Goal: Transaction & Acquisition: Purchase product/service

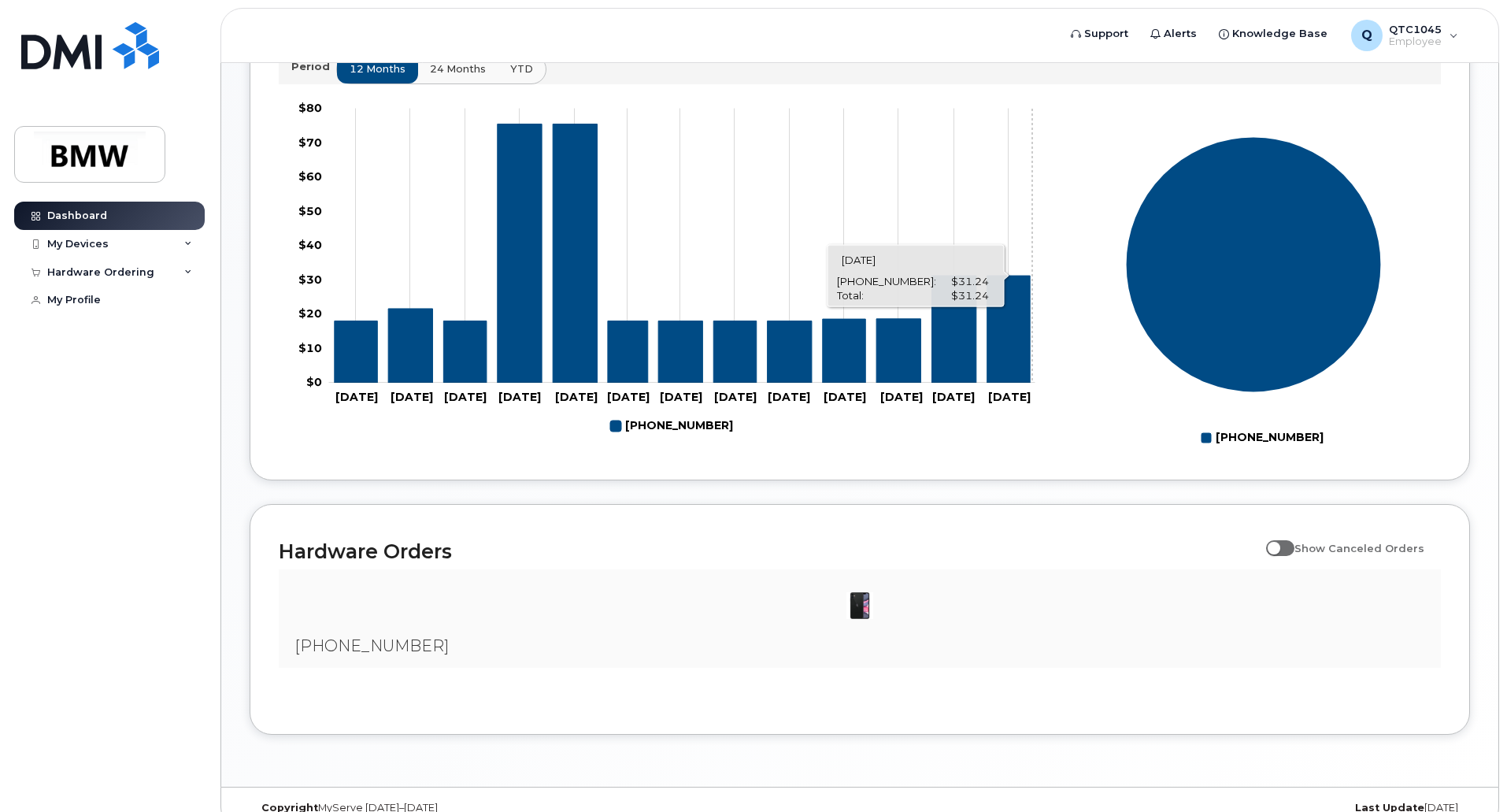
scroll to position [622, 0]
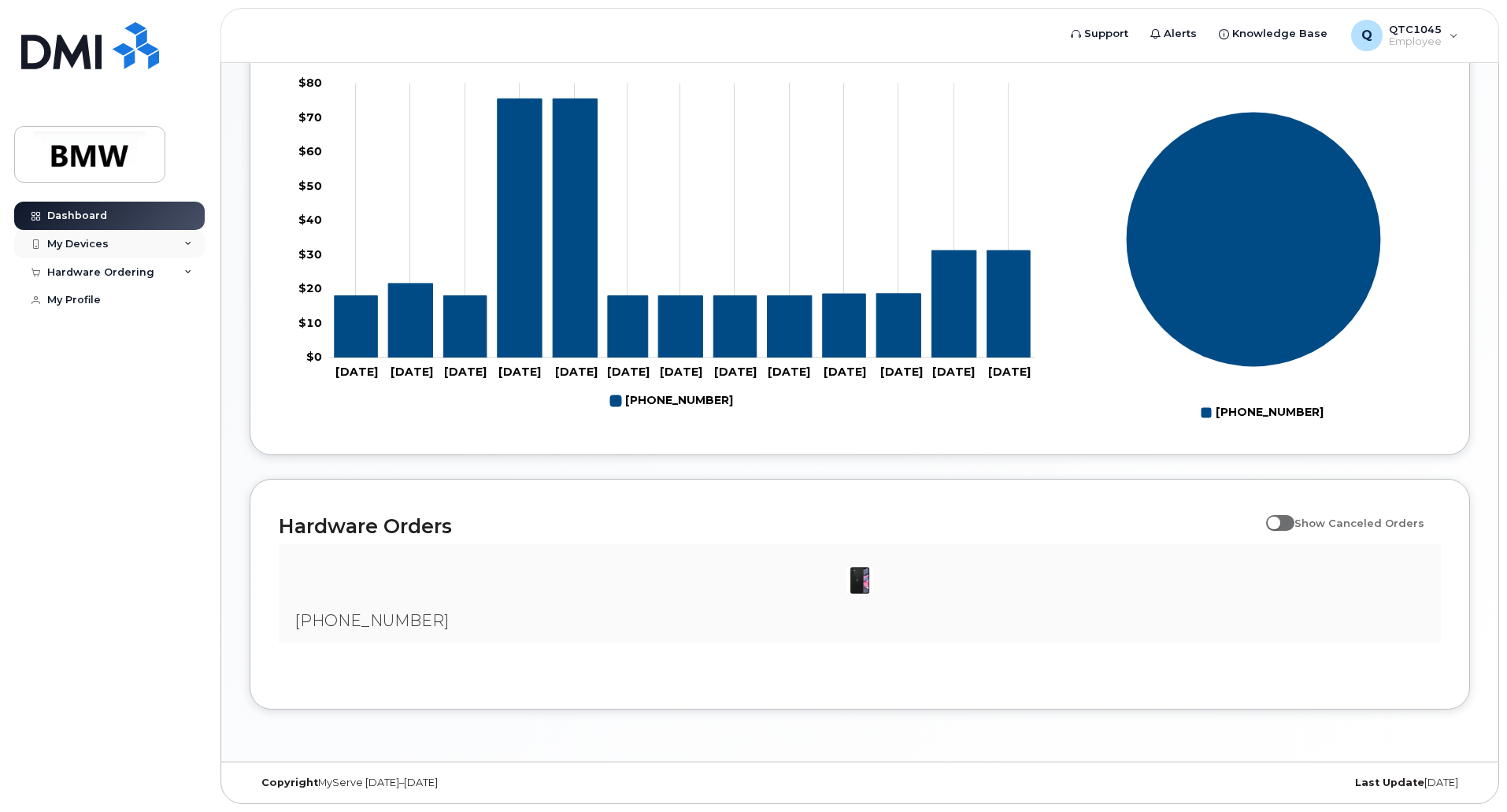
click at [106, 241] on div "My Devices" at bounding box center [77, 243] width 61 height 13
click at [185, 365] on div "Hardware Ordering" at bounding box center [109, 357] width 190 height 29
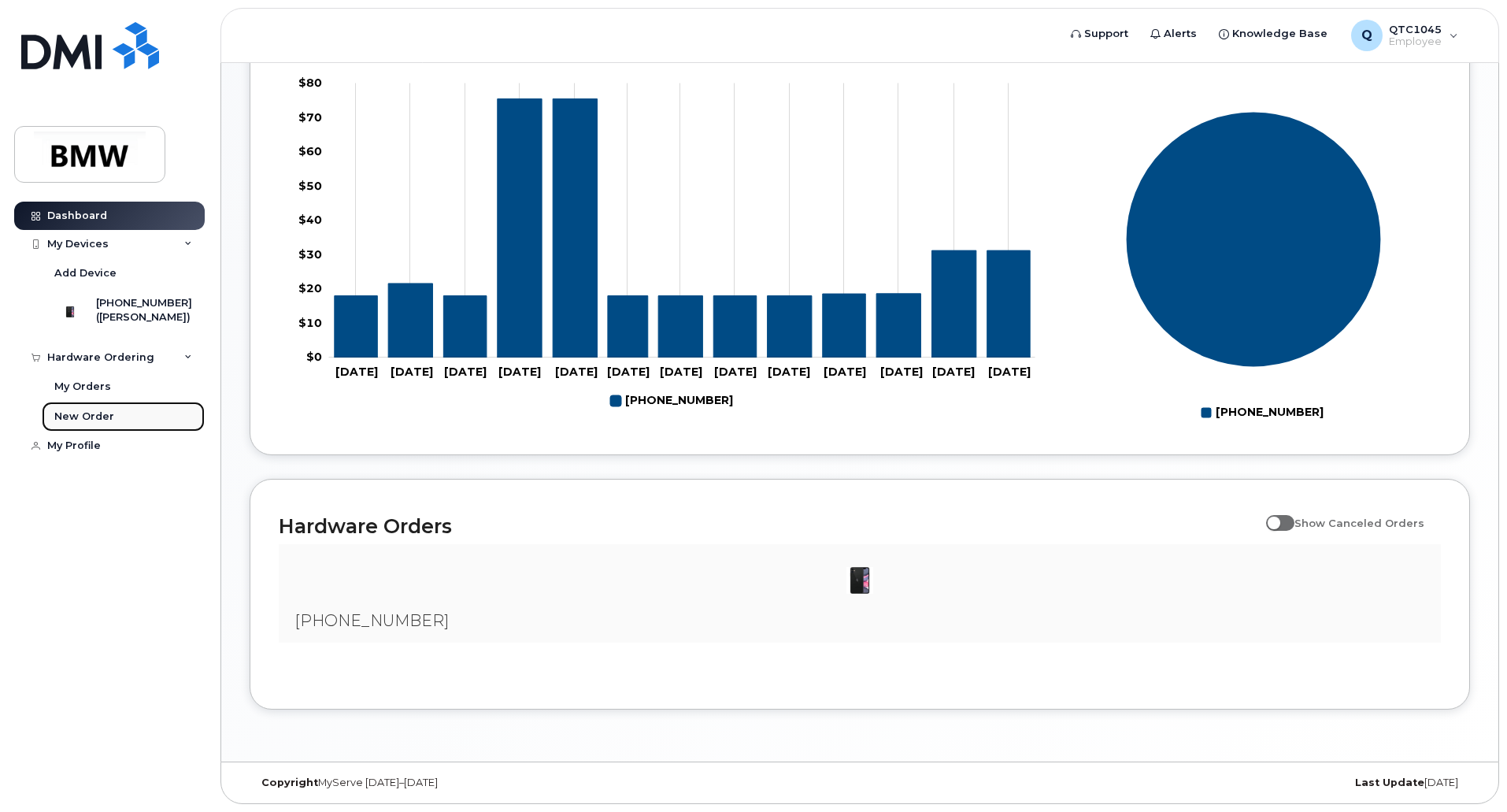
click at [74, 424] on div "New Order" at bounding box center [84, 416] width 60 height 14
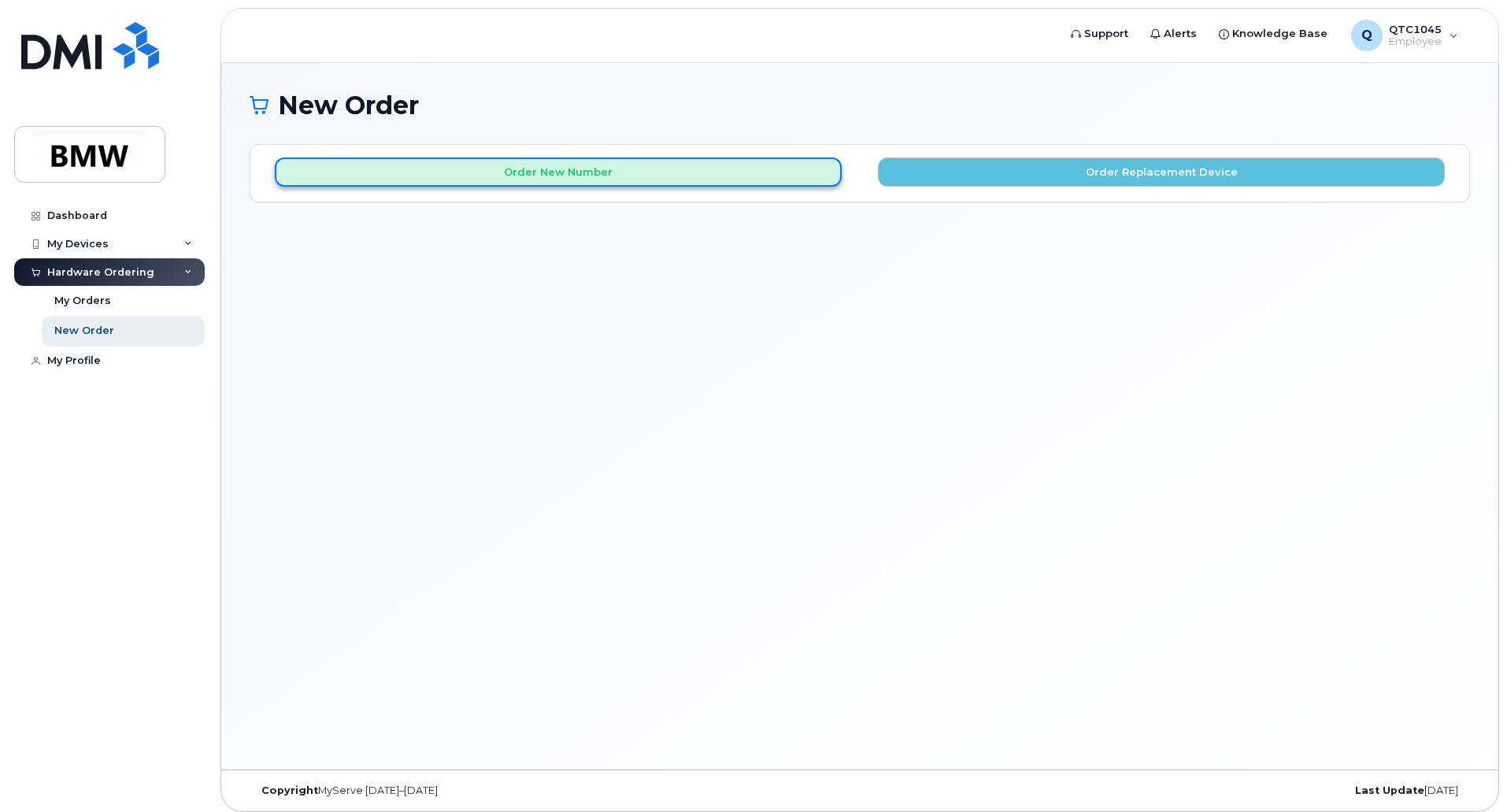
click at [550, 172] on button "Order New Number" at bounding box center [559, 172] width 567 height 29
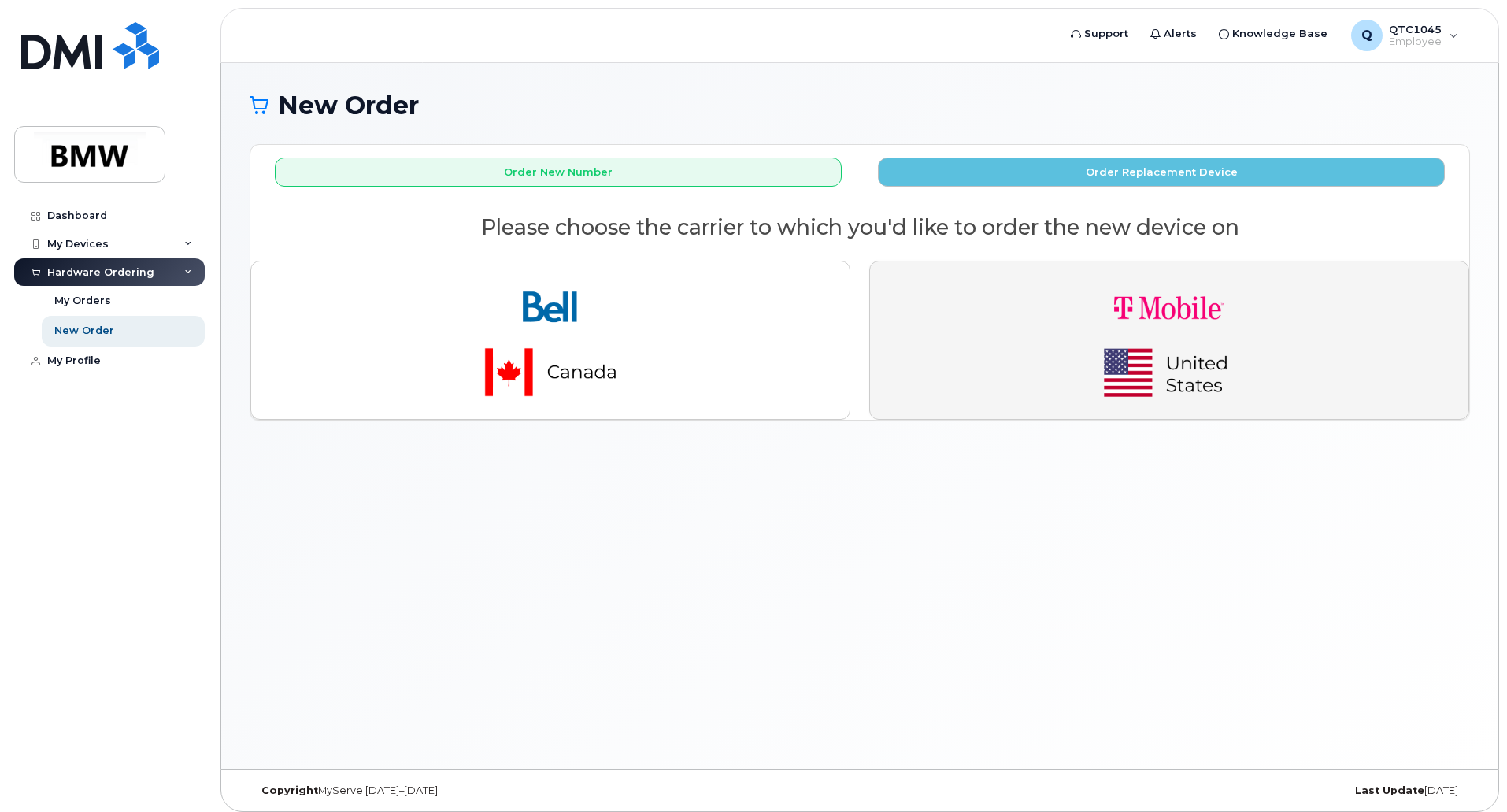
click at [1126, 358] on img "button" at bounding box center [1169, 341] width 221 height 133
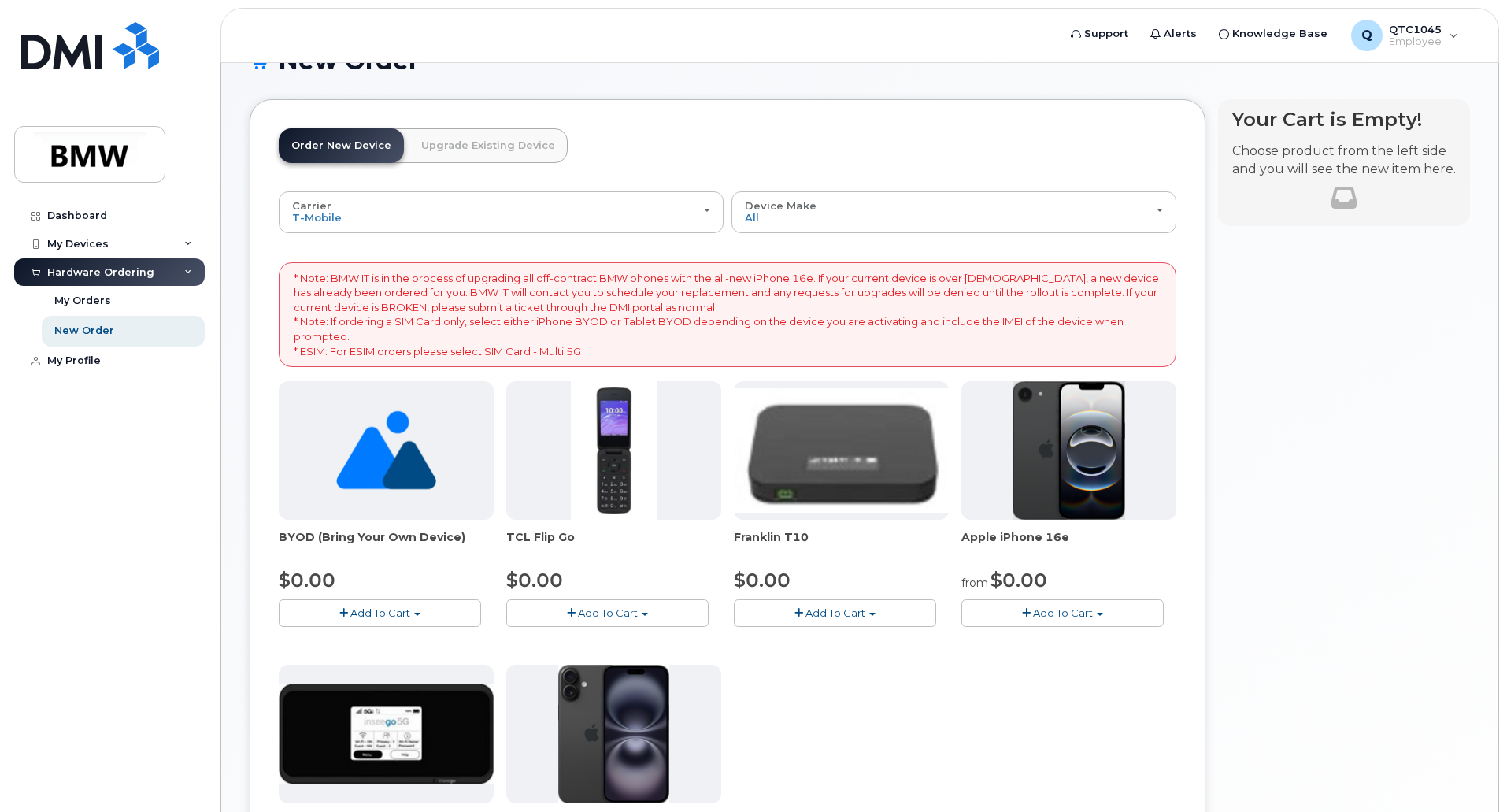
scroll to position [237, 0]
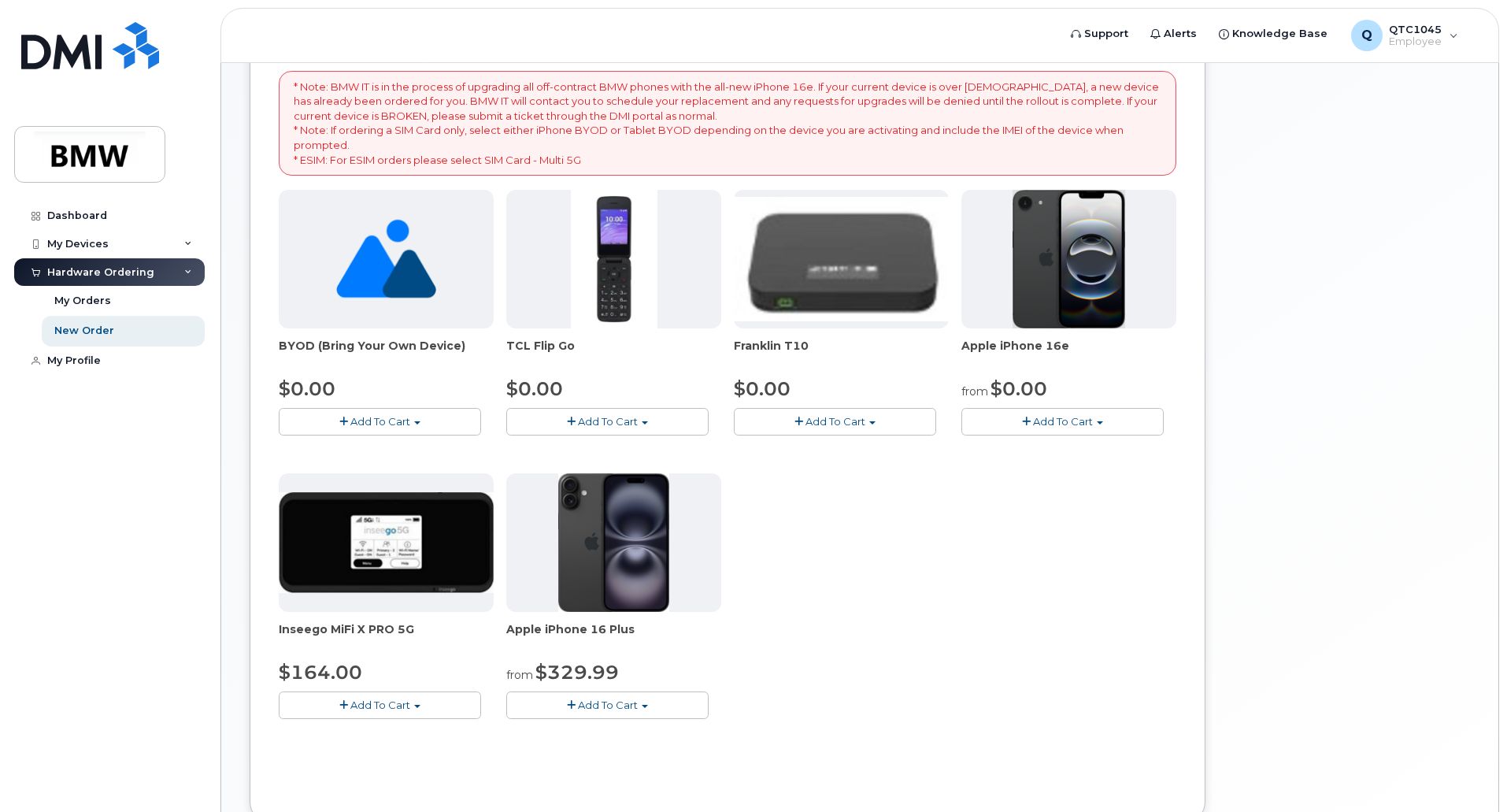
click at [1045, 419] on span "Add To Cart" at bounding box center [1062, 421] width 60 height 13
click at [1040, 448] on link "$0.00 - 30 Month Activation (128GB)" at bounding box center [1079, 450] width 227 height 19
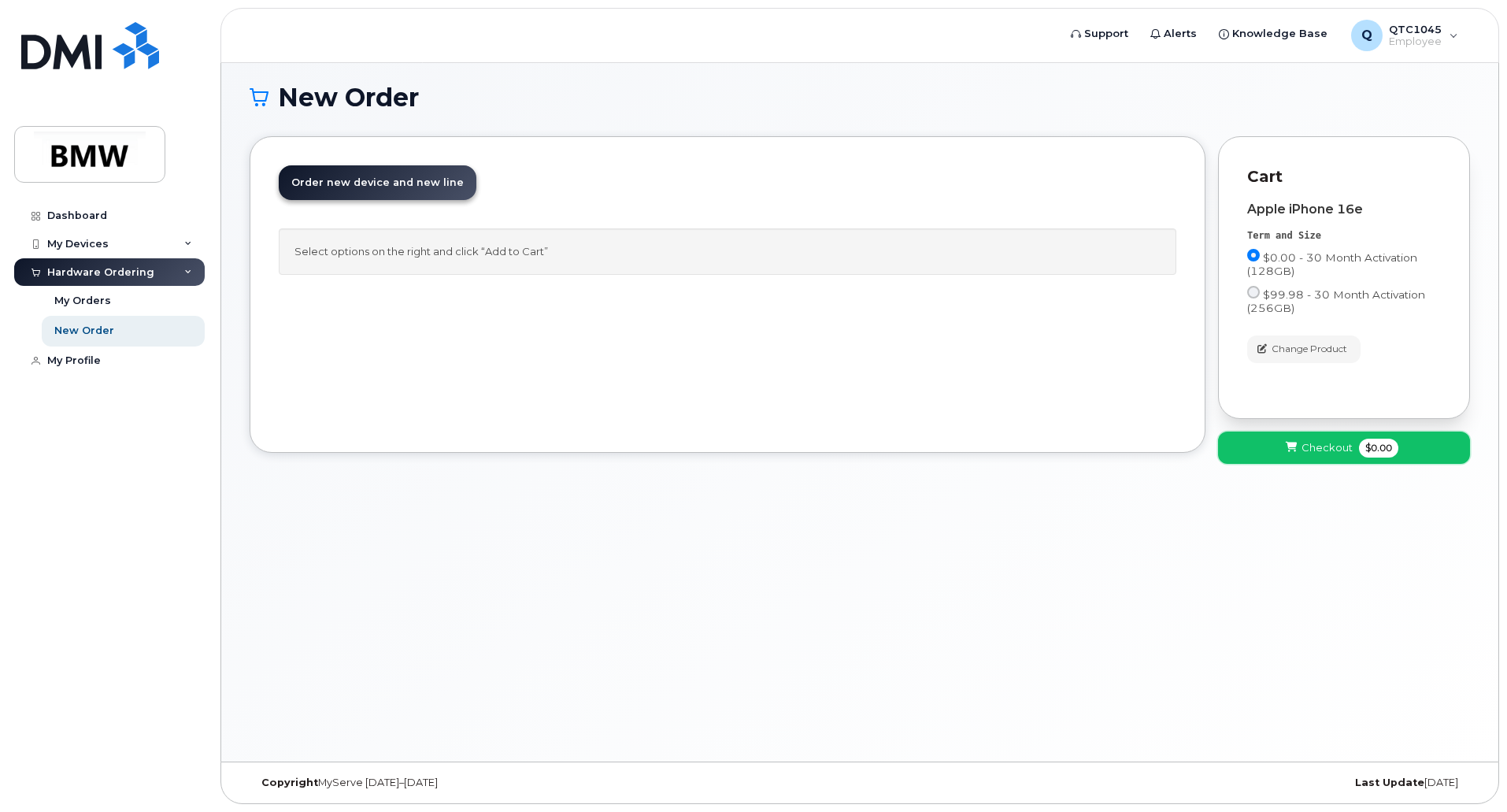
click at [1314, 446] on span "Checkout" at bounding box center [1327, 448] width 51 height 15
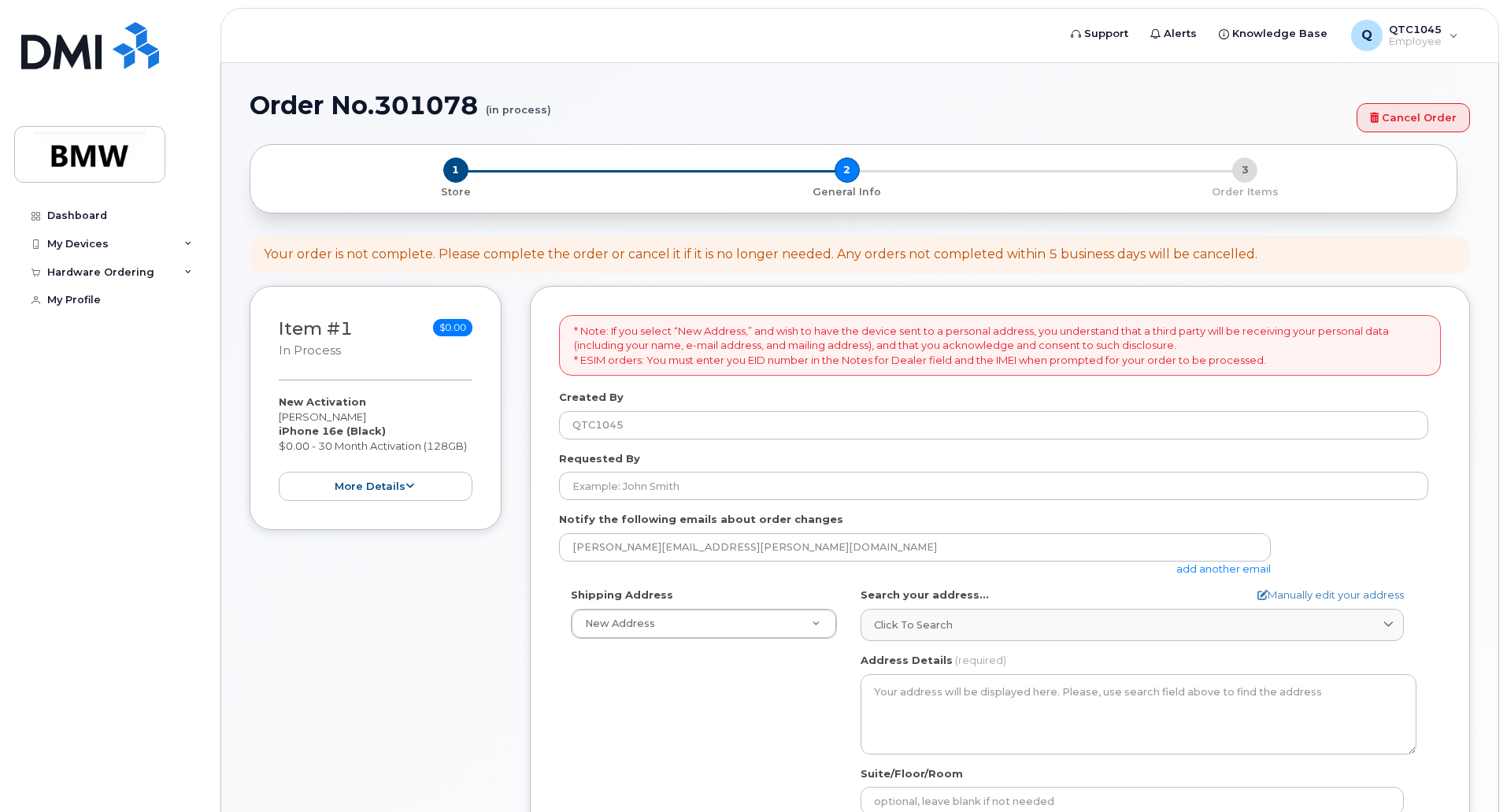
select select
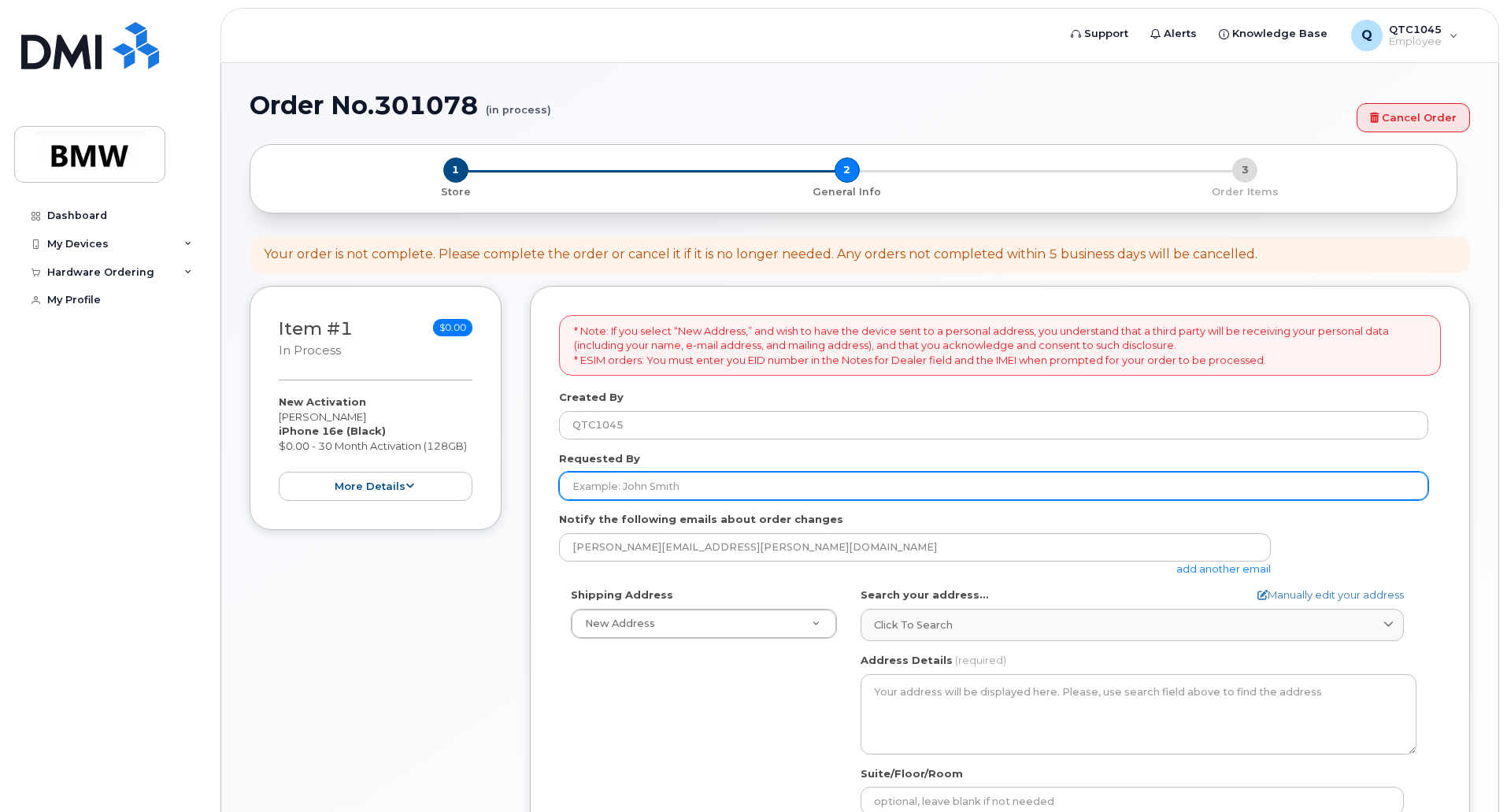
click at [618, 486] on input "Requested By" at bounding box center [993, 486] width 869 height 29
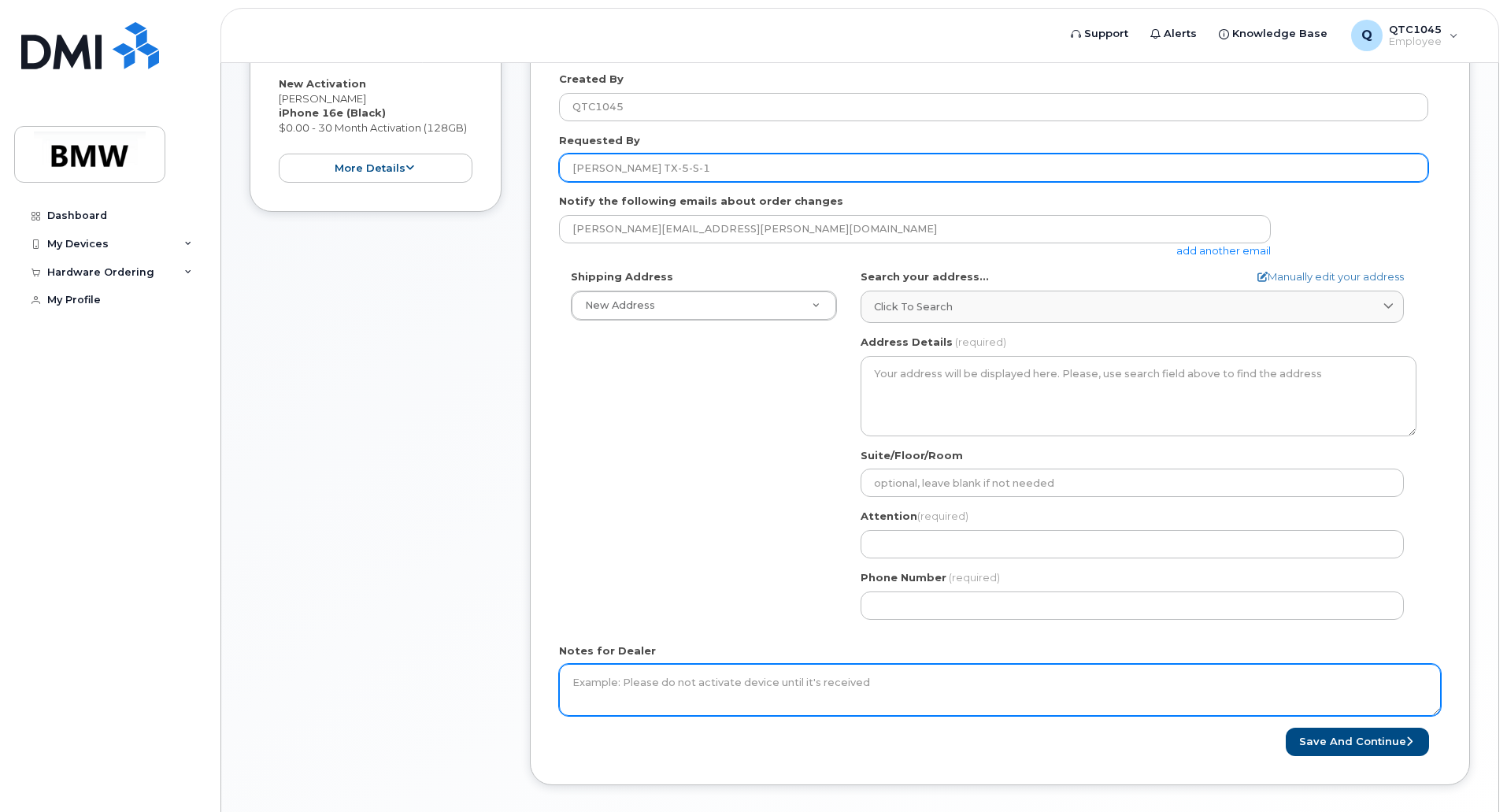
scroll to position [393, 0]
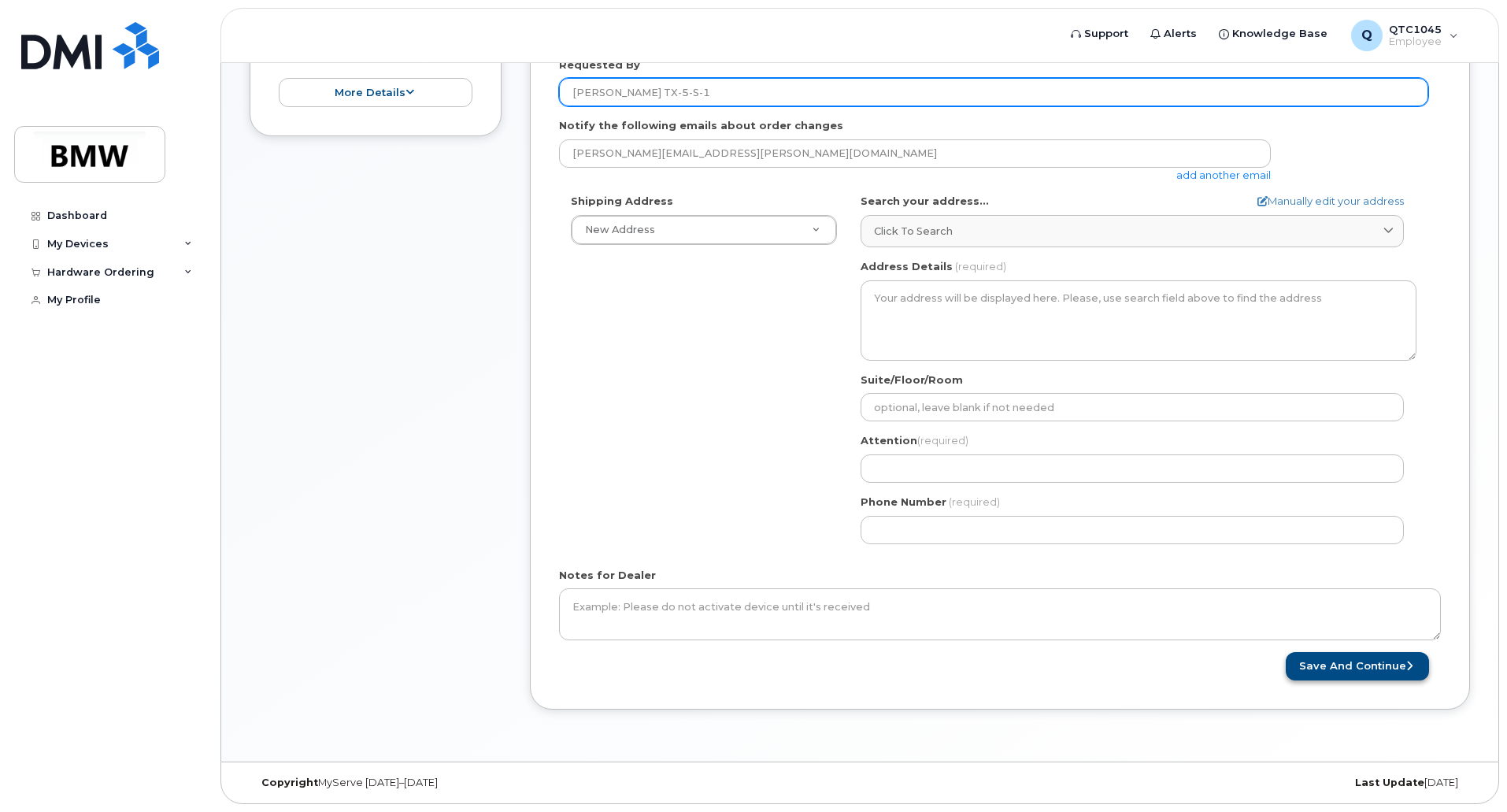
type input "Markus Wimmer TX-5-S-1"
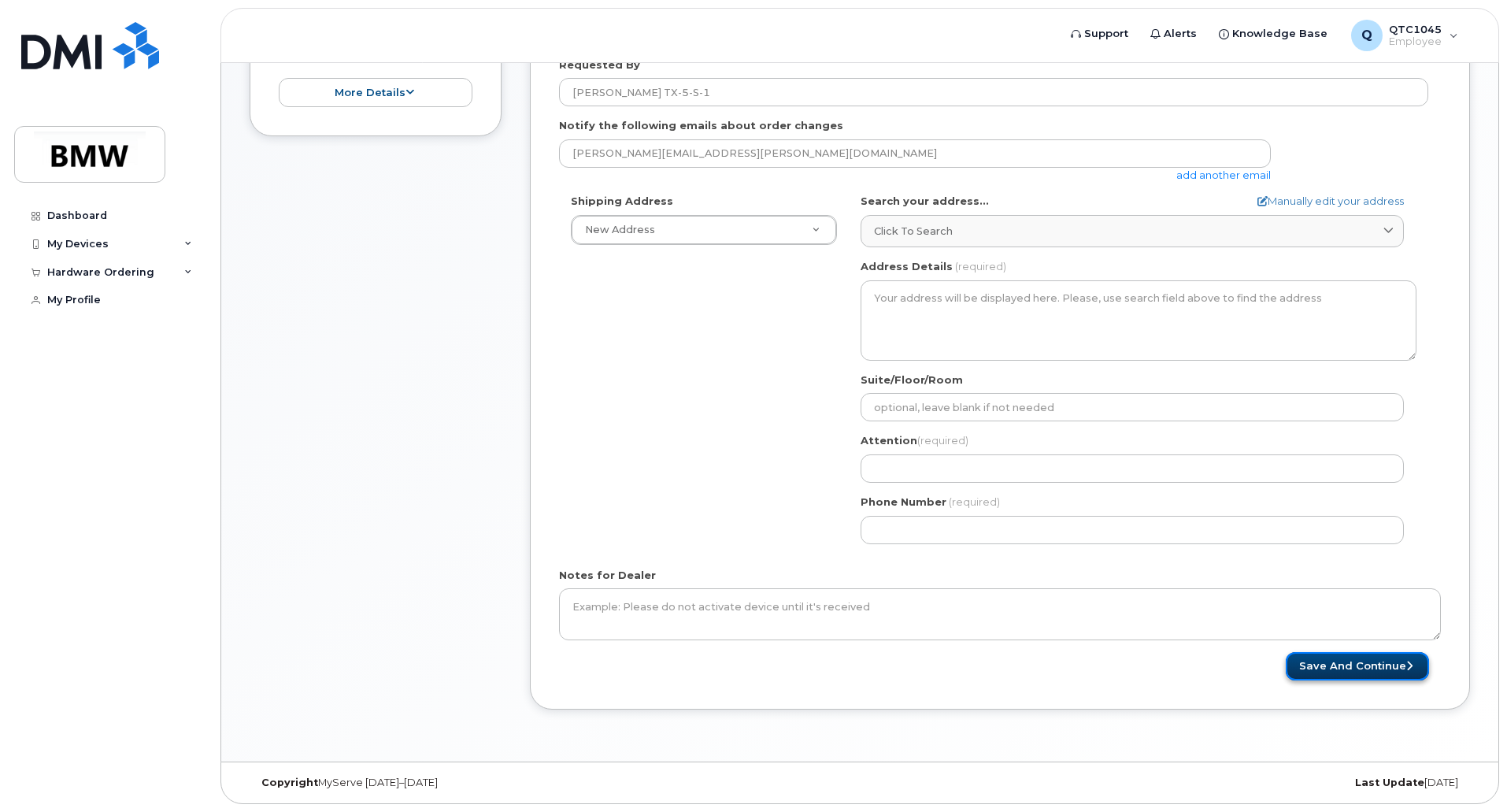
click at [1352, 661] on button "Save and Continue" at bounding box center [1357, 666] width 143 height 29
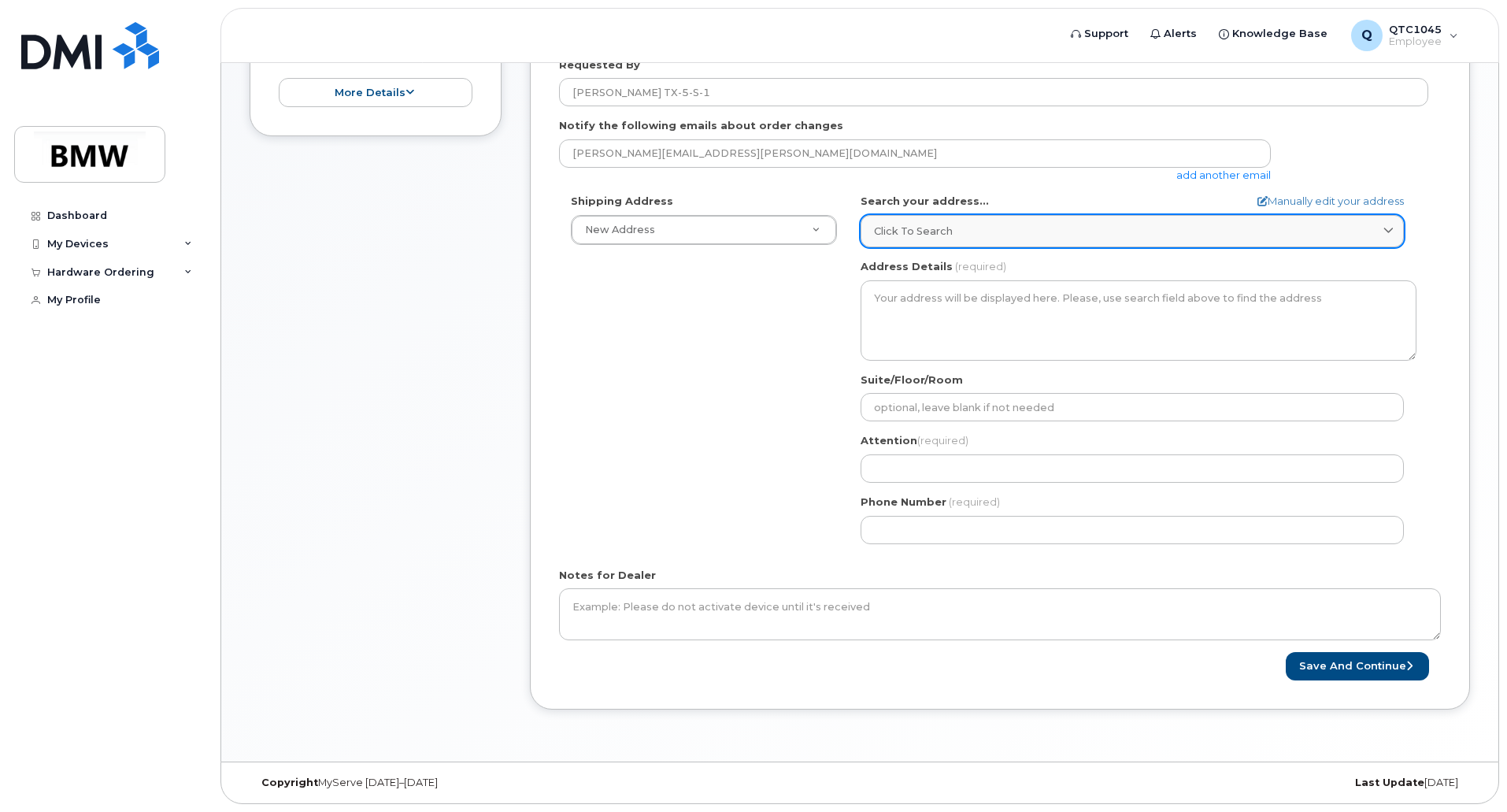
click at [1391, 231] on icon at bounding box center [1389, 231] width 10 height 10
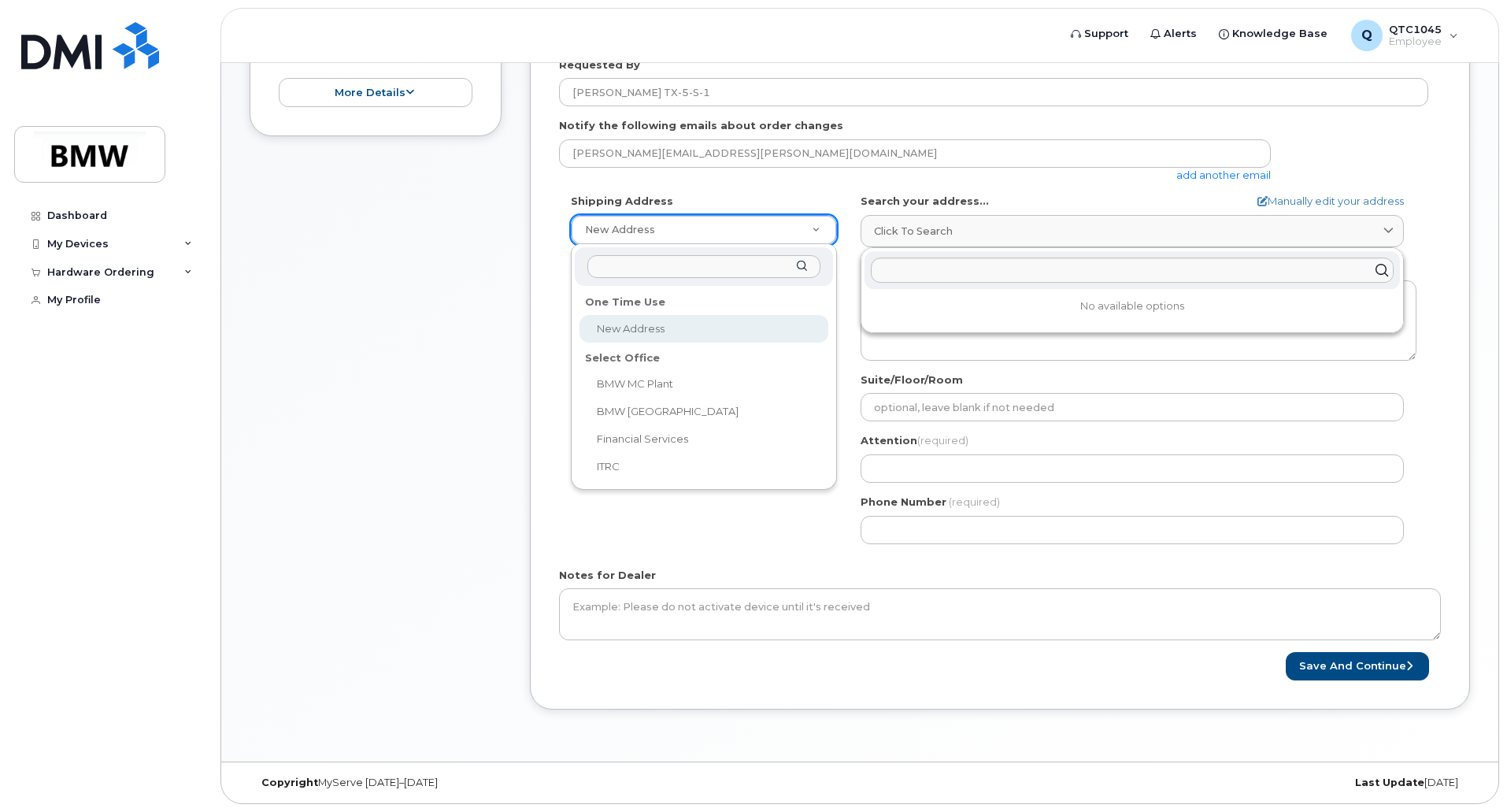
select select
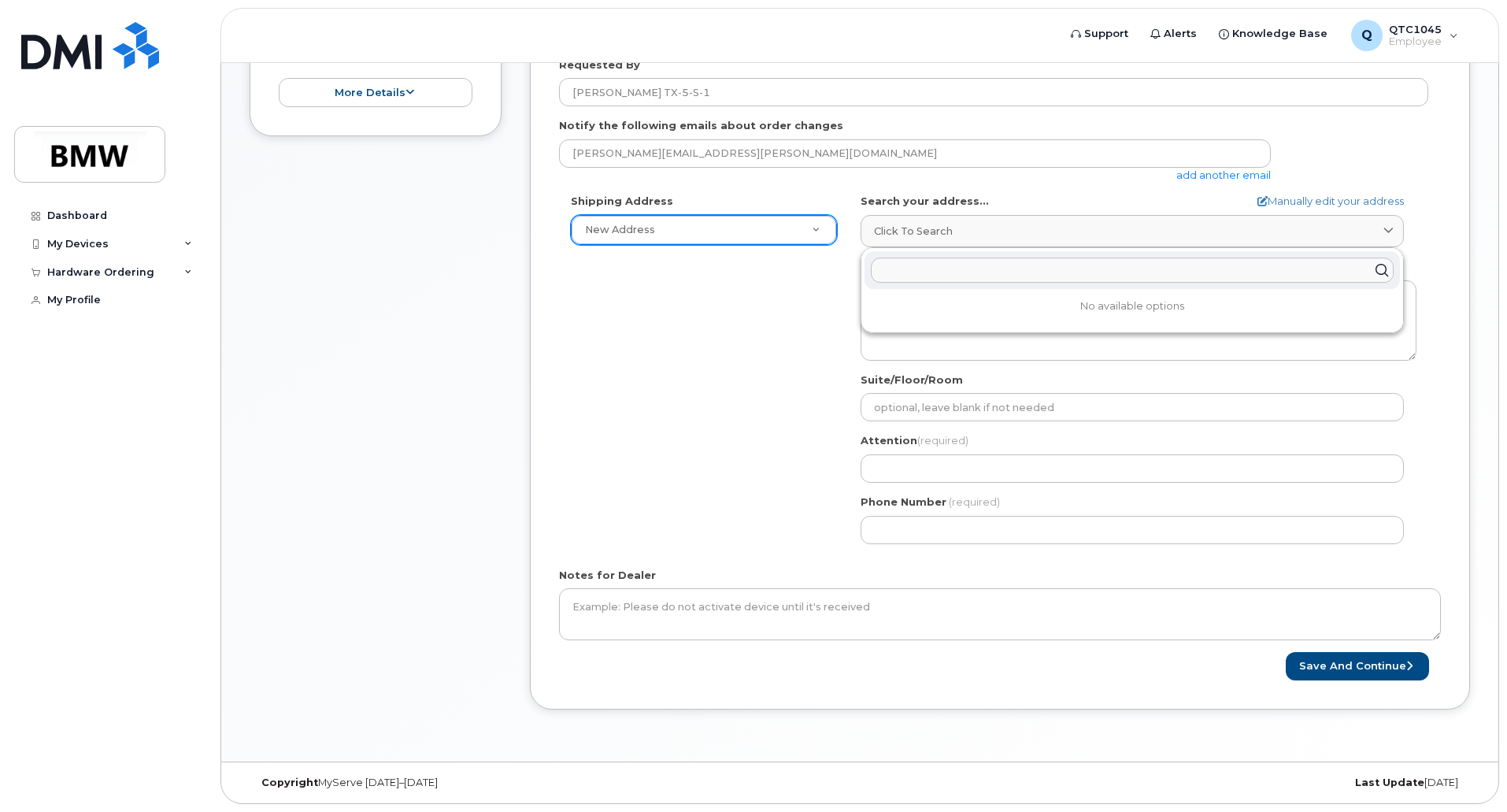
click at [915, 265] on input "text" at bounding box center [1132, 270] width 523 height 25
click at [1227, 216] on link "Click to search" at bounding box center [1133, 231] width 544 height 32
click at [838, 415] on div "Shipping Address New Address New Address BMW MC Plant BMW North America Financi…" at bounding box center [993, 374] width 869 height 362
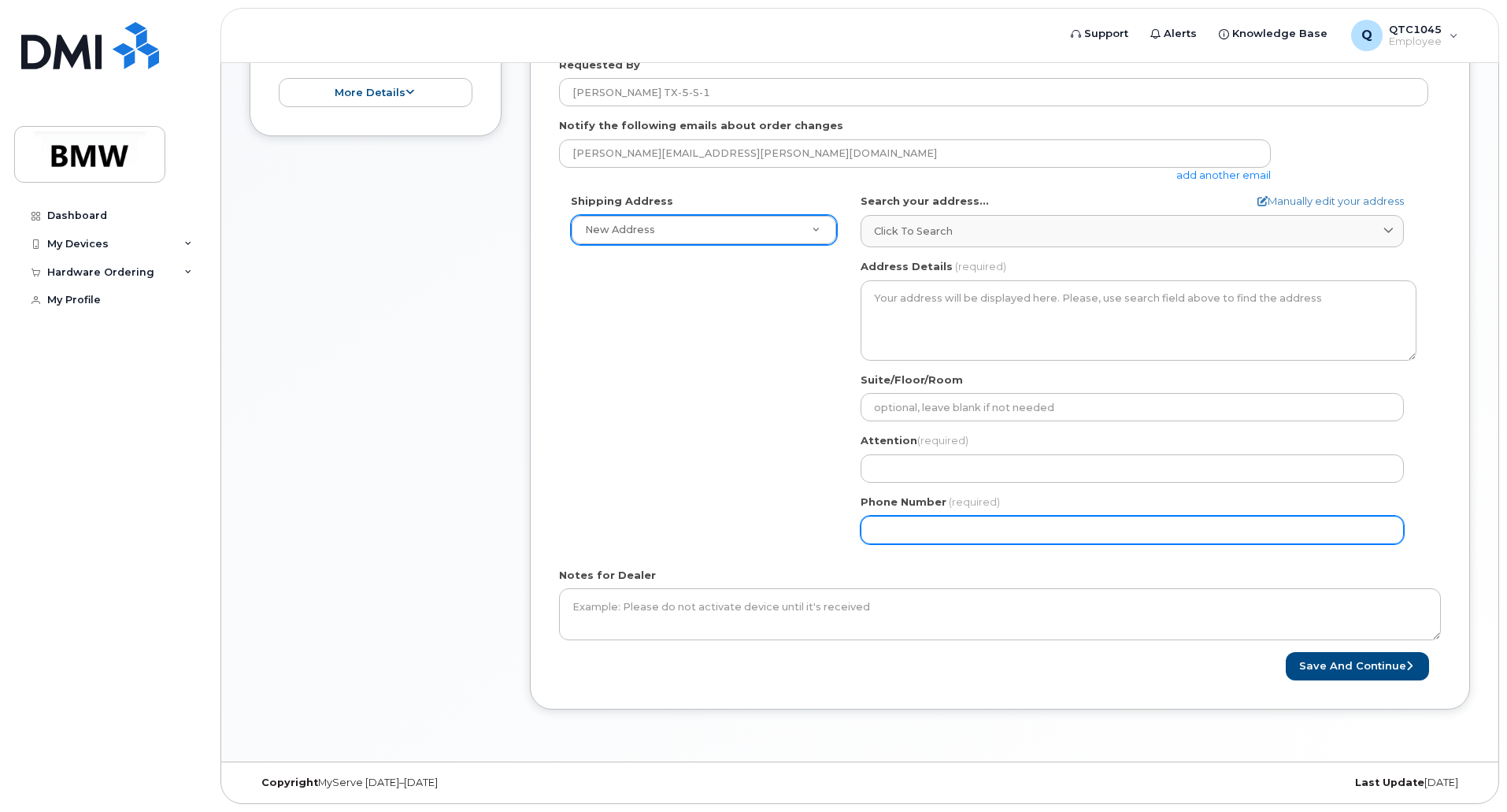
click at [896, 532] on input "Phone Number" at bounding box center [1133, 530] width 544 height 29
type input "864365711"
select select
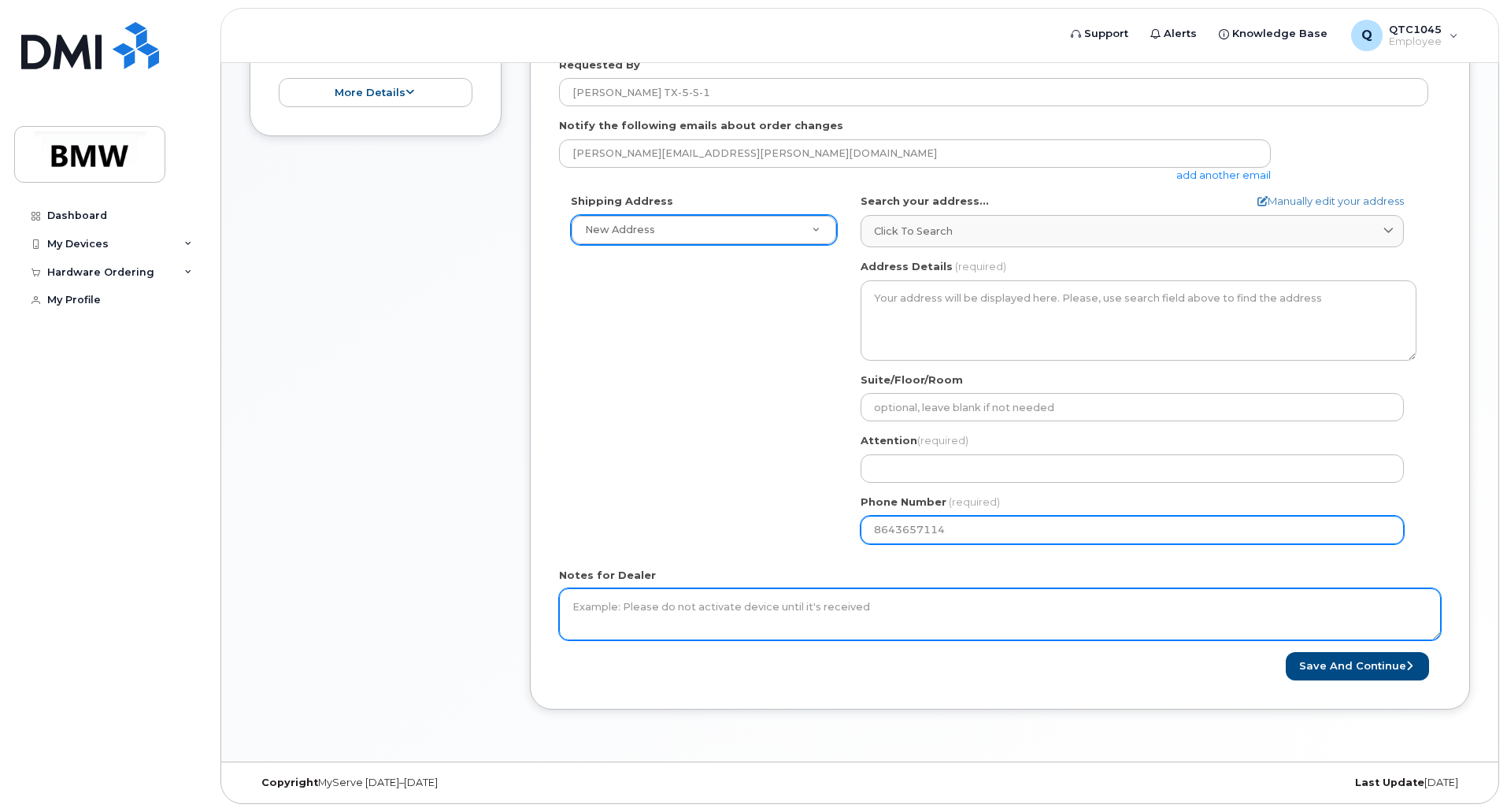
type input "8643657114"
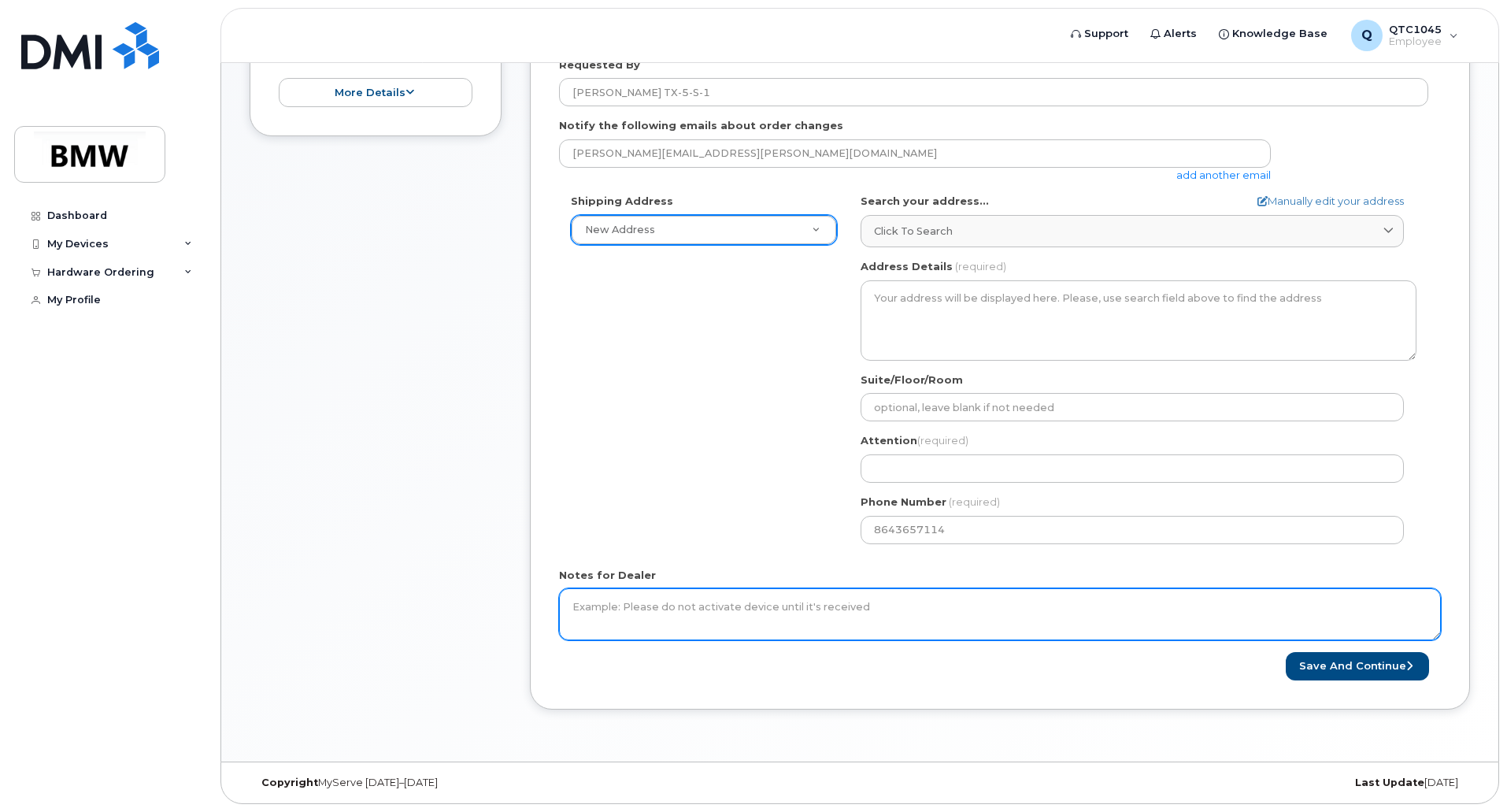
click at [733, 607] on textarea "Notes for Dealer" at bounding box center [999, 614] width 882 height 52
type textarea "Please activate ASAP."
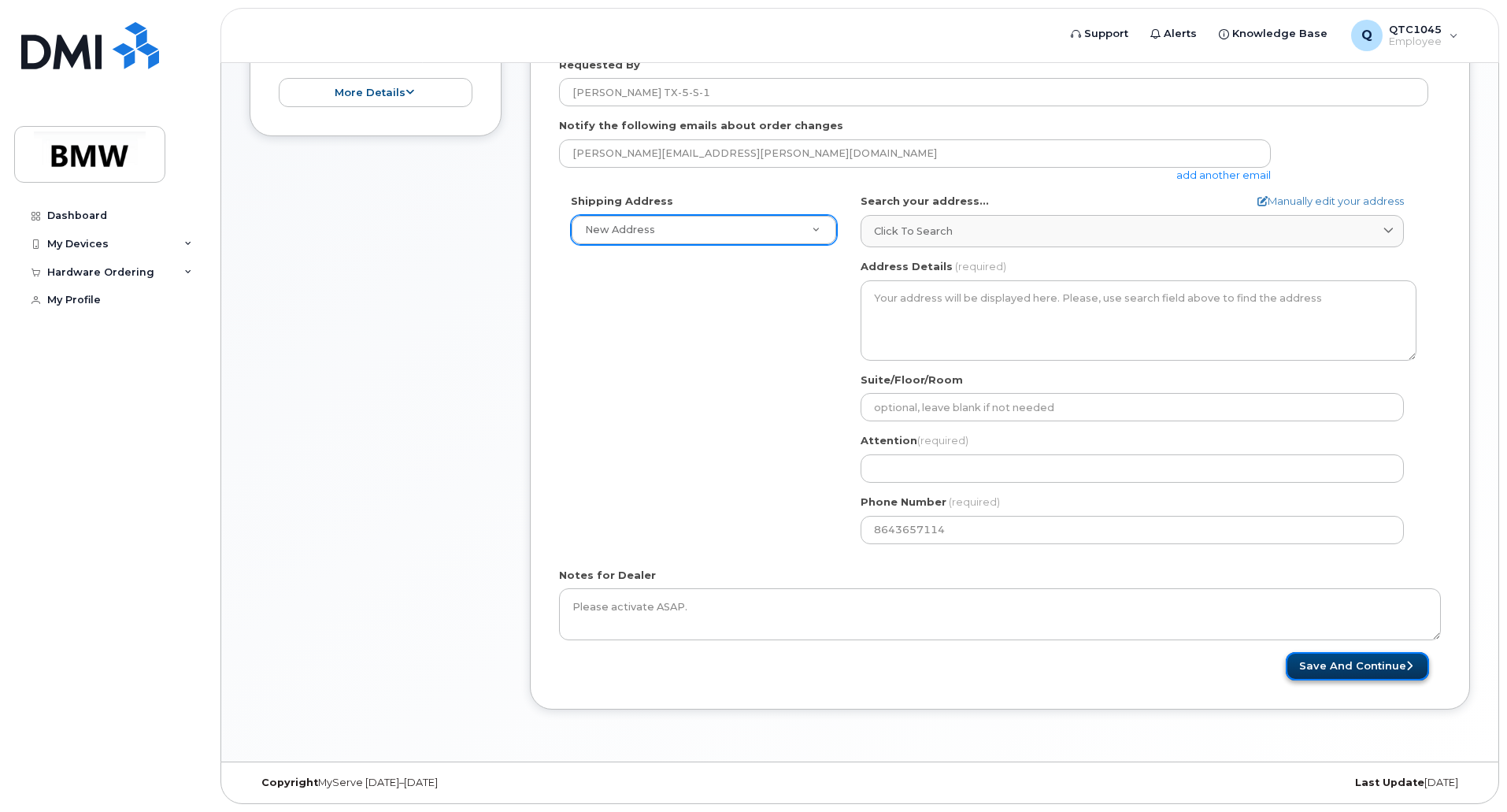
click at [1335, 669] on button "Save and Continue" at bounding box center [1357, 666] width 143 height 29
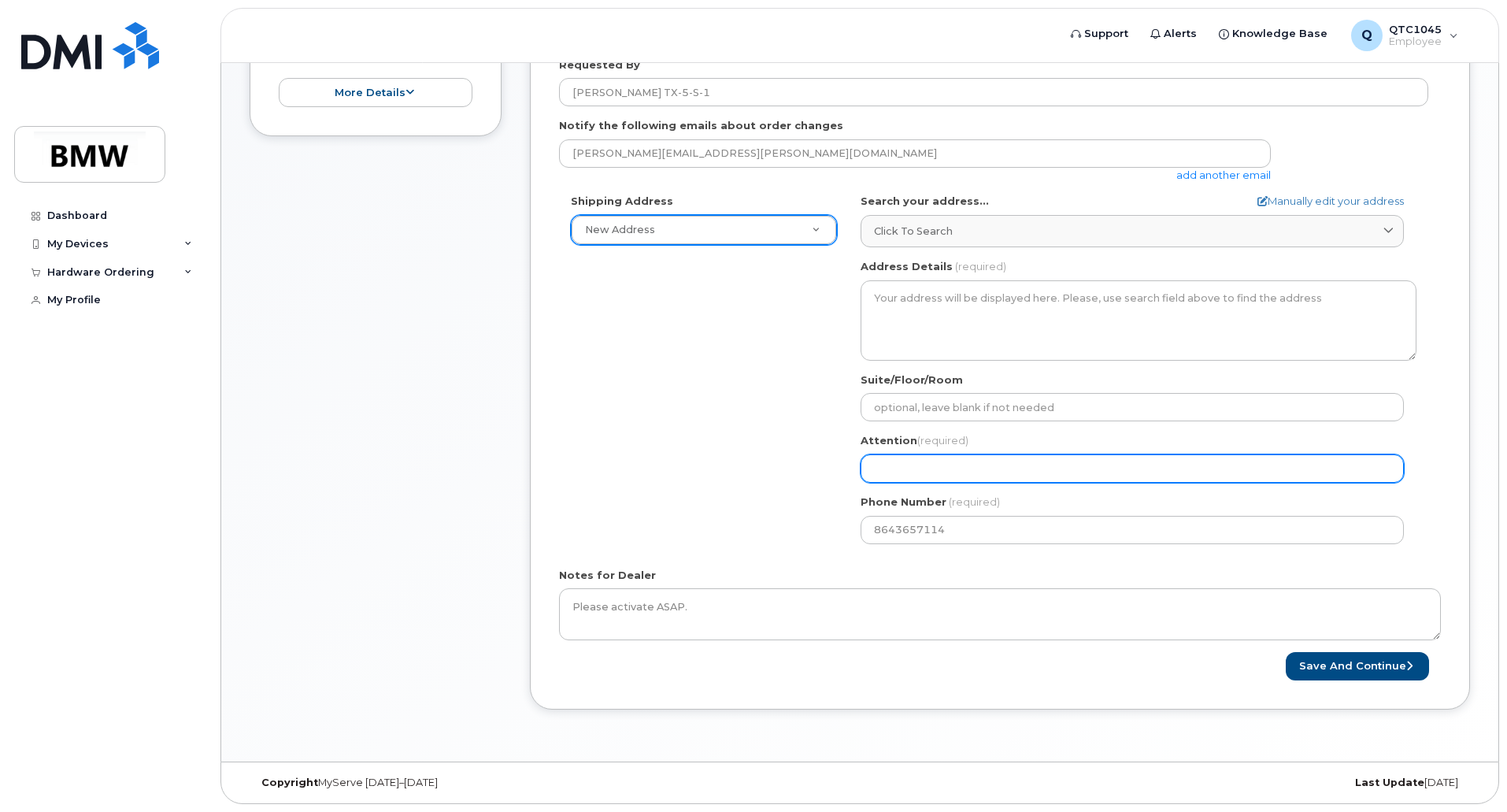
click at [1043, 469] on input "Attention (required)" at bounding box center [1133, 468] width 544 height 29
type input "Jeff"
select select
click at [915, 476] on input "Jeff" at bounding box center [1133, 468] width 544 height 29
type input "Jeff"
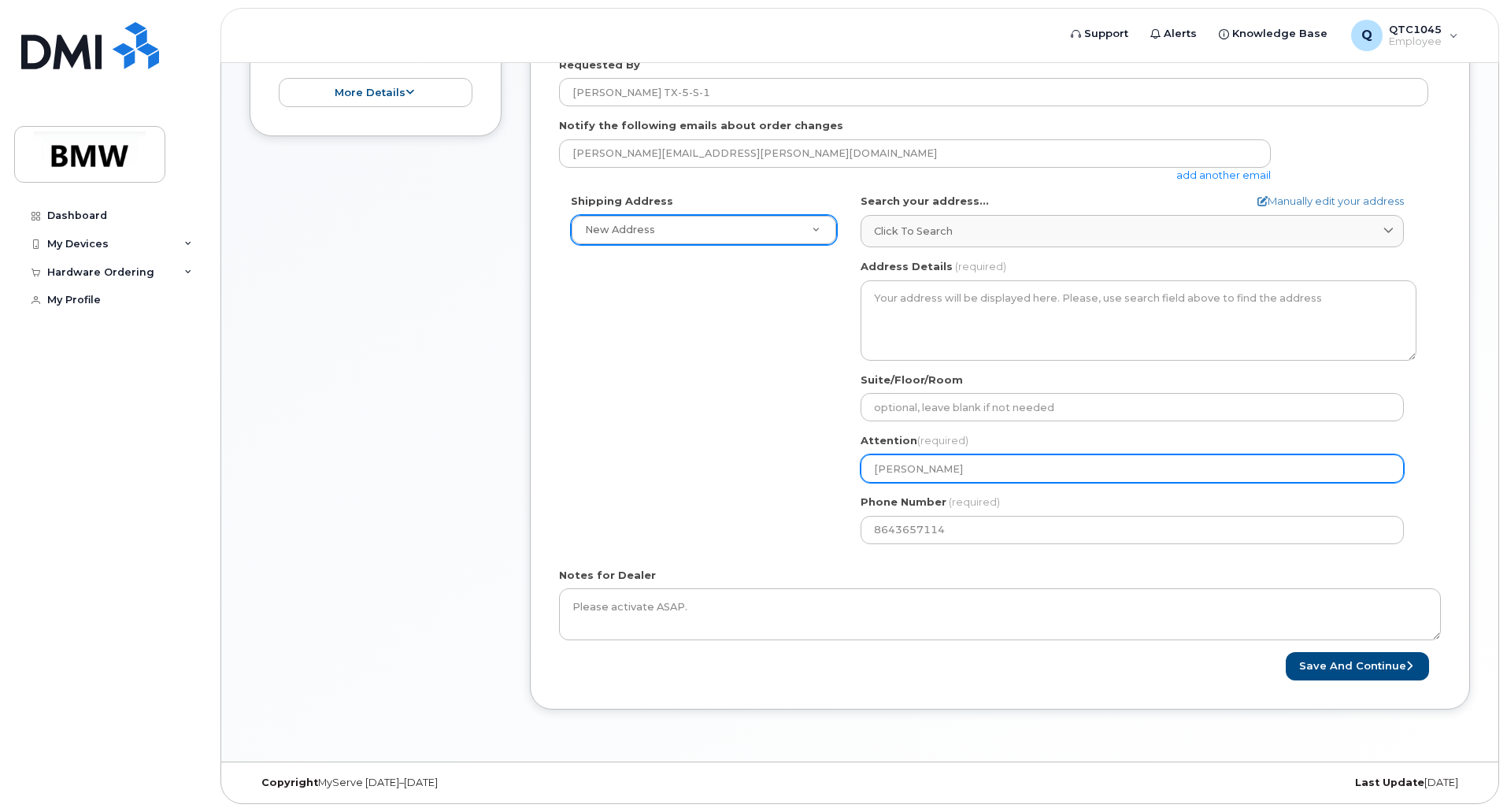
select select
type input "Jeff B"
select select
type input "Jeff Bl"
select select
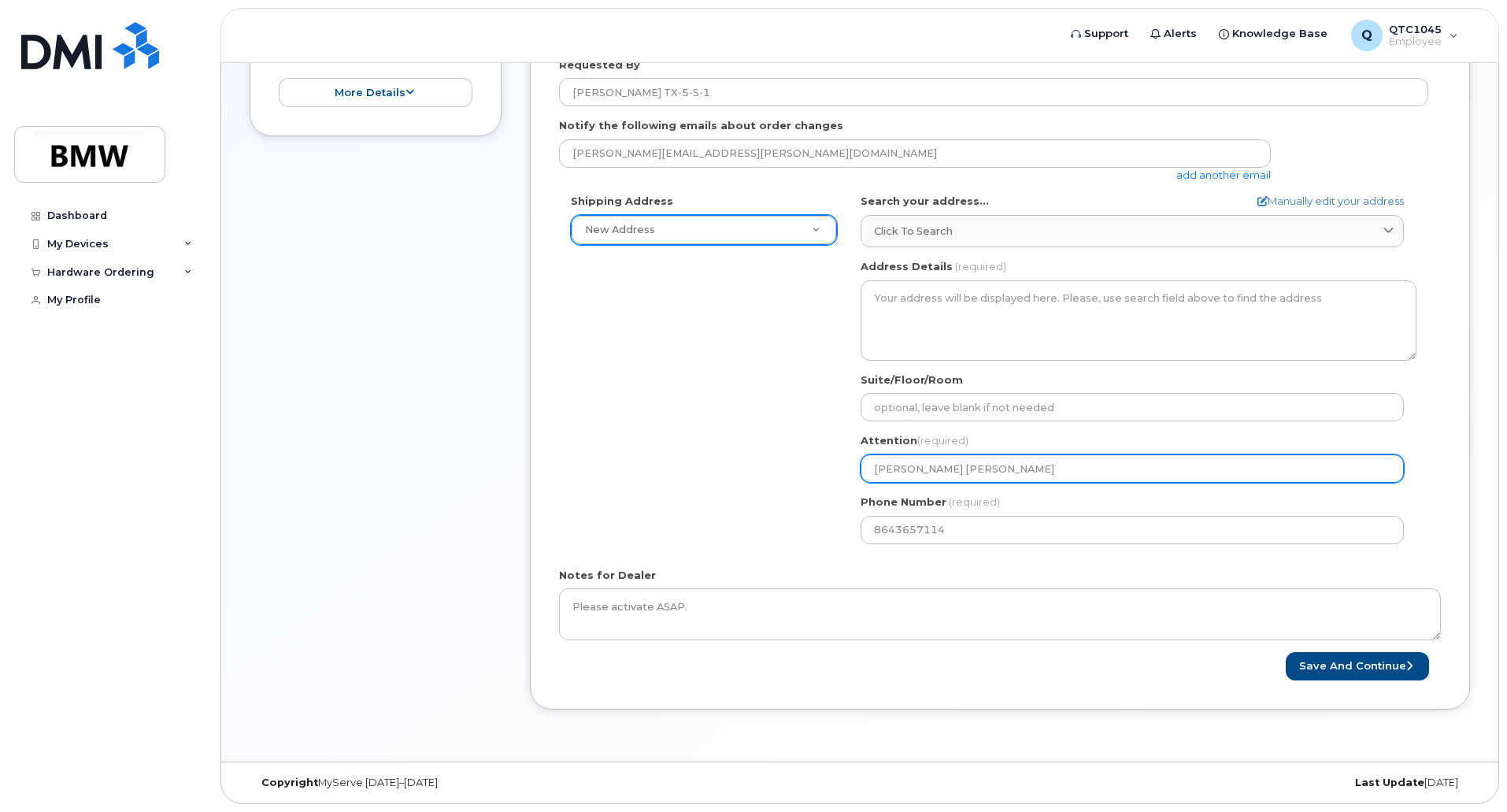
type input "Jeff Bla"
select select
type input "Jeff Blan"
select select
type input "Jeff Blant"
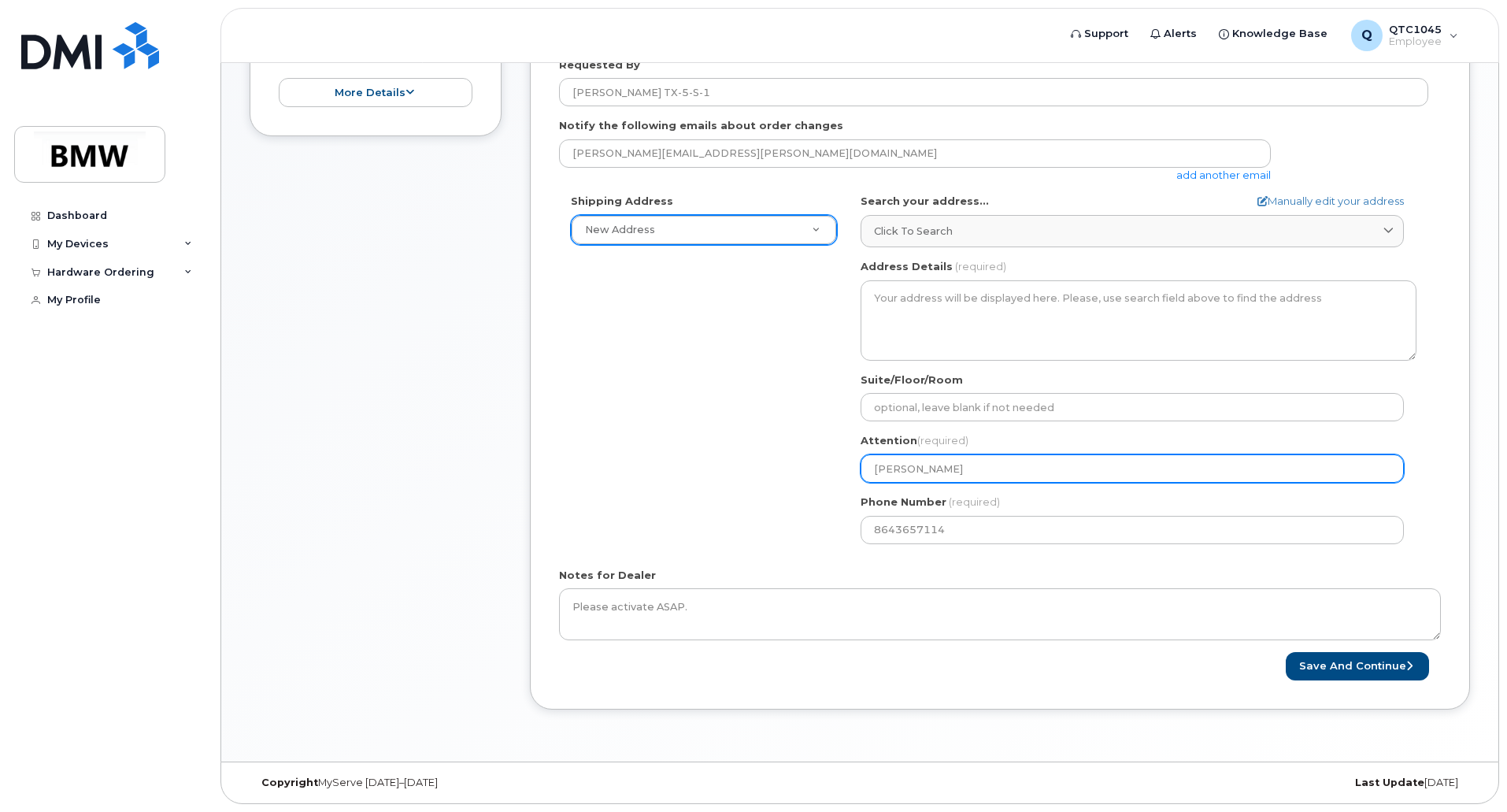
select select
type input "Jeff Blanto"
select select
type input "Jeff Blanton"
select select
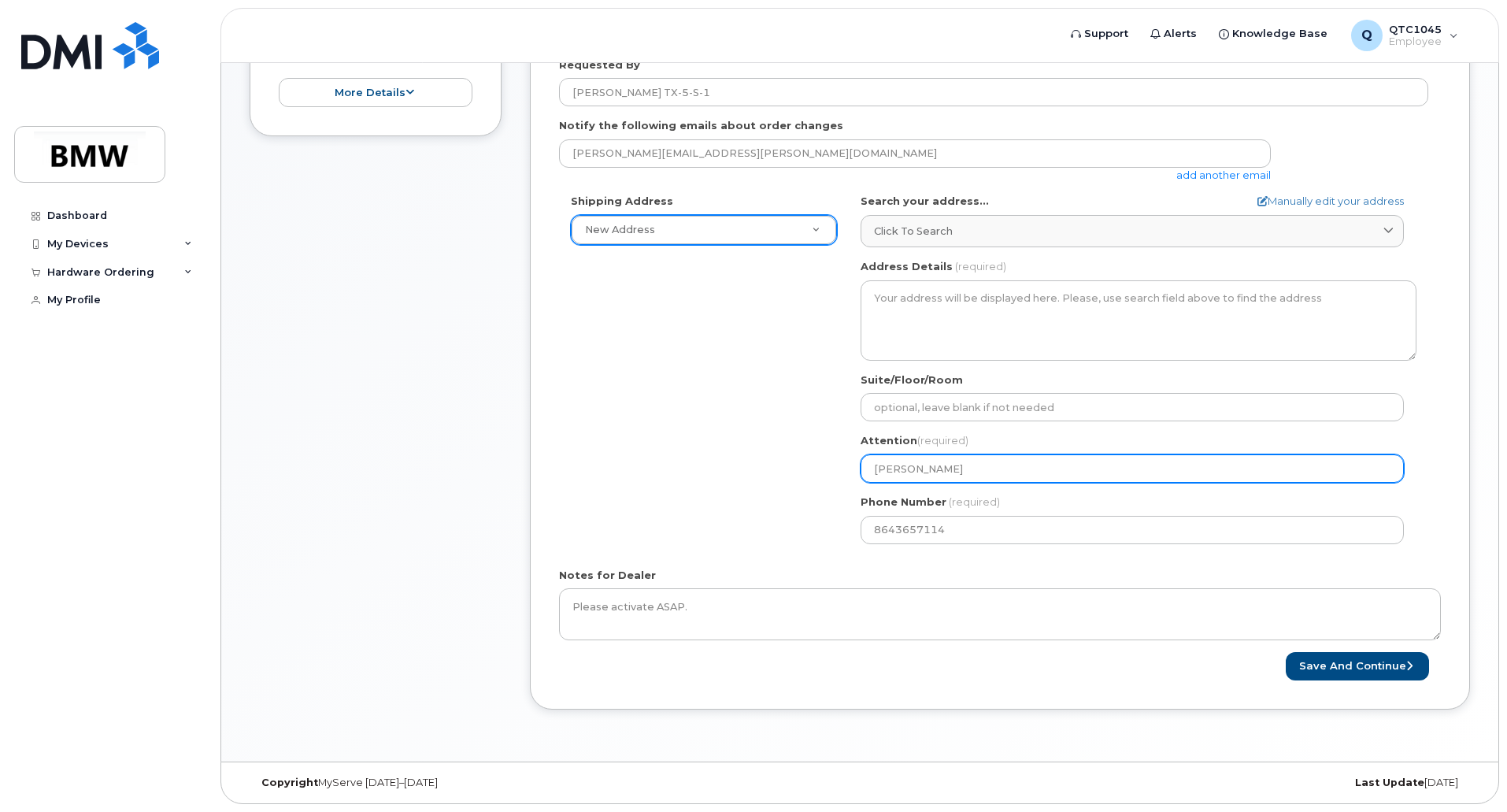
type input "Jeff Blanton T"
select select
type input "Jeff Blanton TX"
select select
type input "Jeff Blanton TX-"
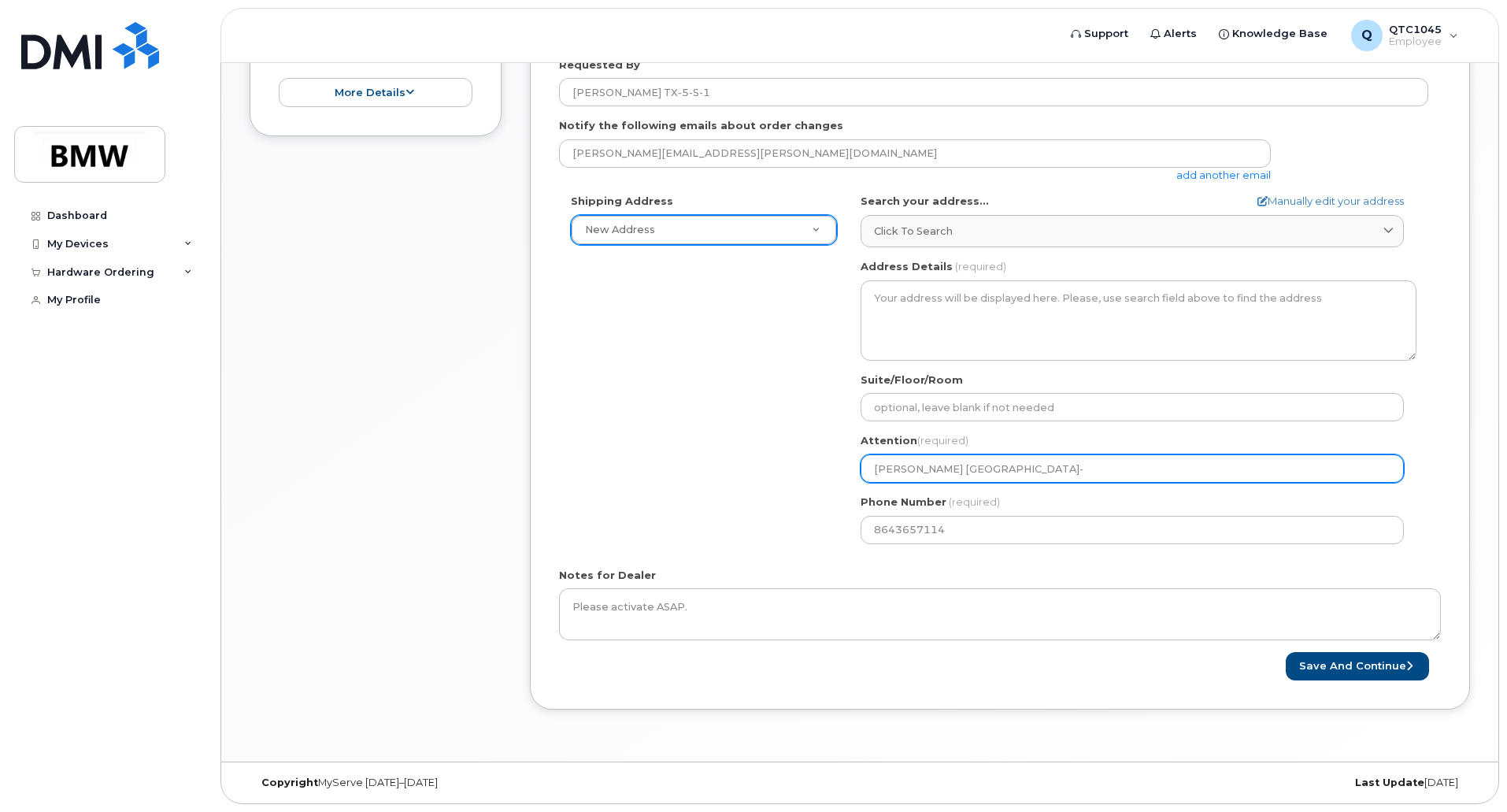
select select
type input "Jeff Blanton TX-5"
select select
type input "Jeff Blanton TX-5-"
select select
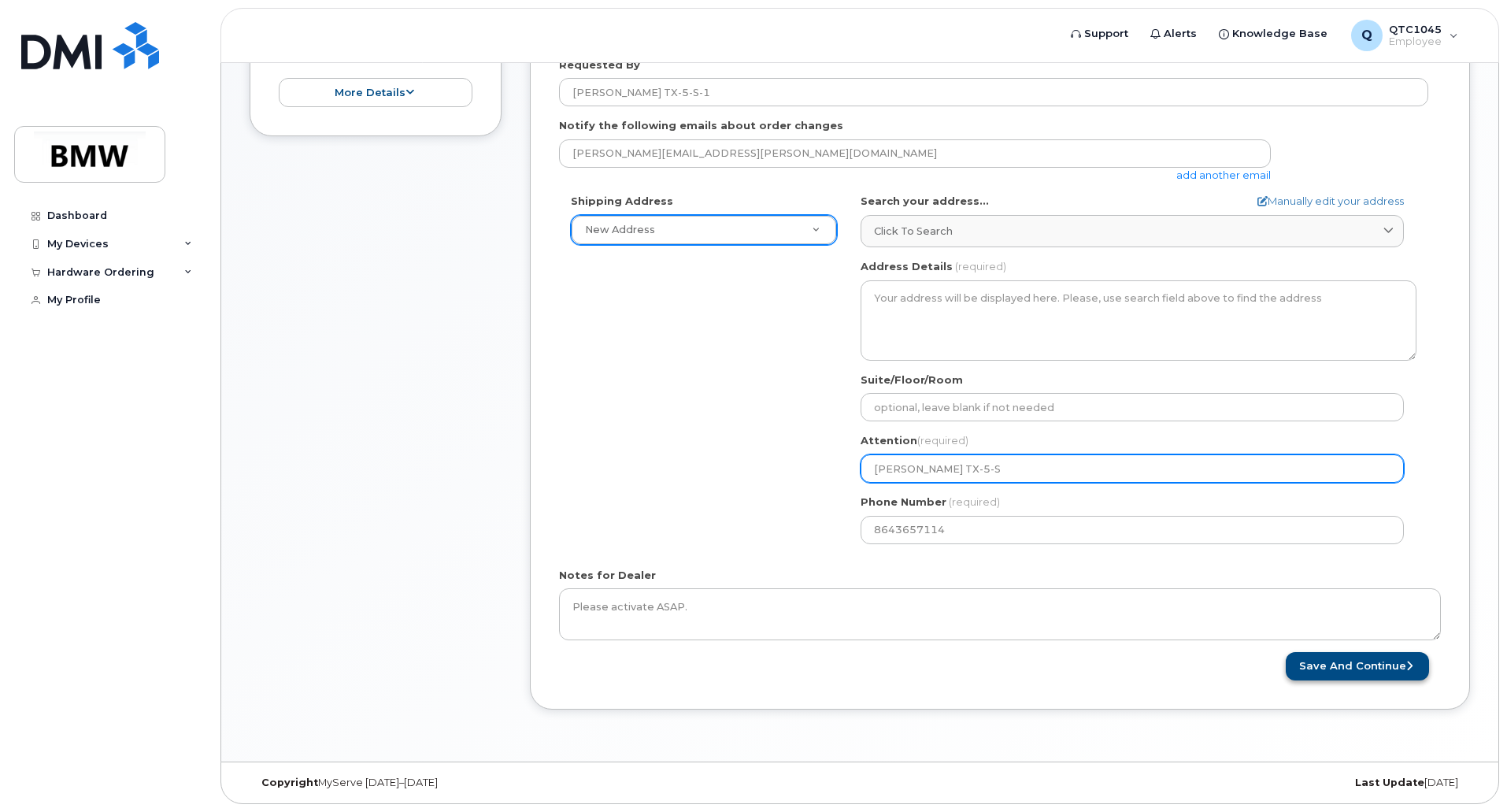
type input "Jeff Blanton TX-5-S"
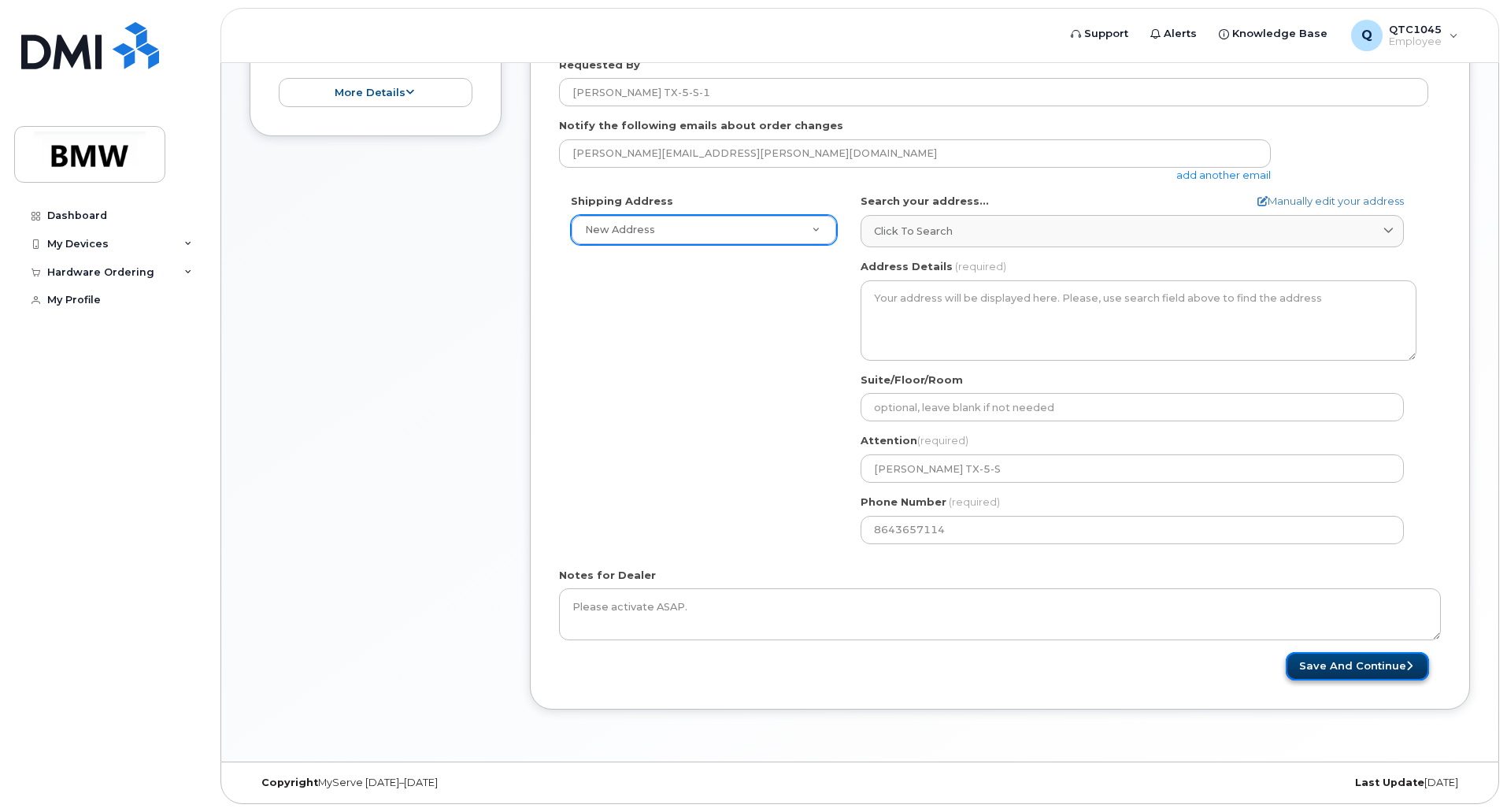
click at [1342, 659] on button "Save and Continue" at bounding box center [1357, 666] width 143 height 29
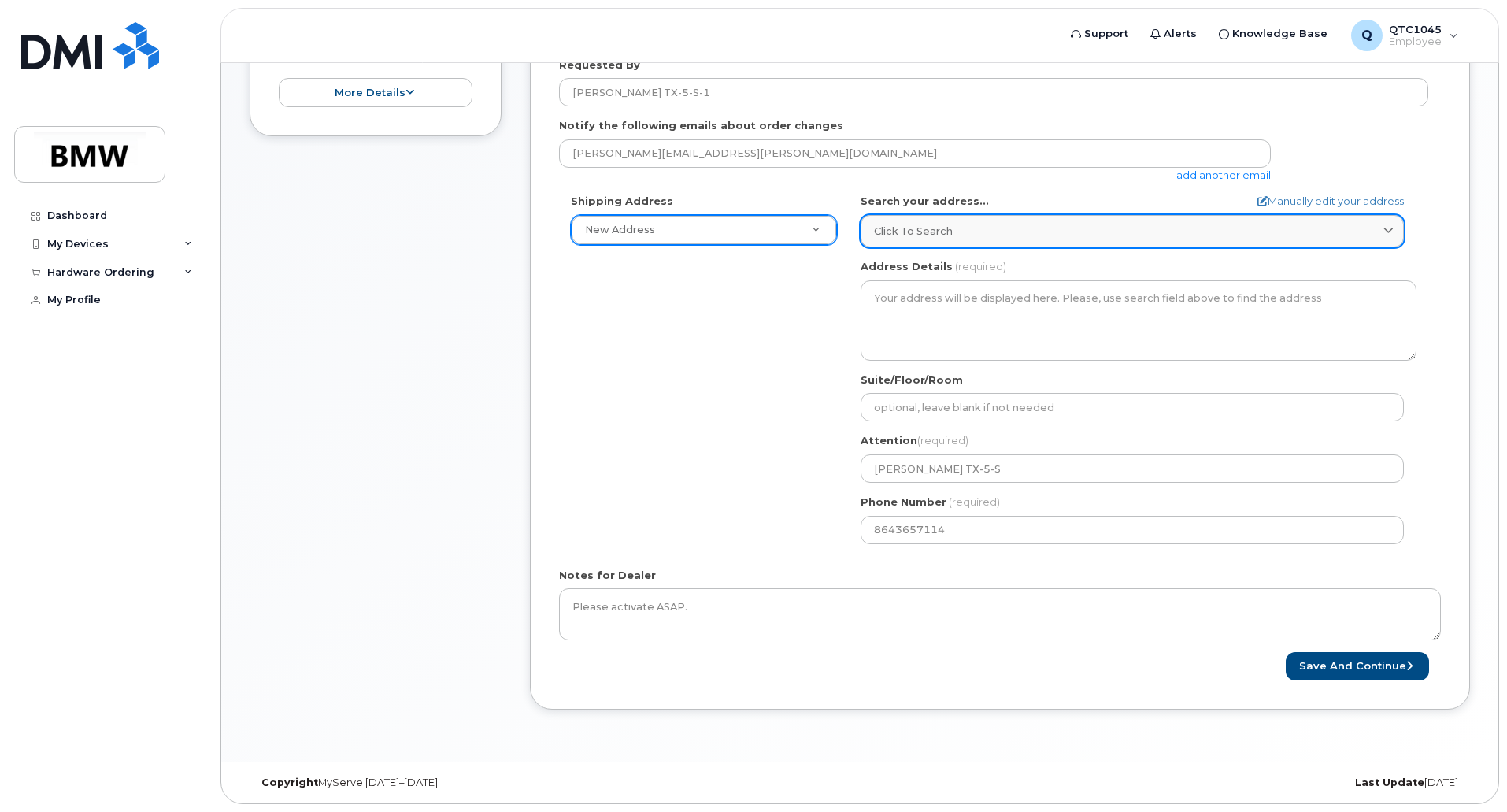
click at [1090, 231] on div "Click to search" at bounding box center [1133, 232] width 517 height 15
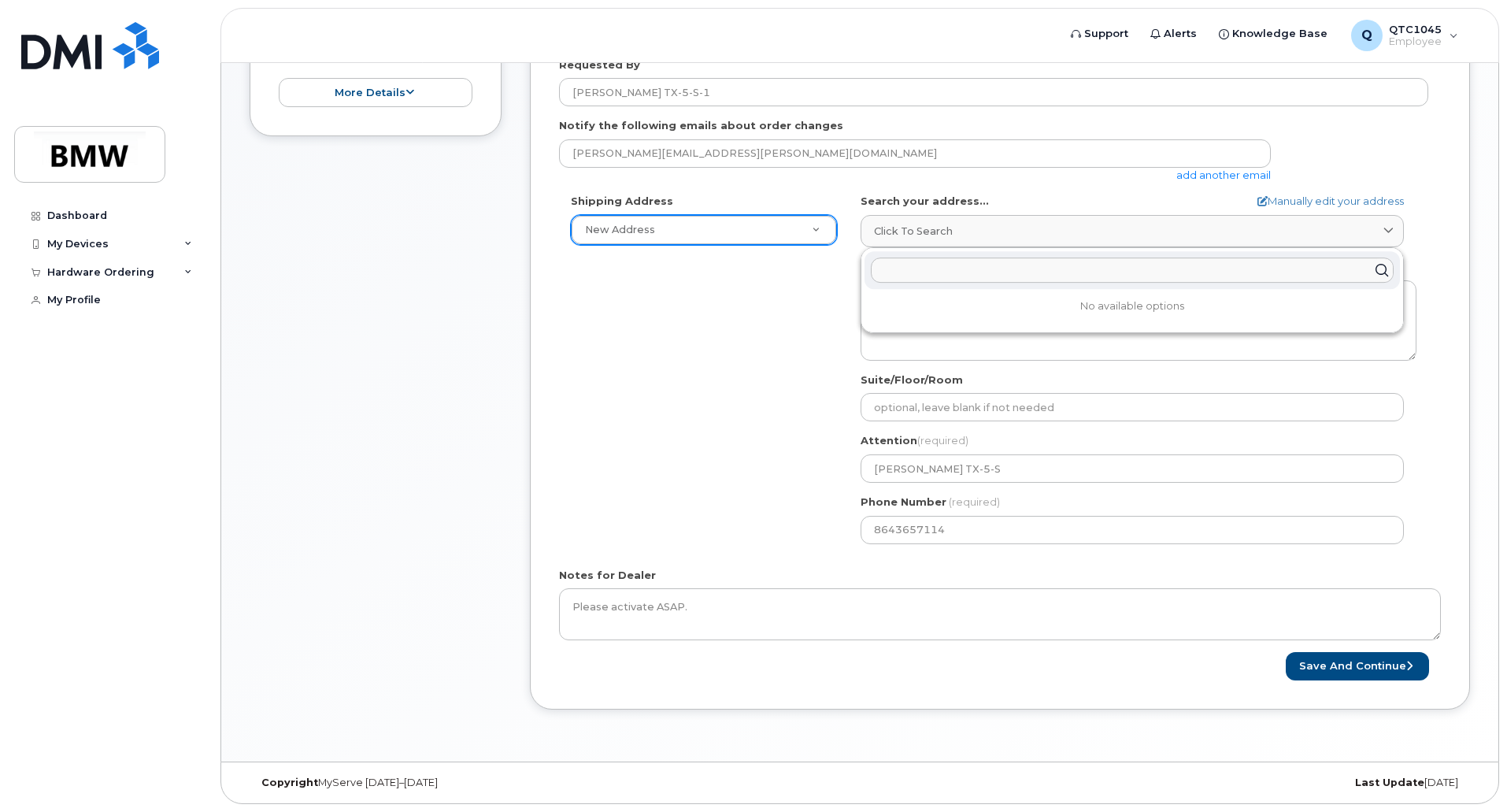
click at [1056, 272] on input "text" at bounding box center [1132, 270] width 523 height 25
click at [940, 270] on input "text" at bounding box center [1132, 270] width 523 height 25
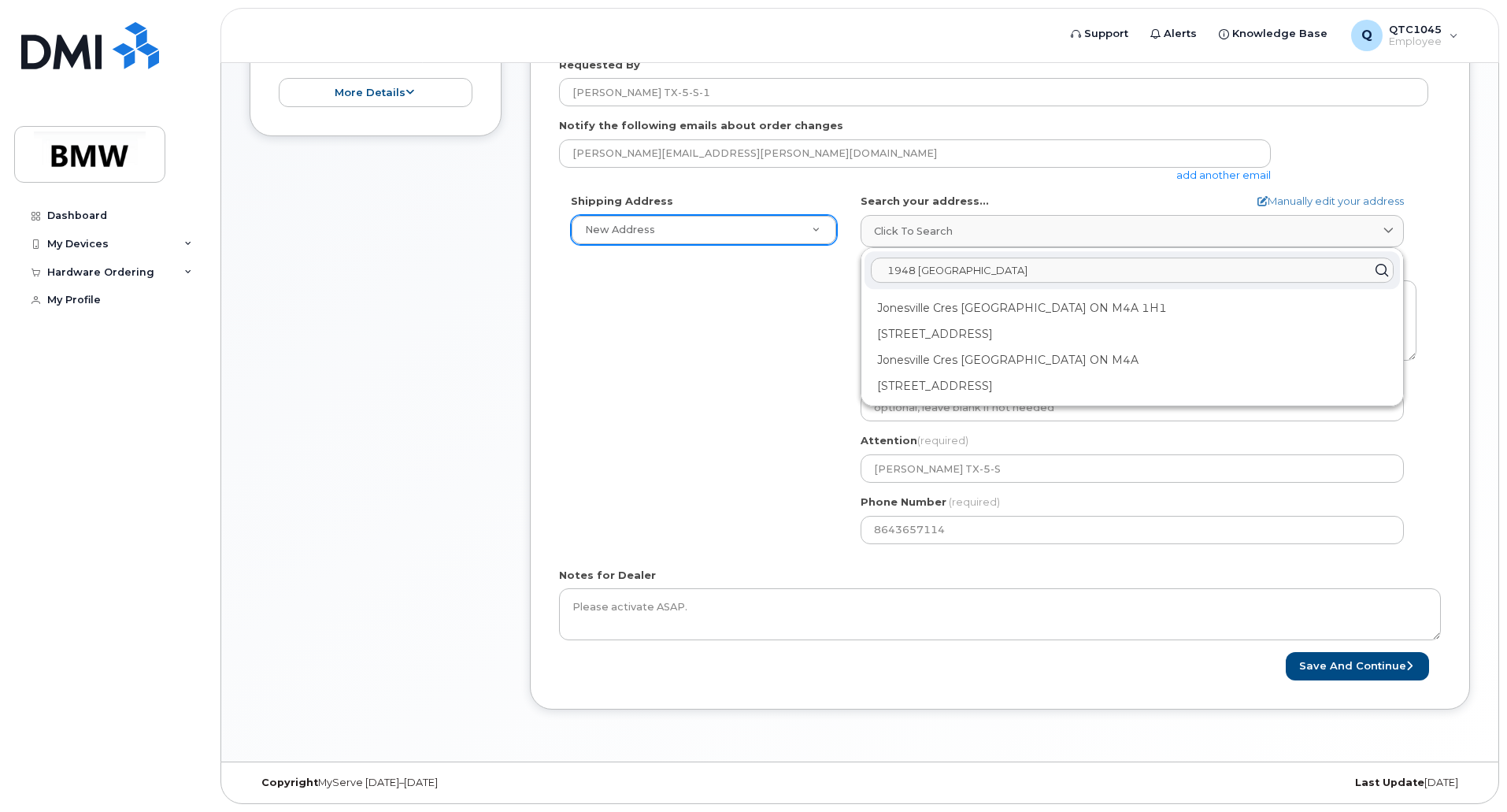
click at [903, 271] on input "1948 jonesville rd" at bounding box center [1132, 270] width 523 height 25
click at [986, 267] on input "1948 jonesville rd" at bounding box center [1132, 270] width 523 height 25
drag, startPoint x: 1044, startPoint y: 276, endPoint x: 964, endPoint y: 280, distance: 80.1
click at [964, 280] on input "1948 jonesville rd simp" at bounding box center [1132, 270] width 523 height 25
click at [969, 227] on div "Click to search" at bounding box center [1133, 232] width 517 height 15
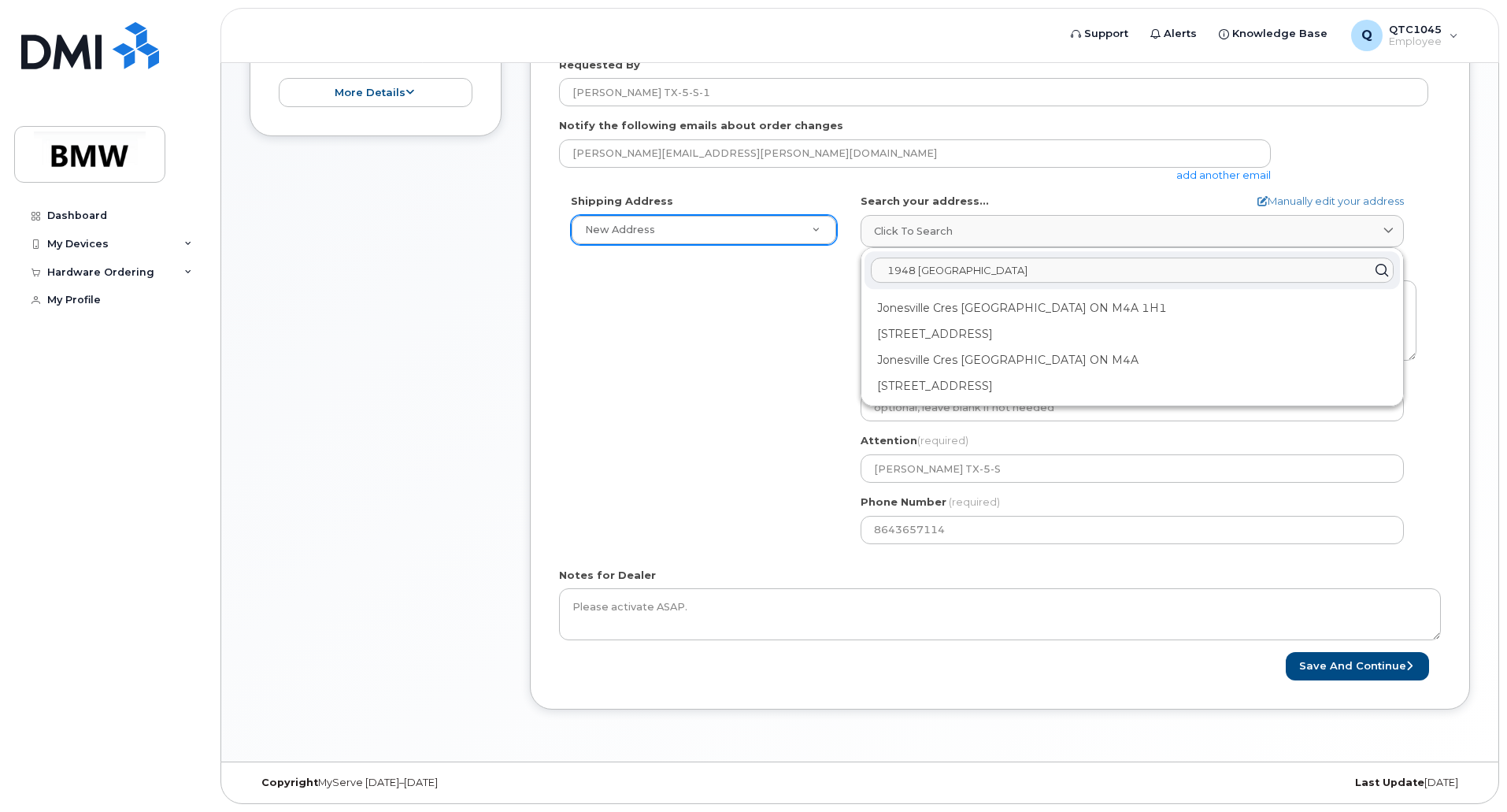
click at [980, 271] on input "1948 jonesville rd" at bounding box center [1132, 270] width 523 height 25
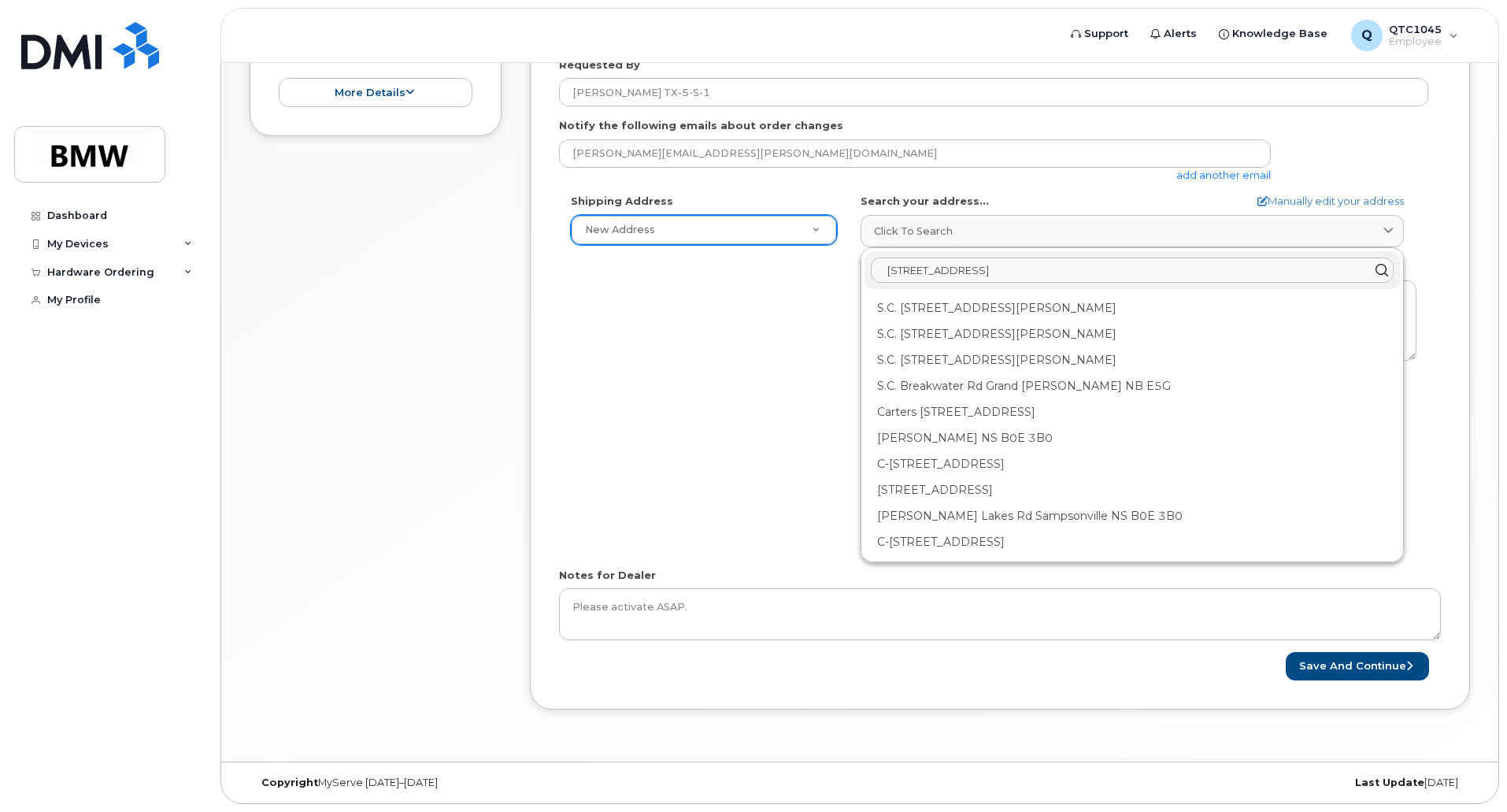
drag, startPoint x: 1129, startPoint y: 267, endPoint x: 809, endPoint y: 289, distance: 320.8
click at [878, 285] on div "1948 jonesville rd, simpsonville sc 29681" at bounding box center [1132, 269] width 535 height 38
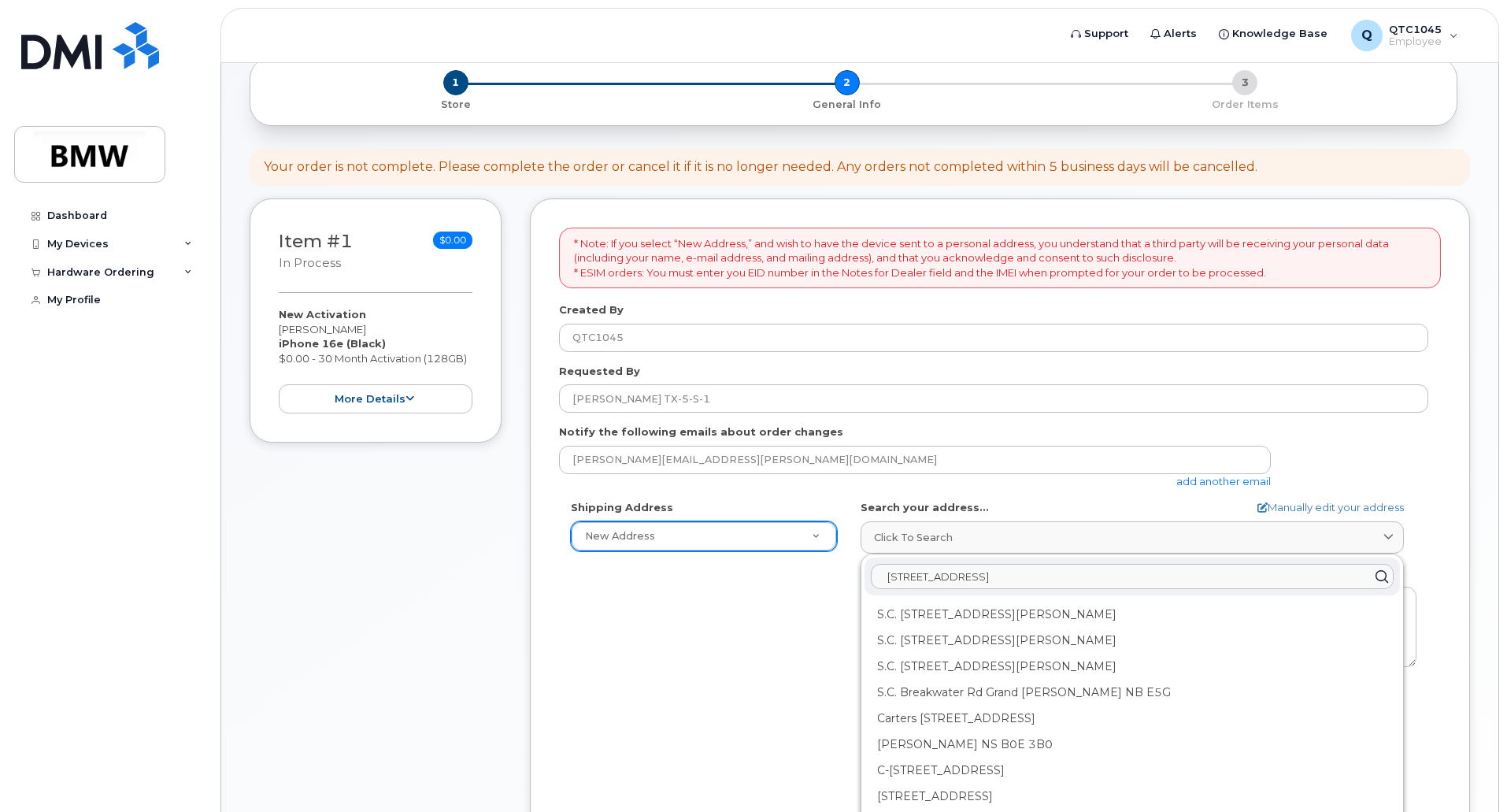
scroll to position [0, 0]
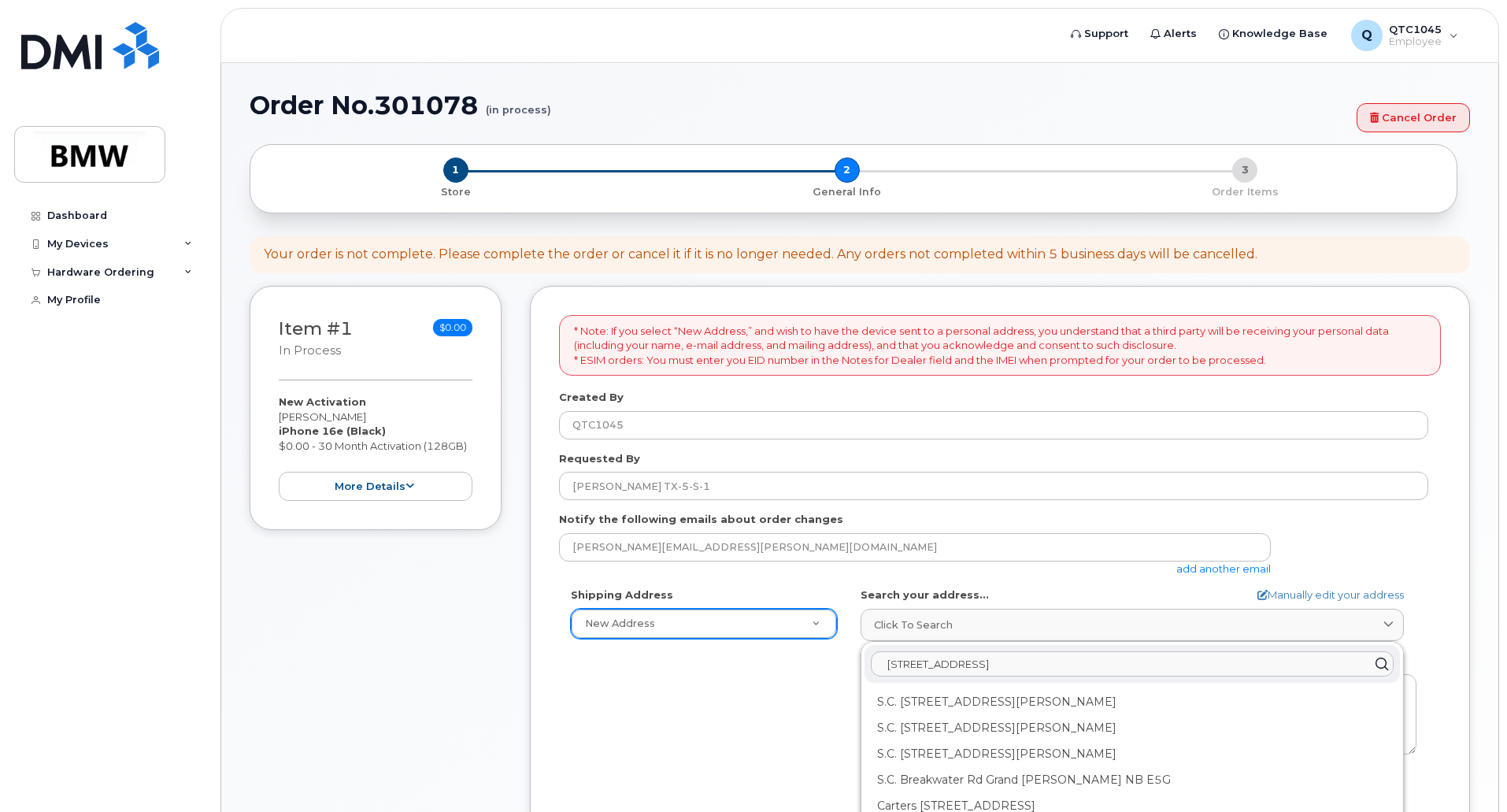
type input "1948 jonesville rd, simpsonville sc 29681"
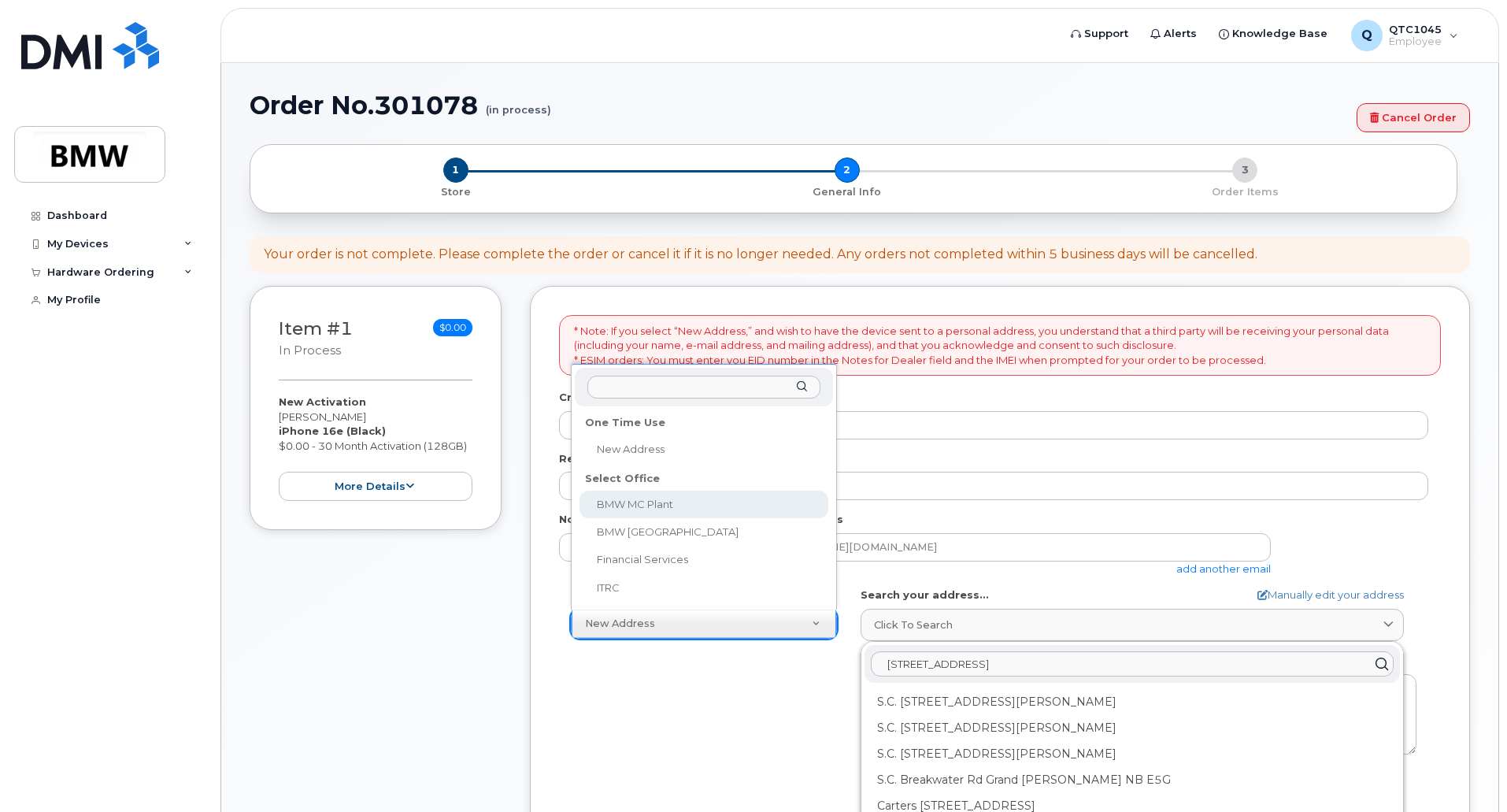
select select
type textarea "1400 Highway 101 S GREER SC 29651-6731 UNITED STATES Greer South Carolina 29651…"
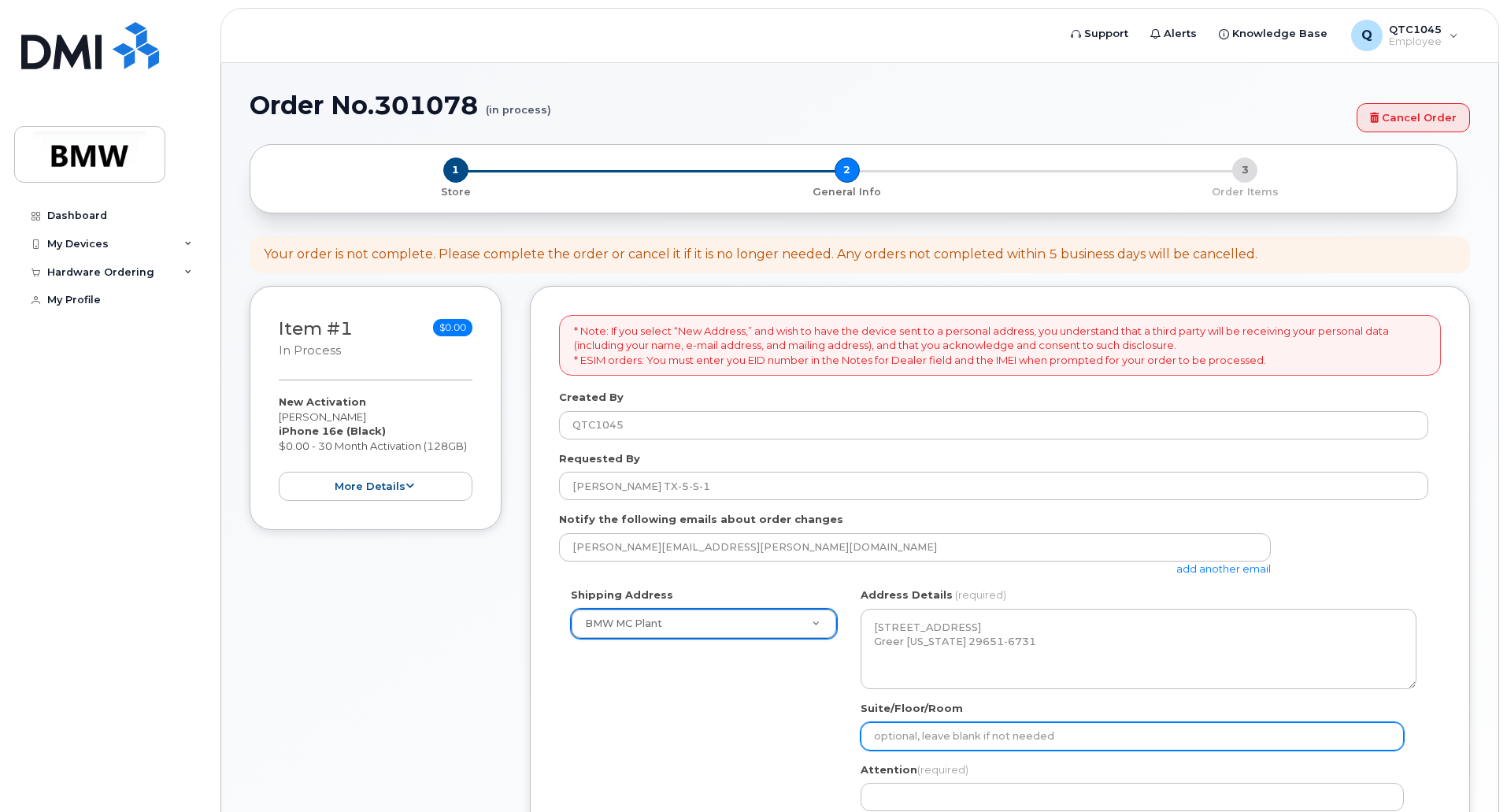
click at [924, 737] on input "Suite/Floor/Room" at bounding box center [1133, 737] width 544 height 29
select select
type input "P"
select select
type input "PU"
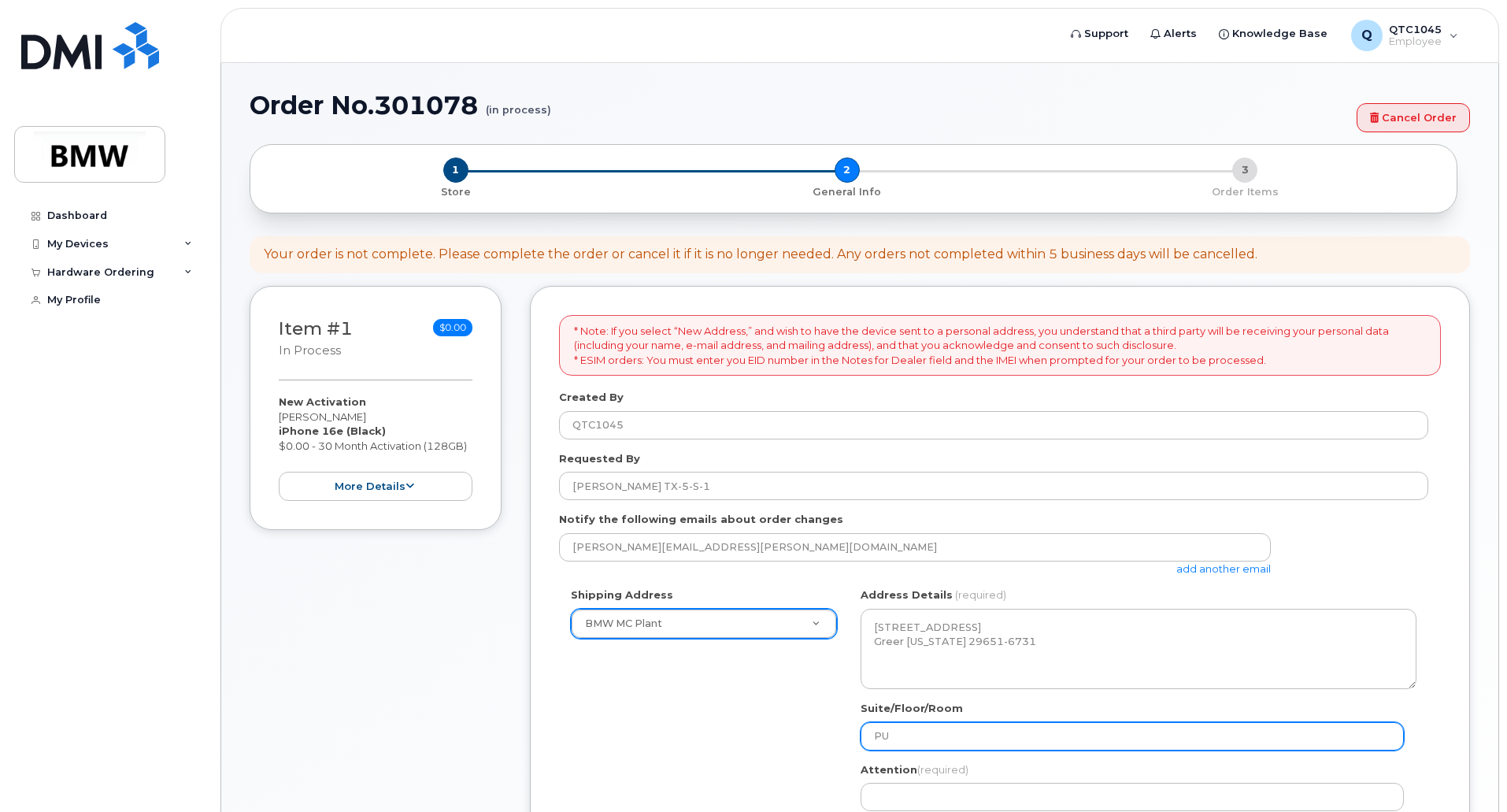
select select
type input "PU i"
select select
type input "PU in"
select select
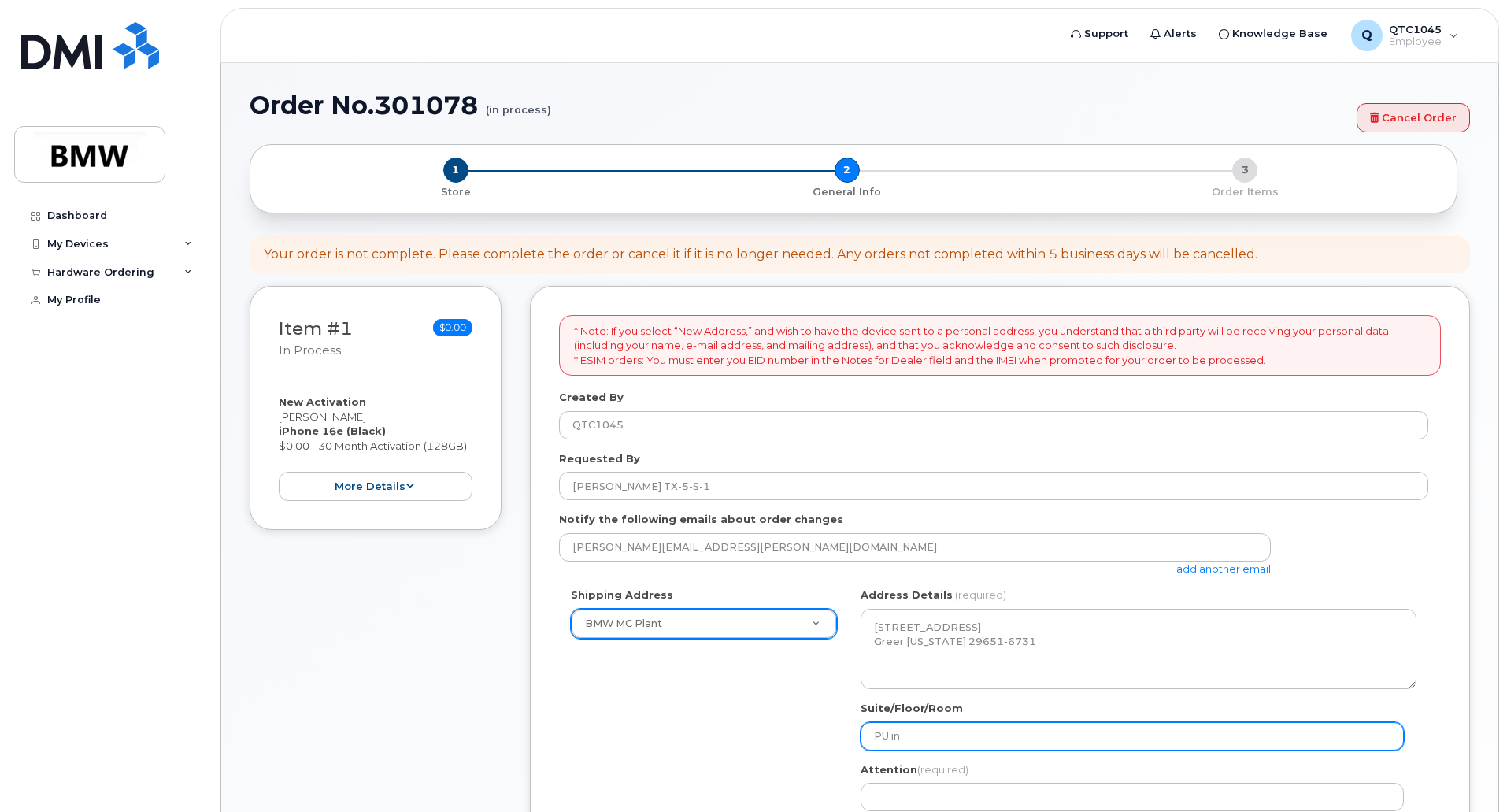
type input "PU in K"
select select
type input "PU in K-"
select select
type input "PU in K-P"
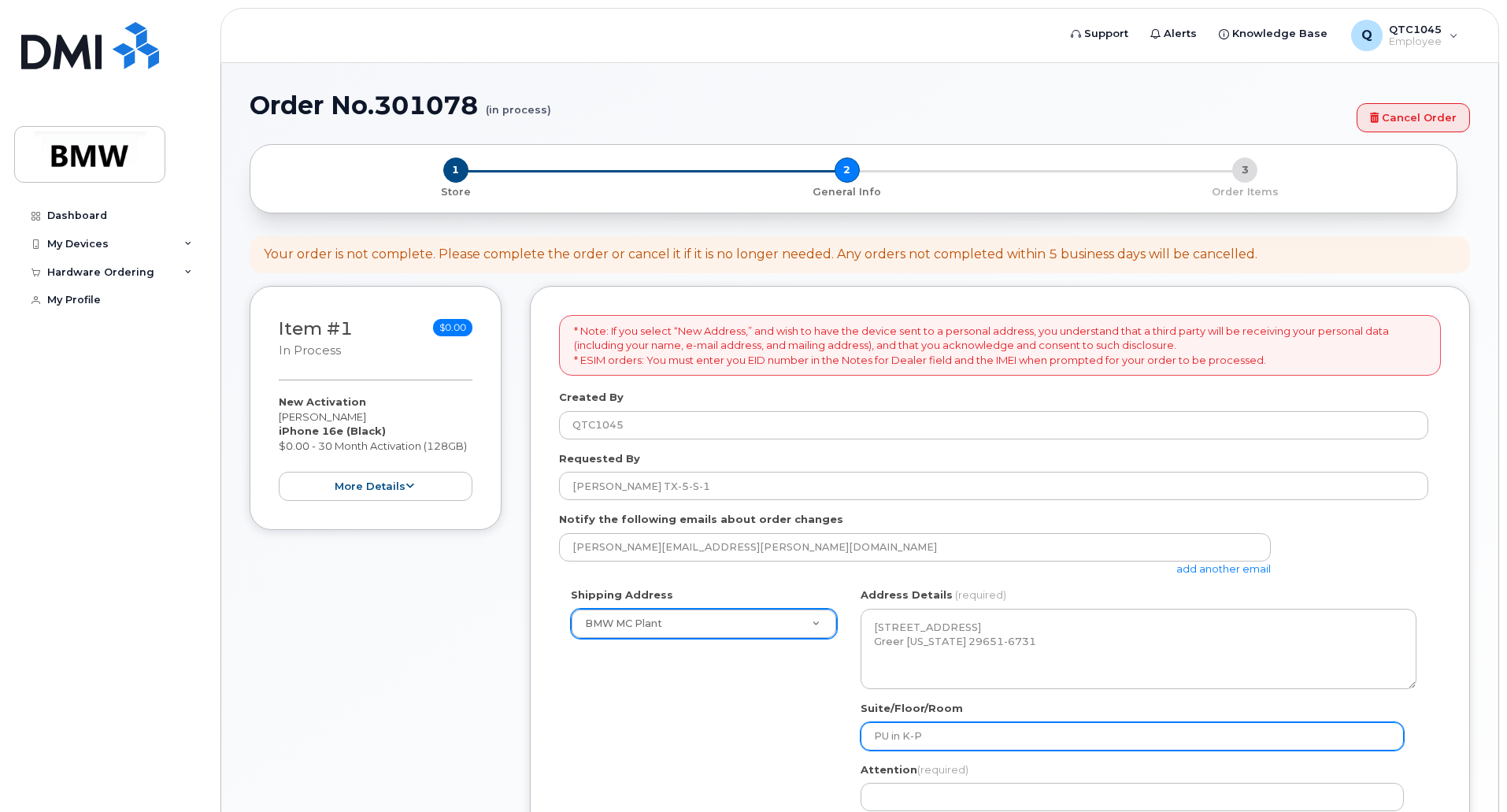
select select
type input "PU in K-Pl"
select select
type input "PU in K-Pla"
select select
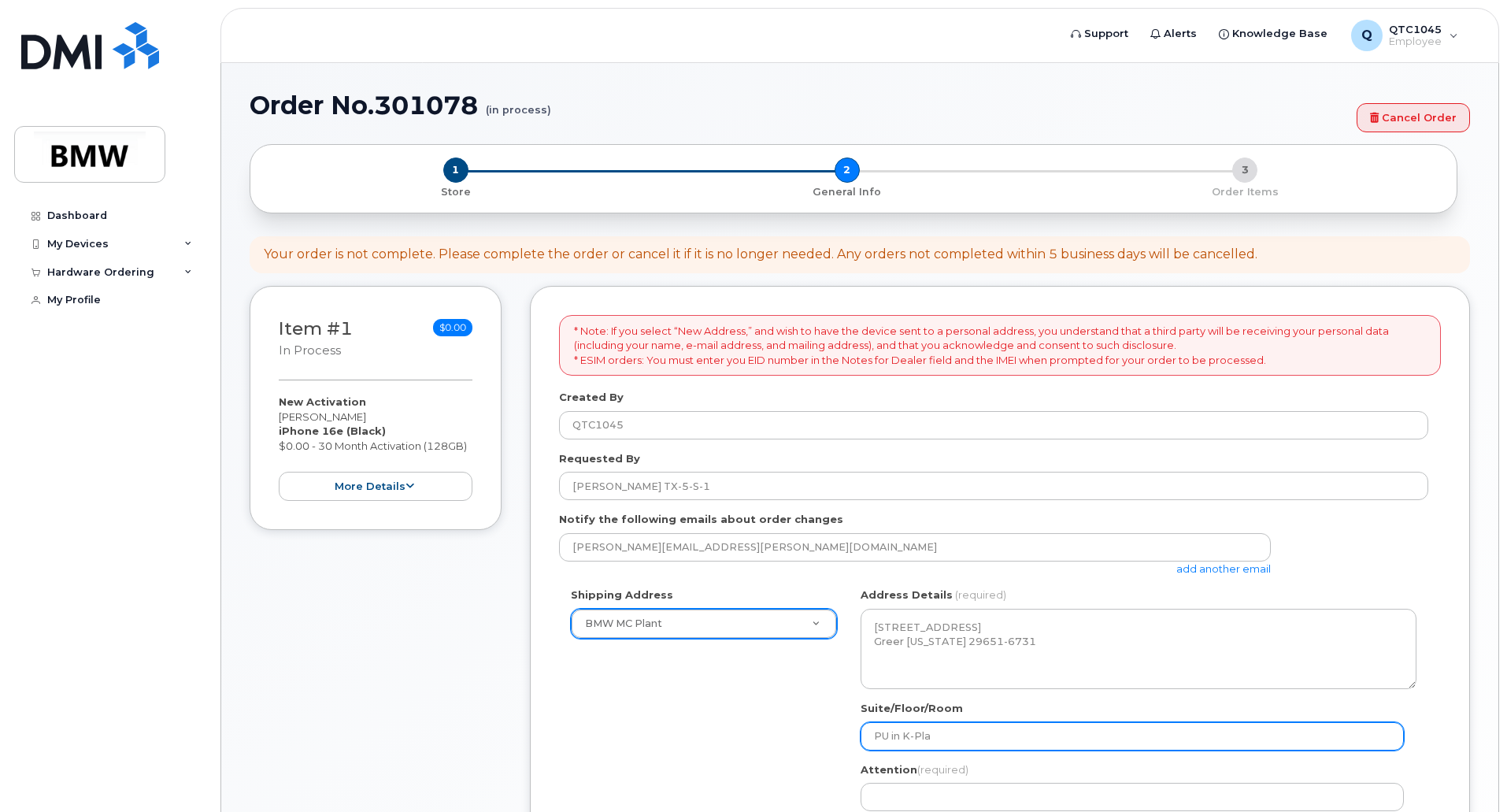
type input "PU in K-Plat"
select select
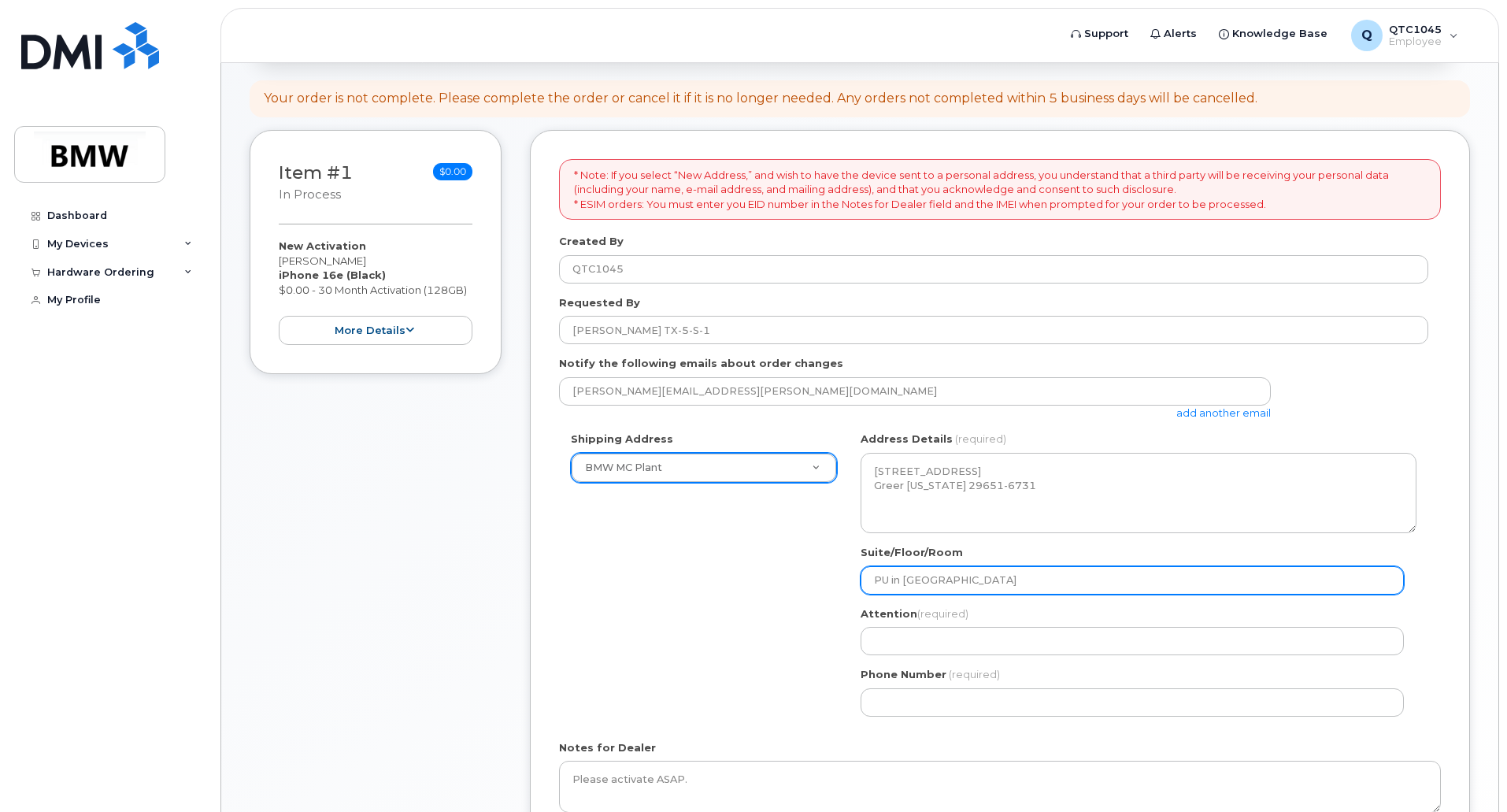
scroll to position [158, 0]
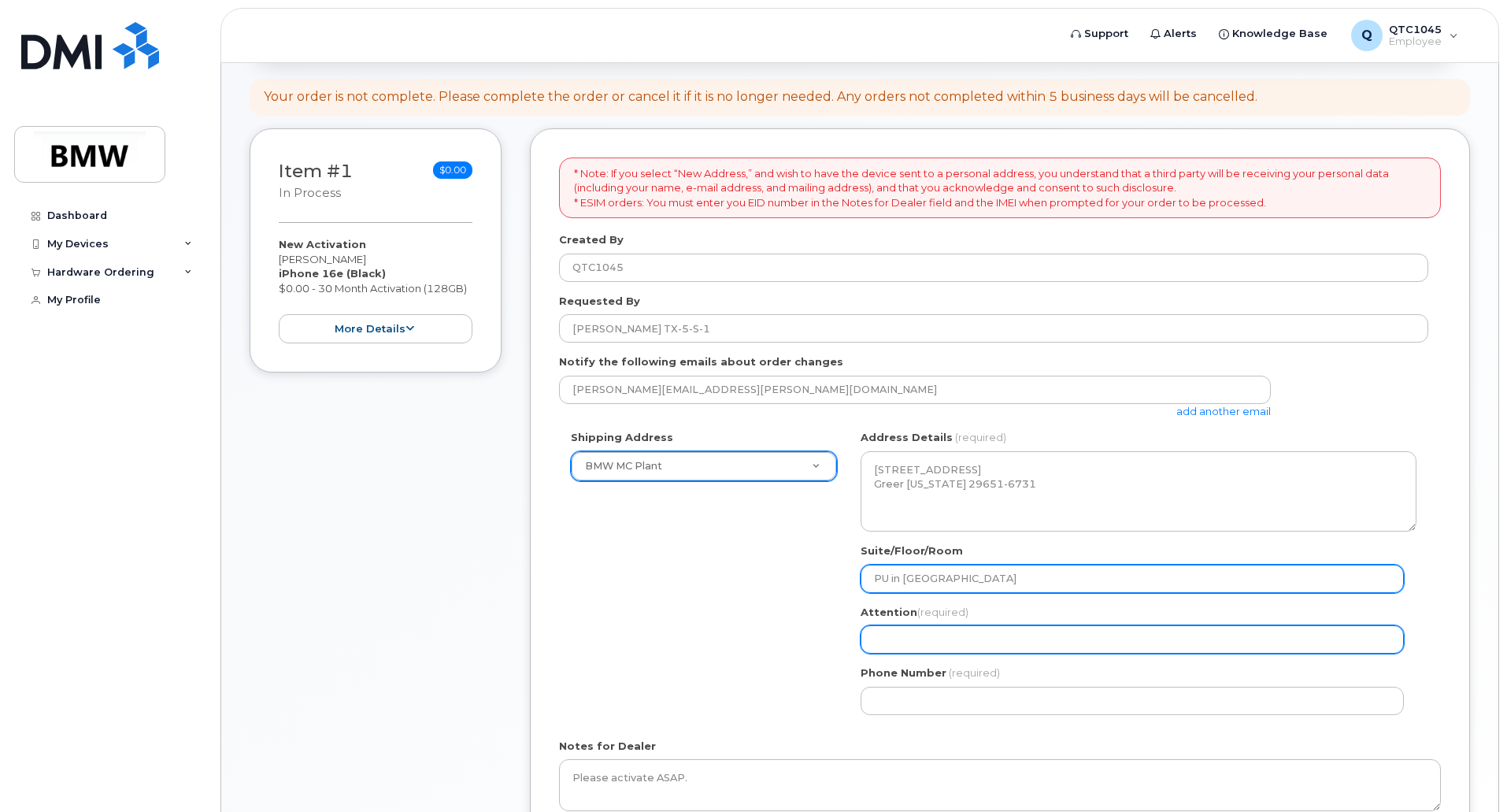
type input "PU in K-Platz"
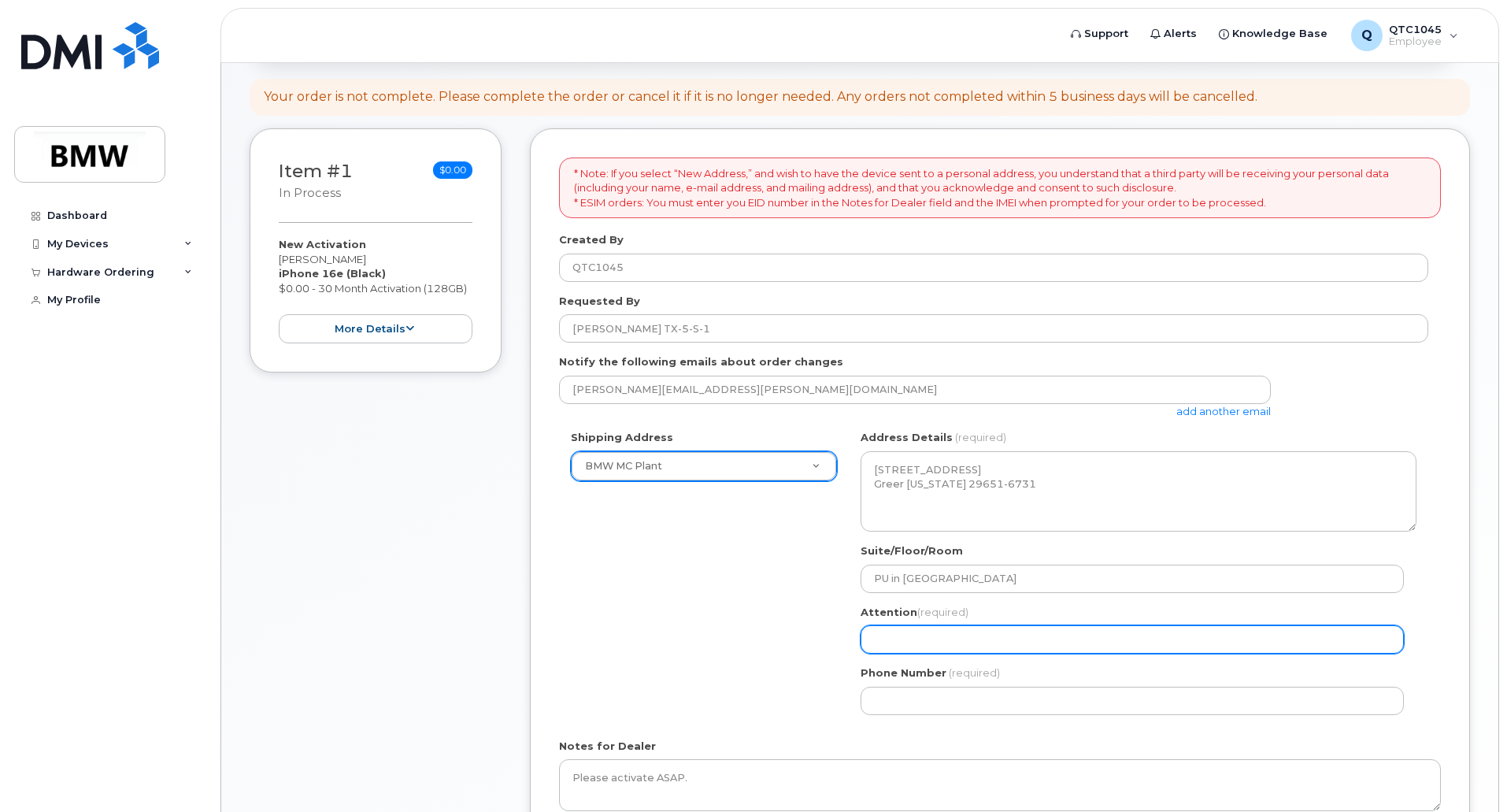
click at [924, 632] on input "Attention (required)" at bounding box center [1133, 639] width 544 height 29
type input "Jeff Blanton TX-5-S"
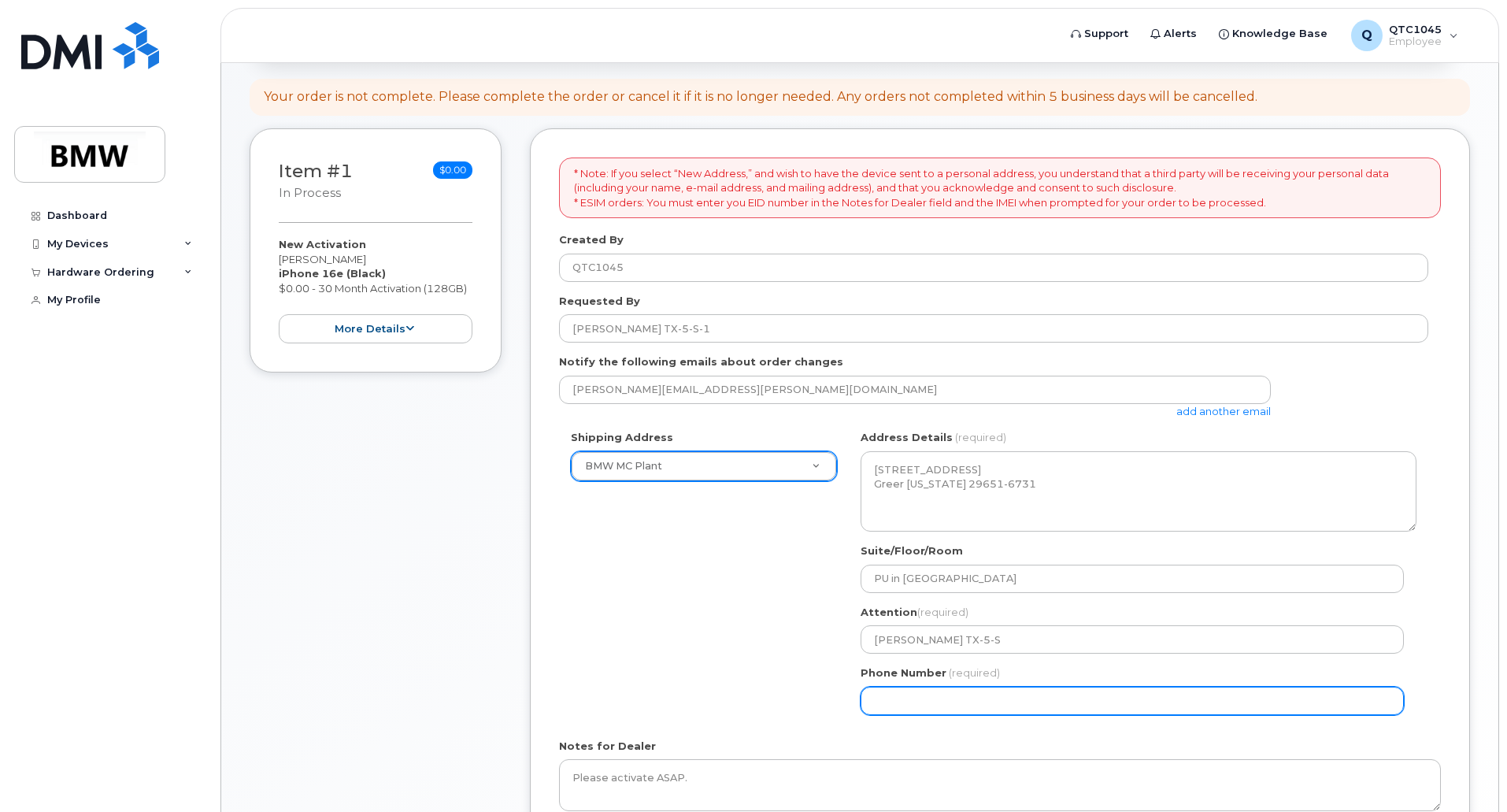
click at [915, 698] on input "Phone Number" at bounding box center [1133, 700] width 544 height 29
select select
type input "864365711"
select select
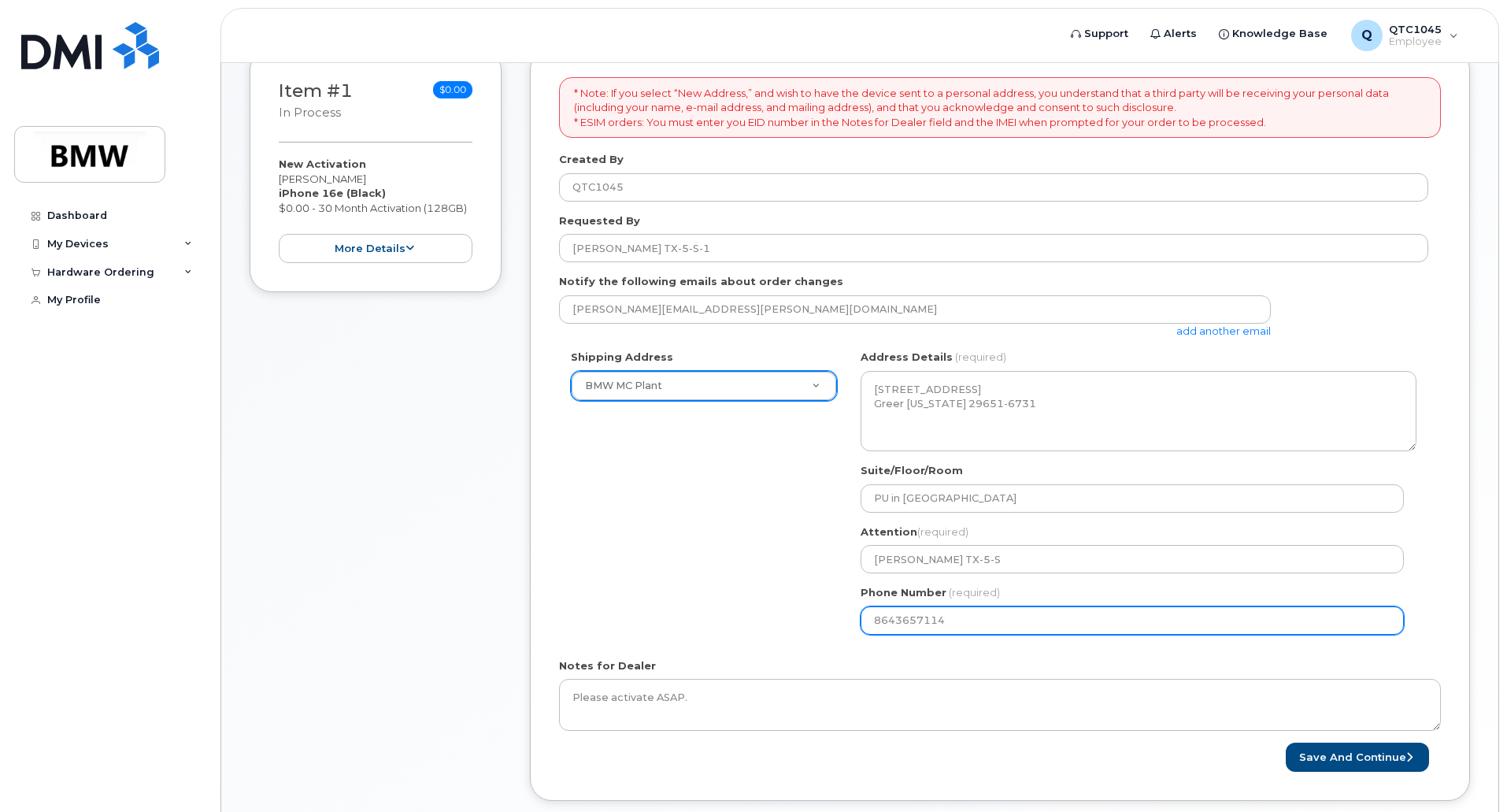
scroll to position [315, 0]
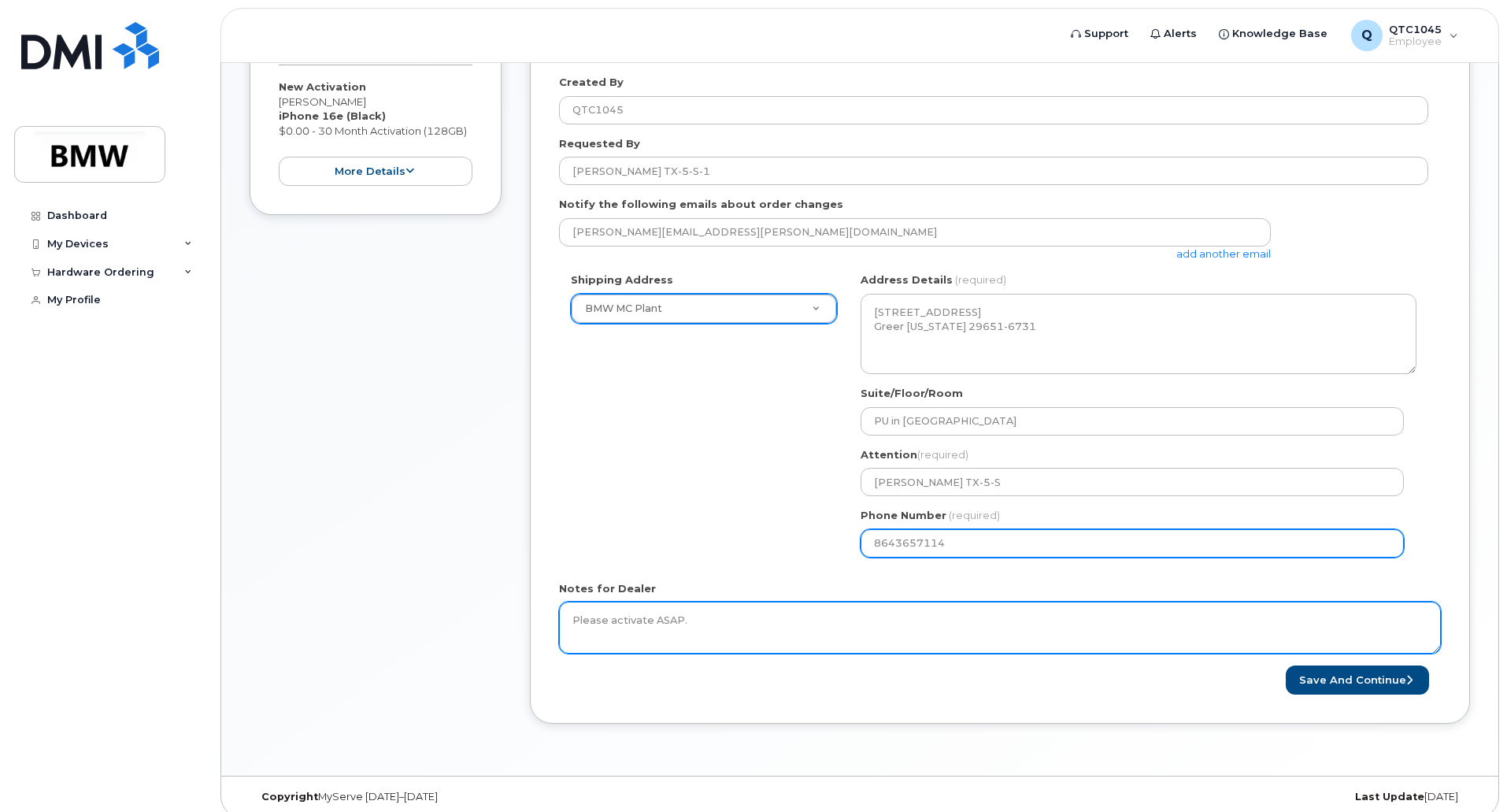
type input "8643657114"
click at [637, 622] on textarea "Please activate ASAP." at bounding box center [999, 627] width 882 height 52
click at [704, 626] on textarea "Please activate ASAP." at bounding box center [999, 627] width 882 height 52
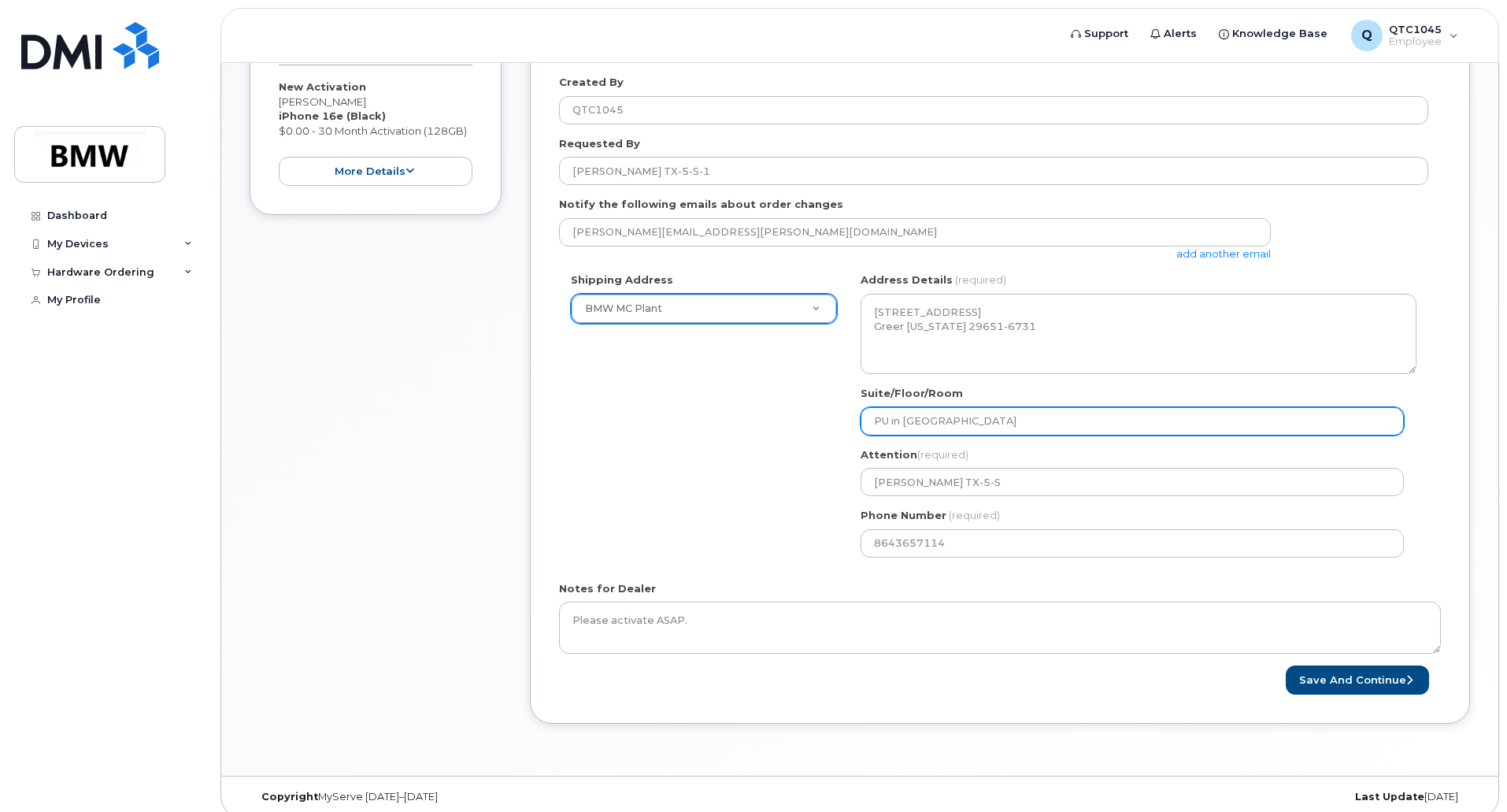
click at [948, 417] on input "PU in K-Platz" at bounding box center [1133, 421] width 544 height 29
click at [905, 419] on input "PU in K-Platz" at bounding box center [1133, 421] width 544 height 29
select select
type input "PU in HK-Platz"
select select
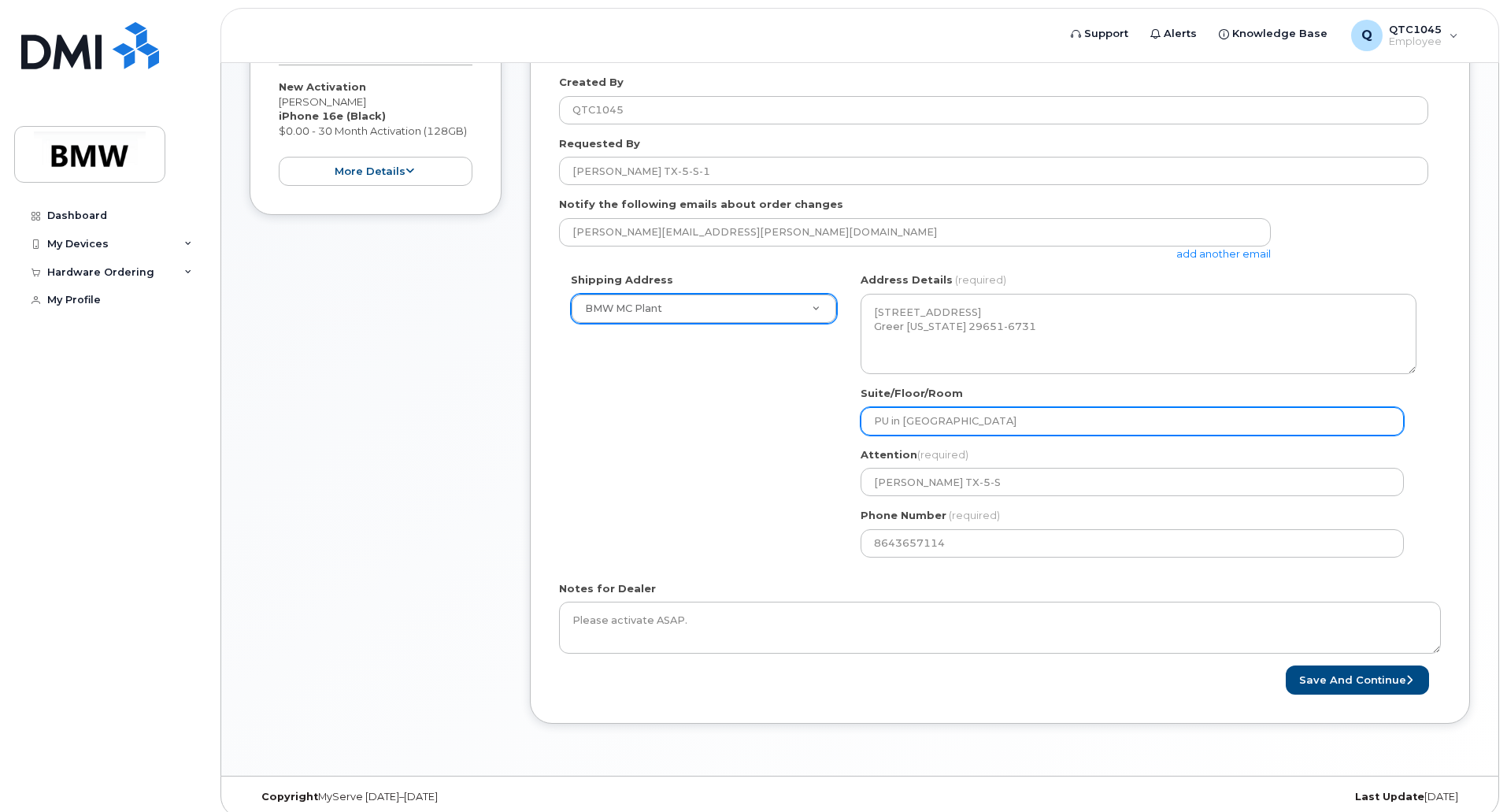
type input "PU in H5K-Platz"
select select
type input "PU in H50K-Platz"
select select
type input "PU in H50 K-Platz"
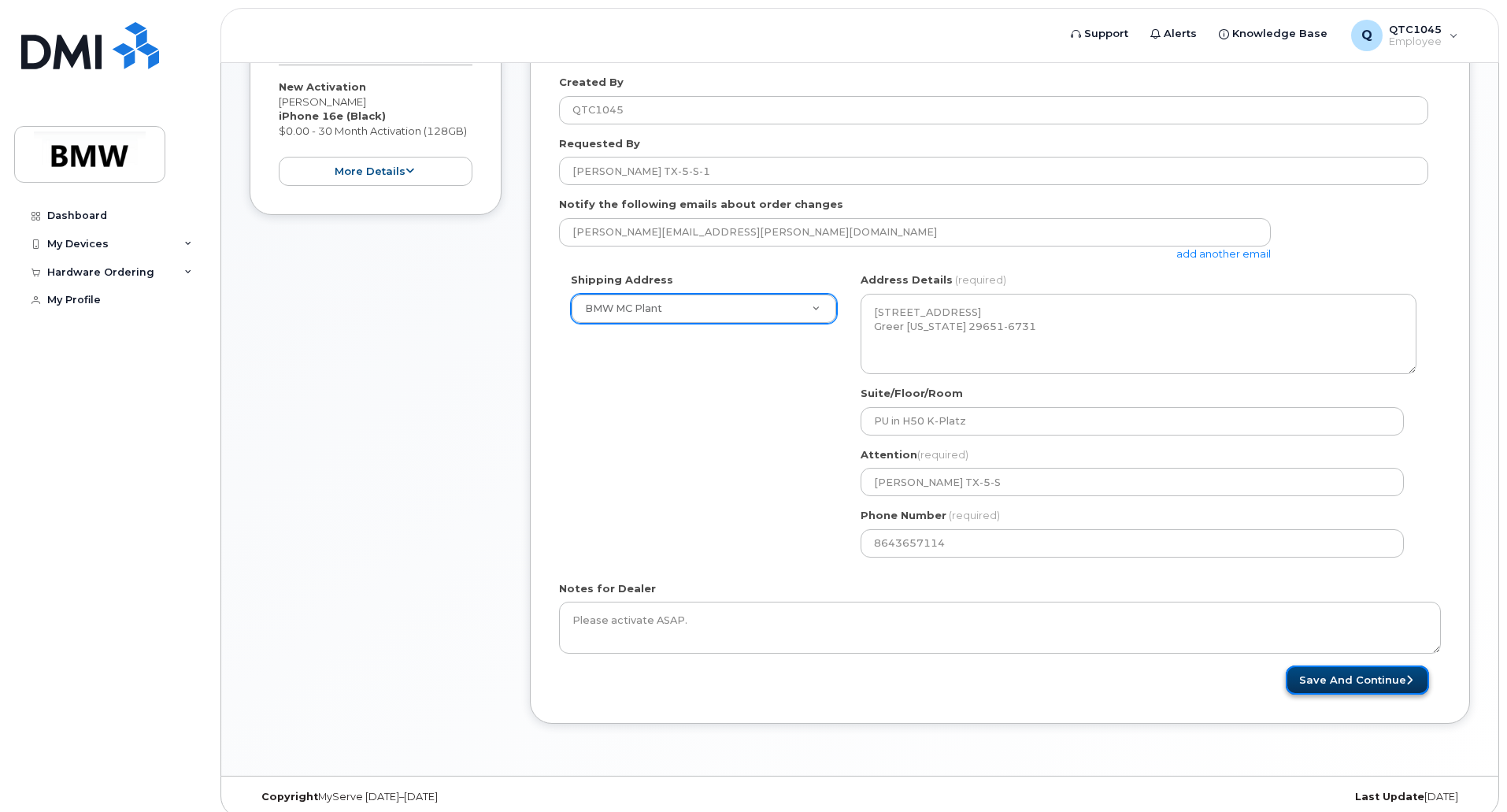
click at [1316, 674] on button "Save and Continue" at bounding box center [1357, 679] width 143 height 29
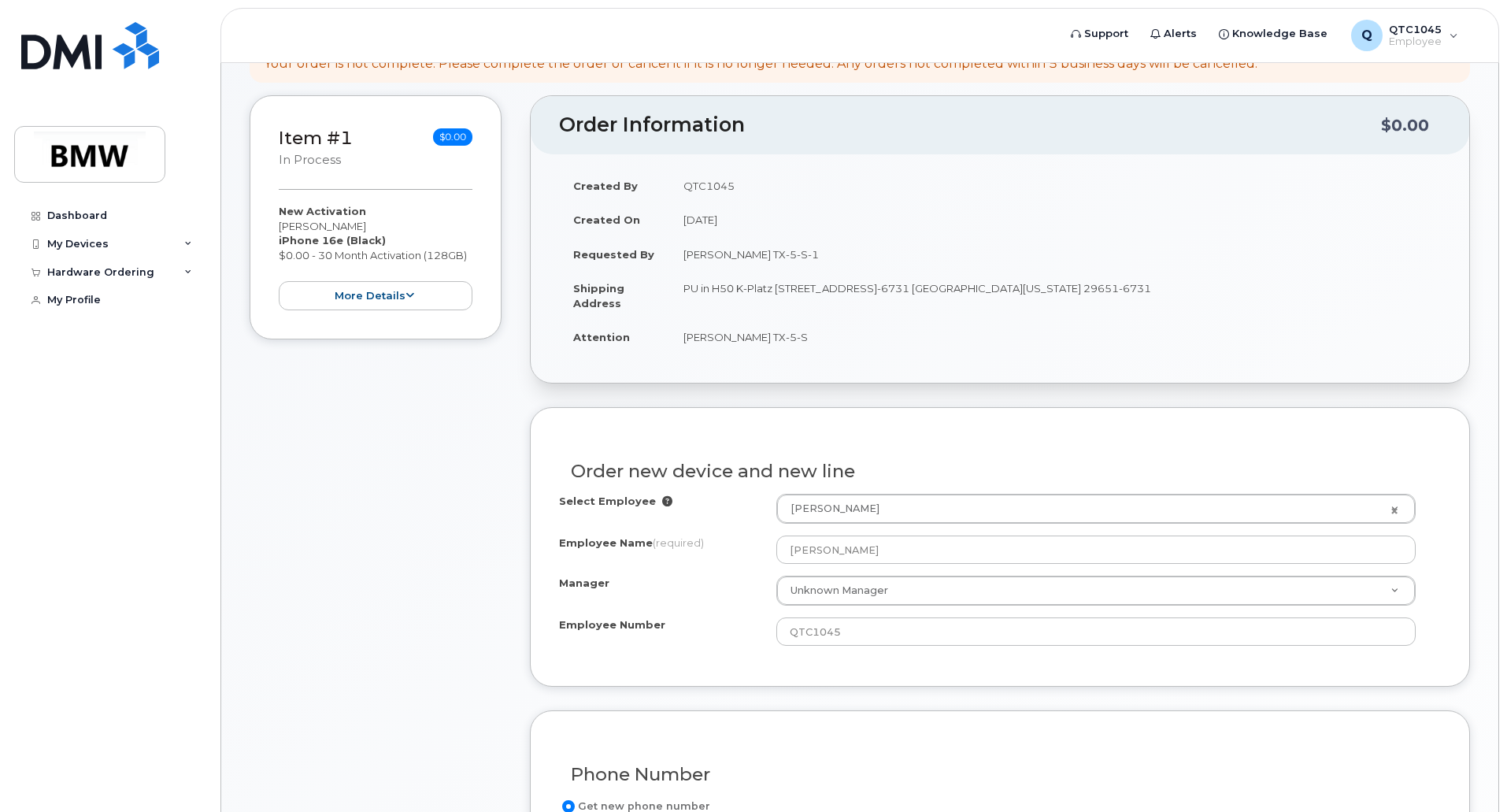
scroll to position [237, 0]
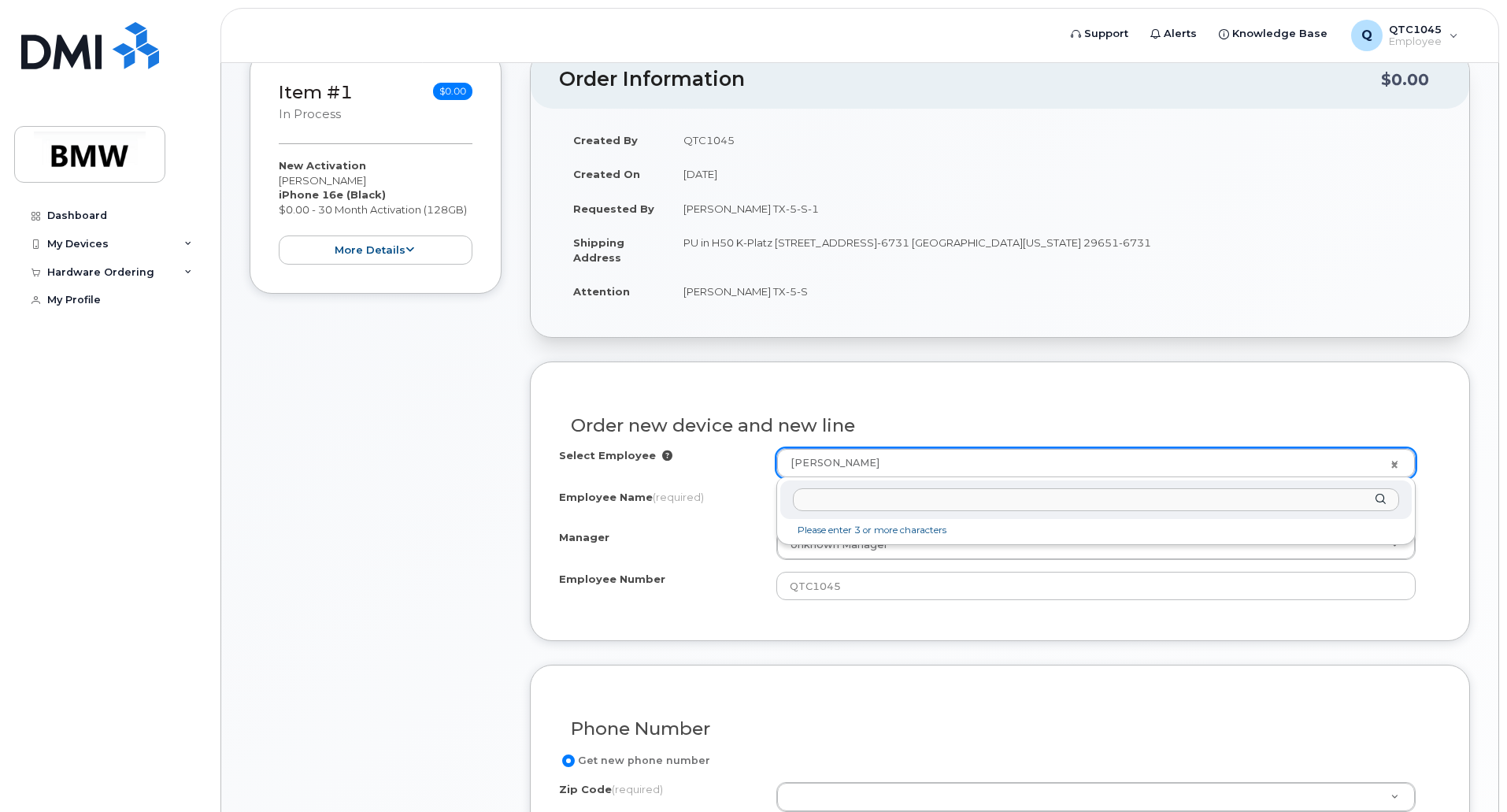
click at [873, 504] on input "text" at bounding box center [1096, 499] width 607 height 23
click at [846, 505] on input "text" at bounding box center [1096, 499] width 607 height 23
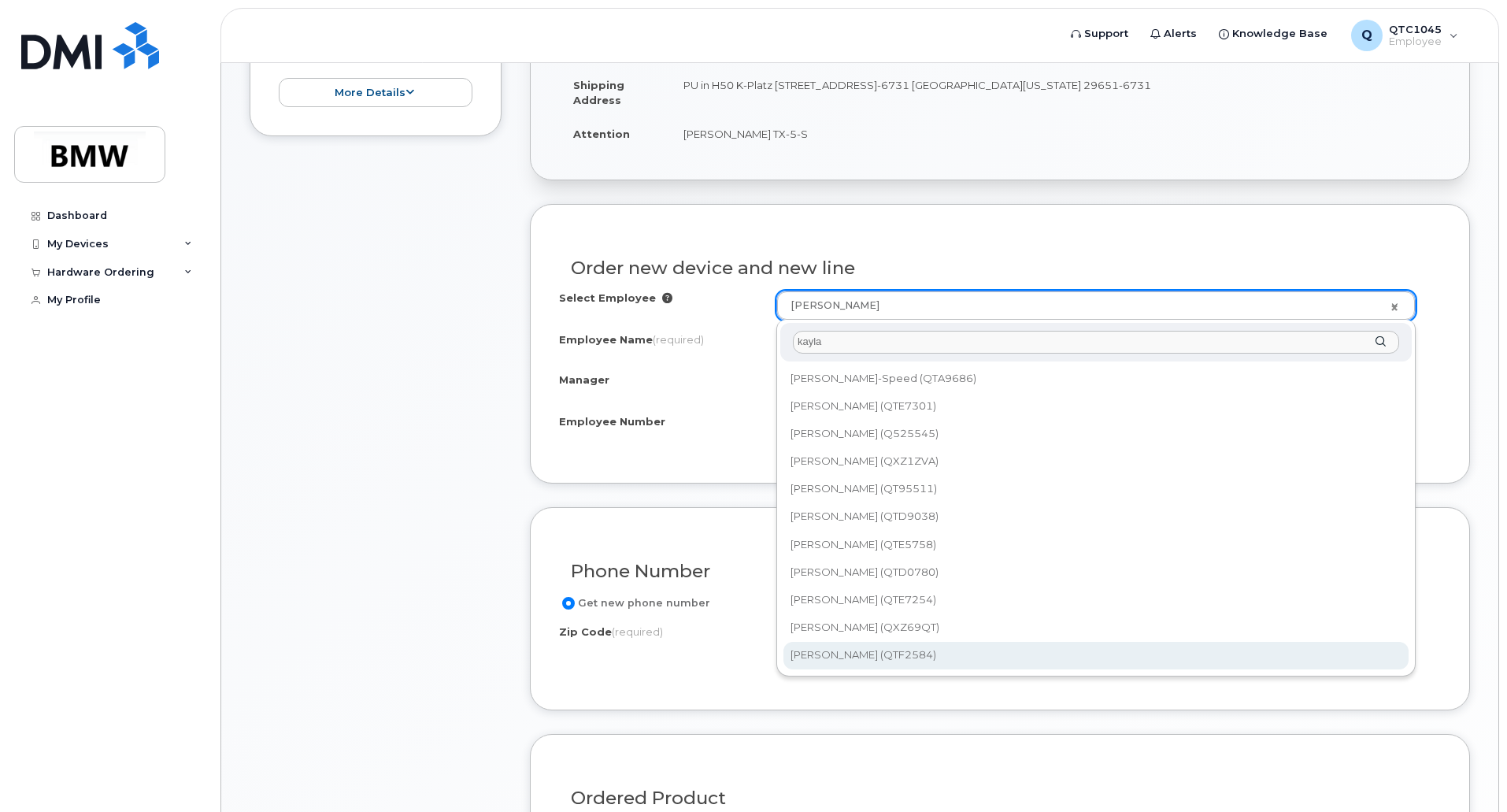
scroll to position [315, 0]
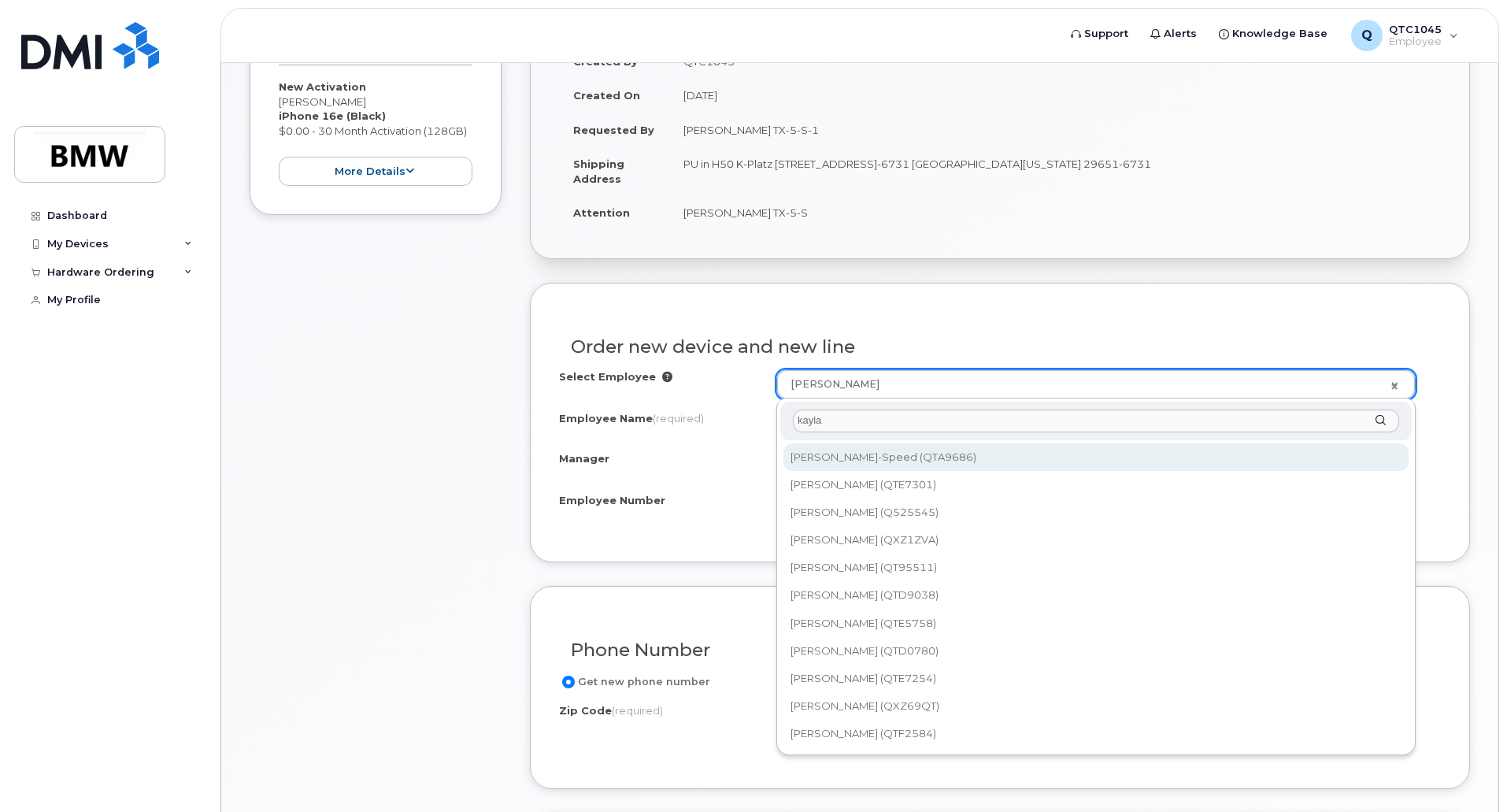
click at [858, 421] on input "kayla" at bounding box center [1096, 420] width 607 height 23
drag, startPoint x: 829, startPoint y: 419, endPoint x: 800, endPoint y: 417, distance: 29.1
click at [800, 417] on input "kayla" at bounding box center [1096, 420] width 607 height 23
paste input "Sabo"
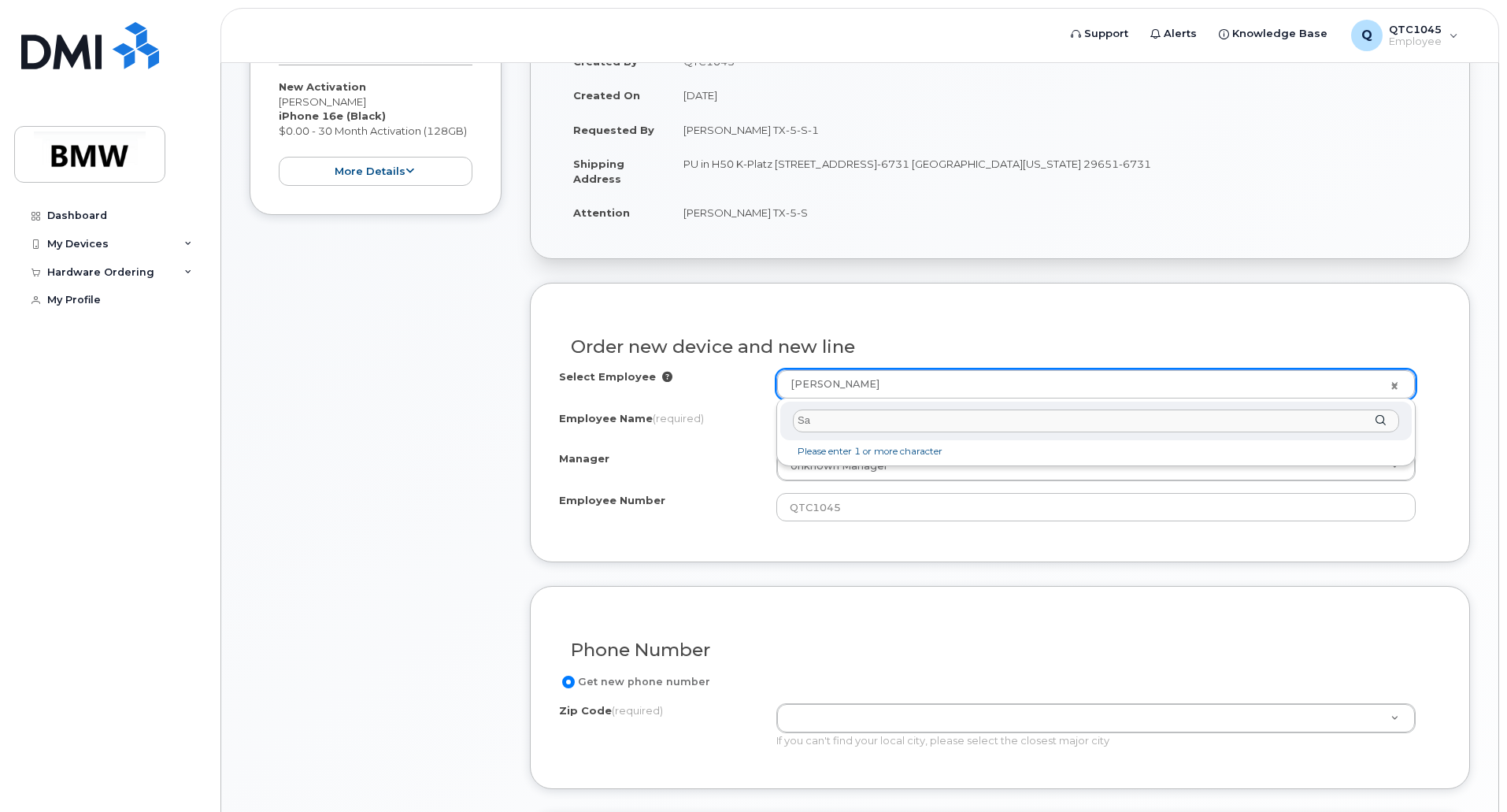
type input "S"
type input "r"
type input "s"
click at [879, 422] on input "kayla edwards" at bounding box center [1096, 420] width 607 height 23
drag, startPoint x: 827, startPoint y: 422, endPoint x: 757, endPoint y: 419, distance: 70.1
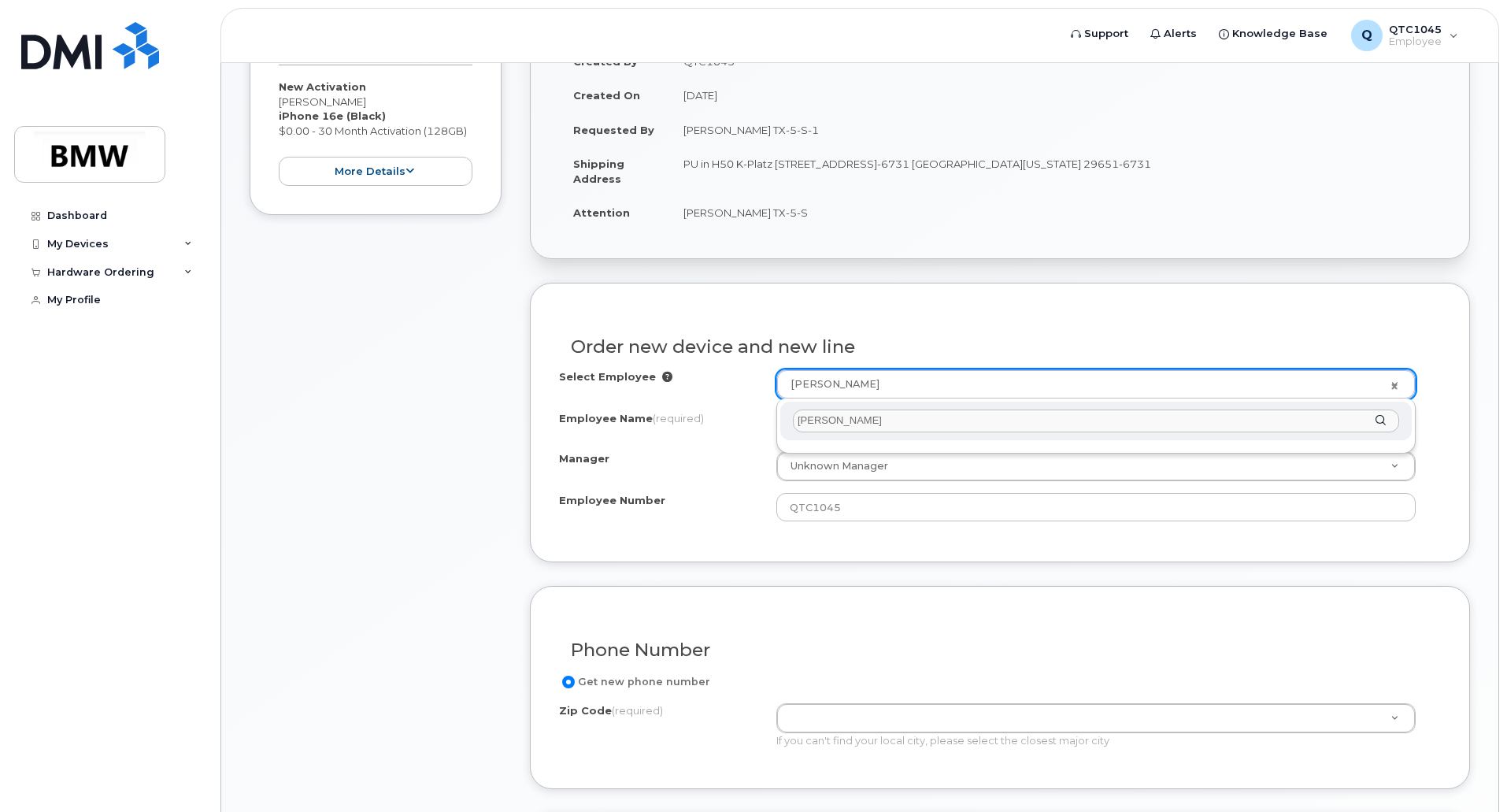
click at [757, 419] on body "Support Alerts Knowledge Base Q QTC1045 Employee English Français Sign out Dash…" at bounding box center [754, 575] width 1507 height 1781
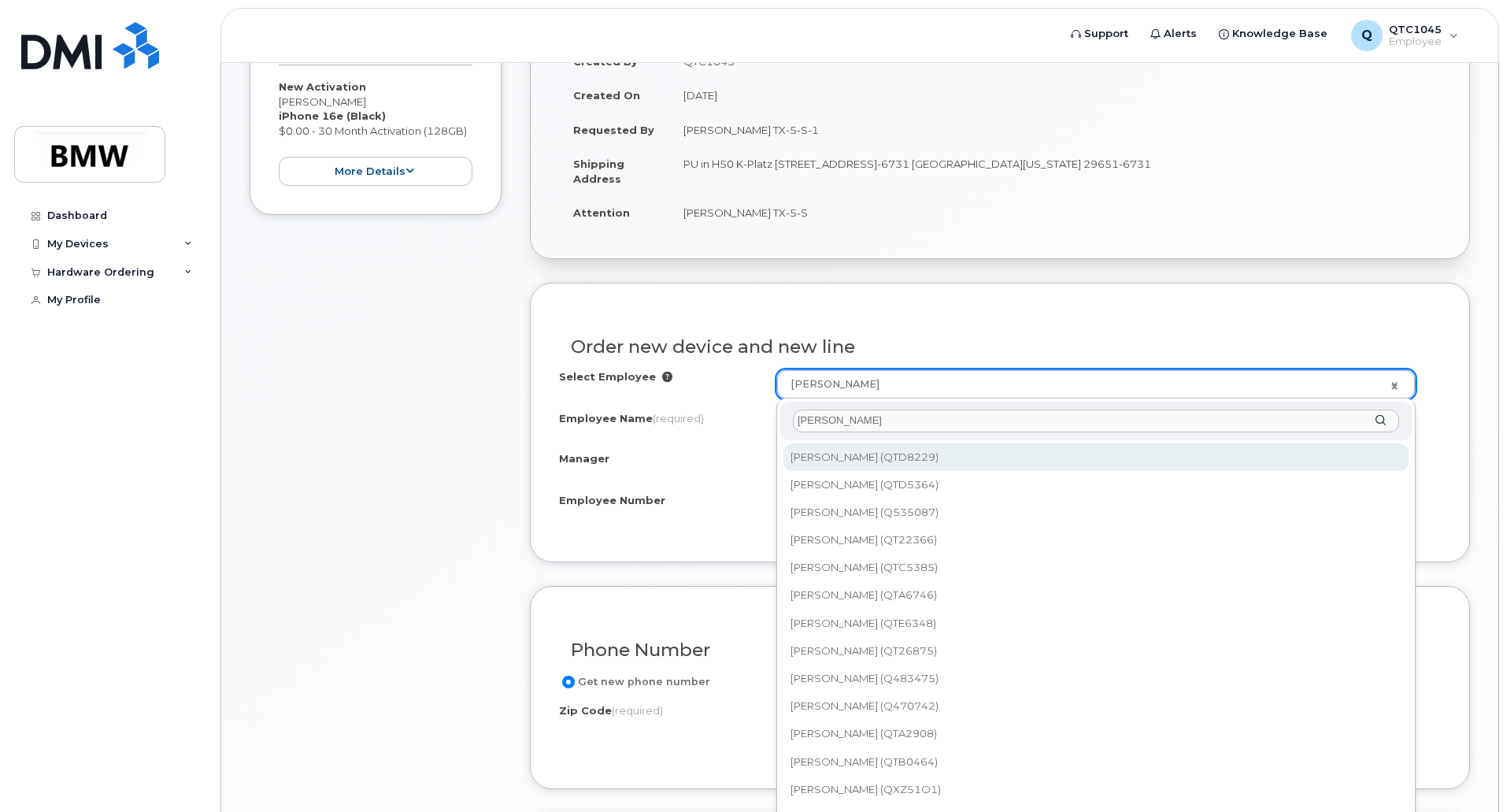
click at [859, 420] on input "edwards" at bounding box center [1096, 420] width 607 height 23
drag, startPoint x: 878, startPoint y: 419, endPoint x: 789, endPoint y: 418, distance: 89.0
click at [790, 418] on div "edwards" at bounding box center [1096, 421] width 632 height 39
paste input "Richard.Sabo@bmwmcext.com"
type input "Richard.Sabo@bmwmcext.com"
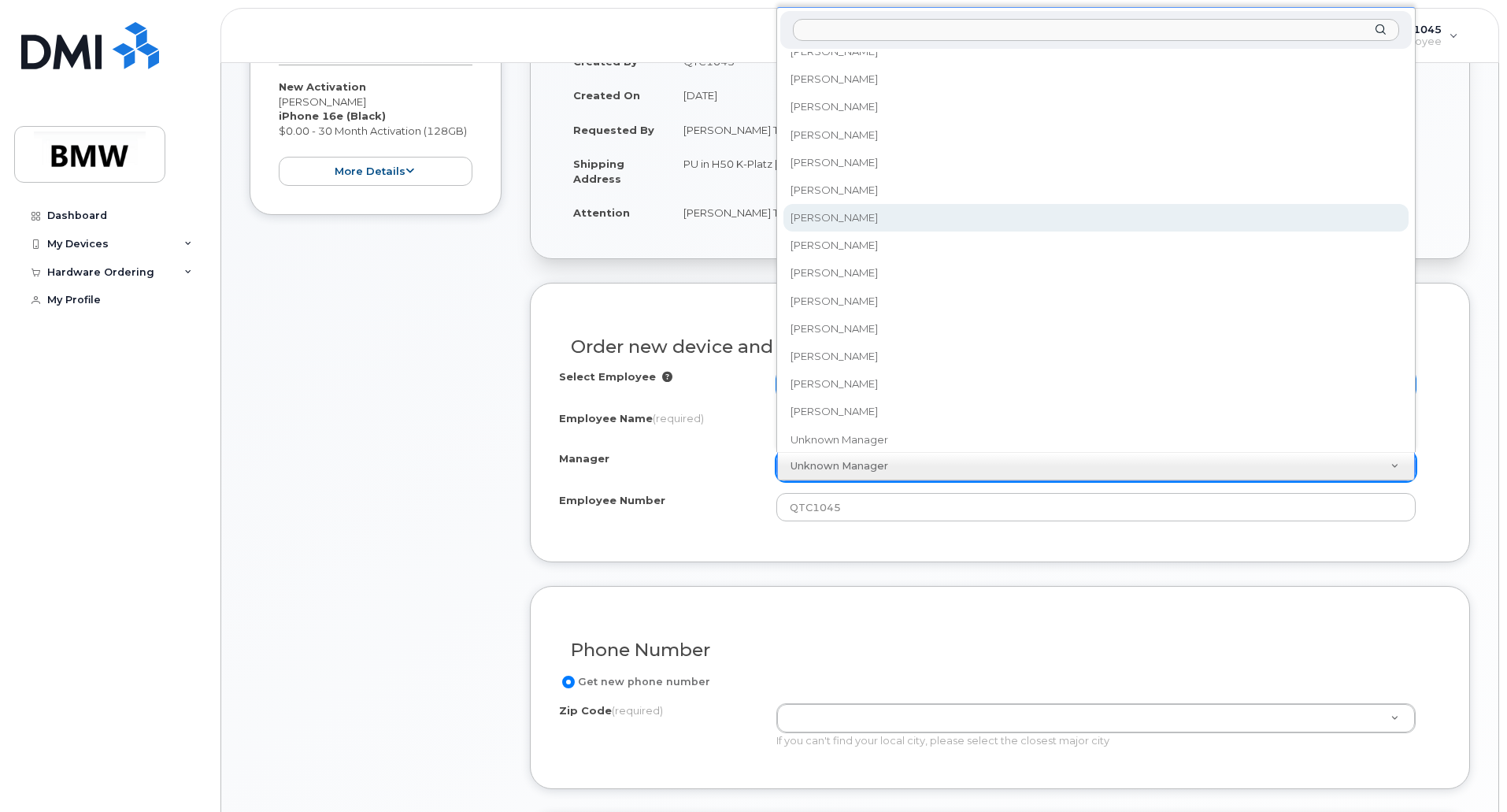
scroll to position [21718, 0]
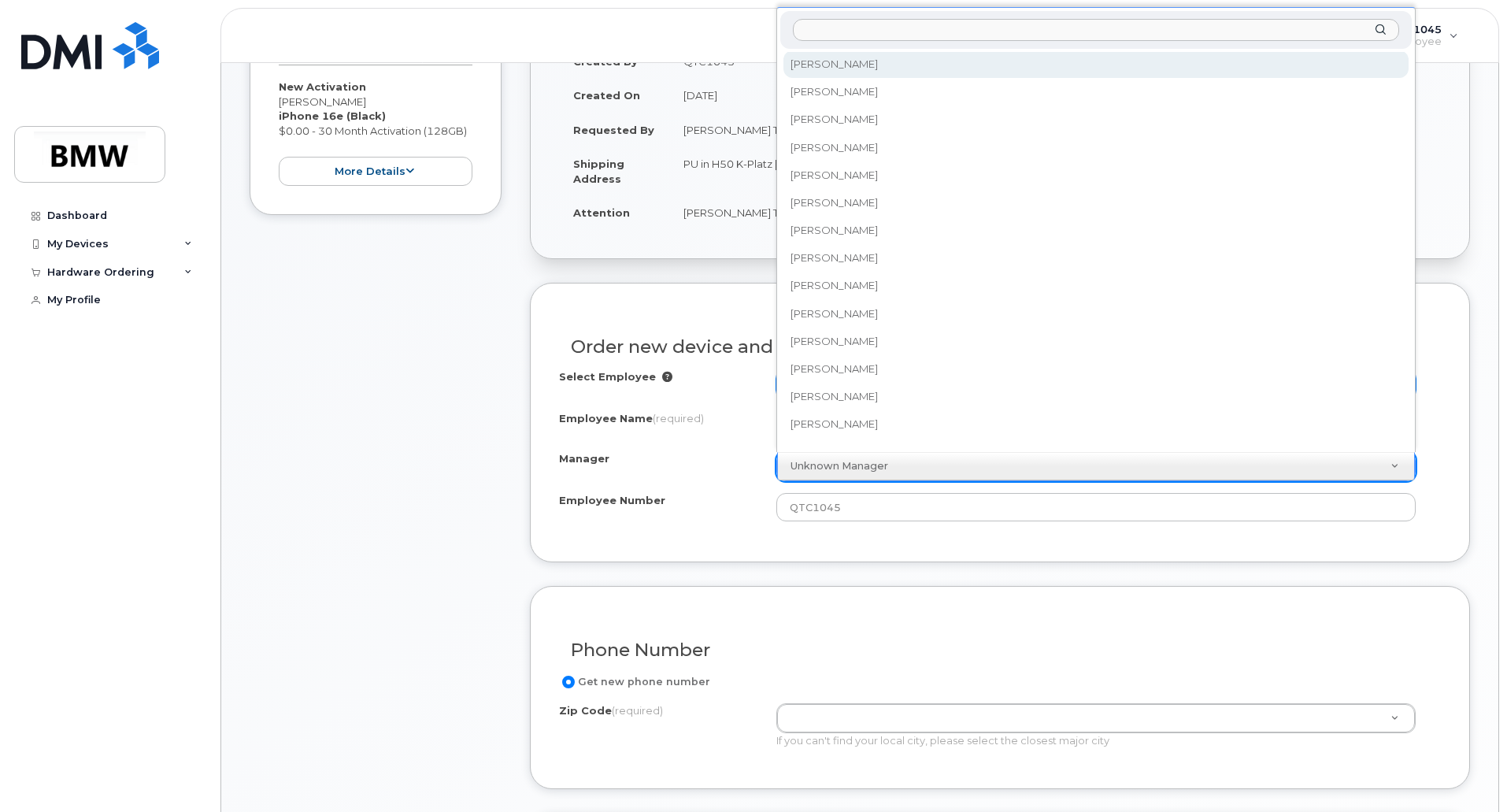
click at [828, 26] on input "Manager" at bounding box center [1096, 30] width 607 height 23
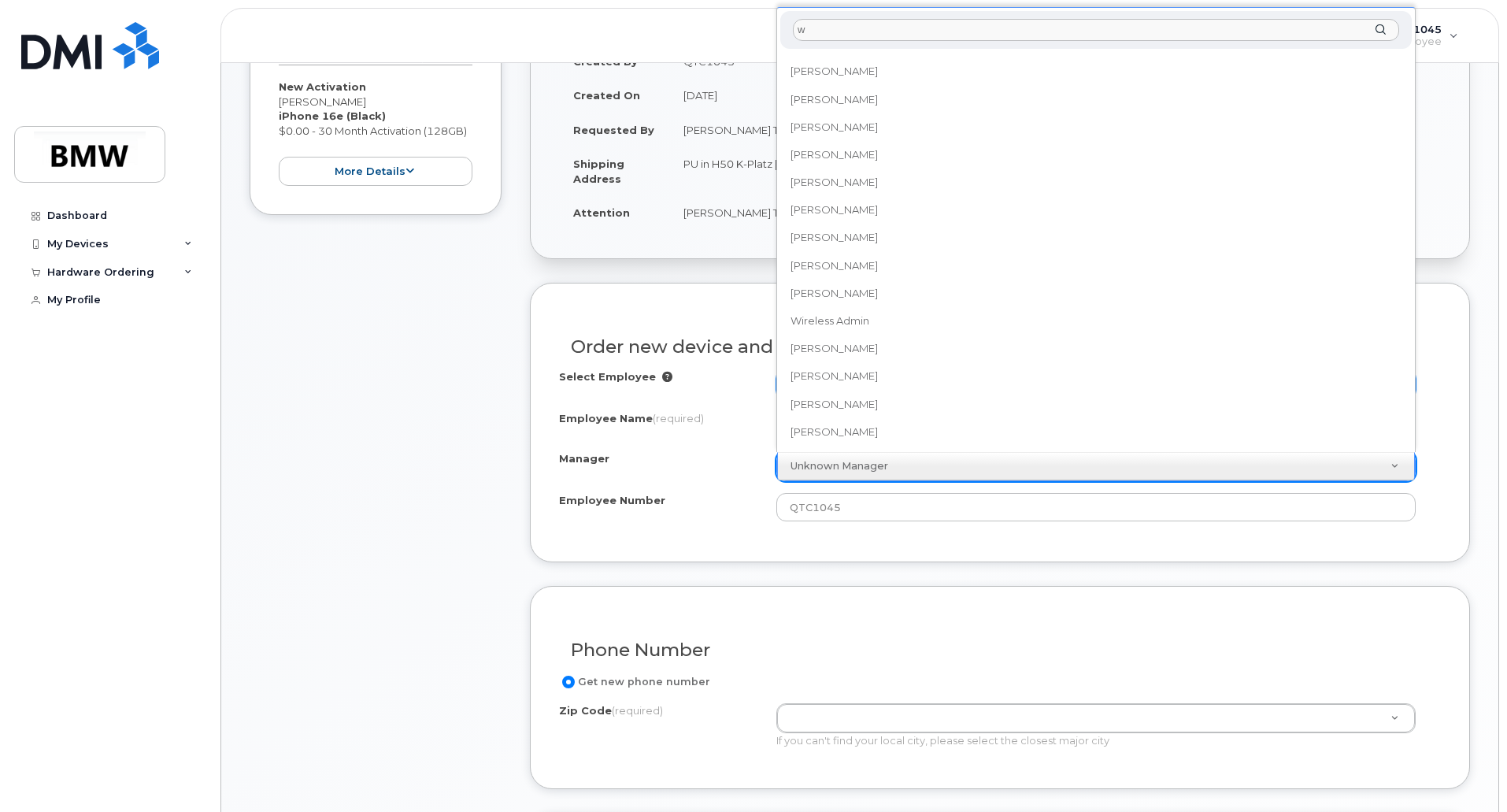
scroll to position [0, 0]
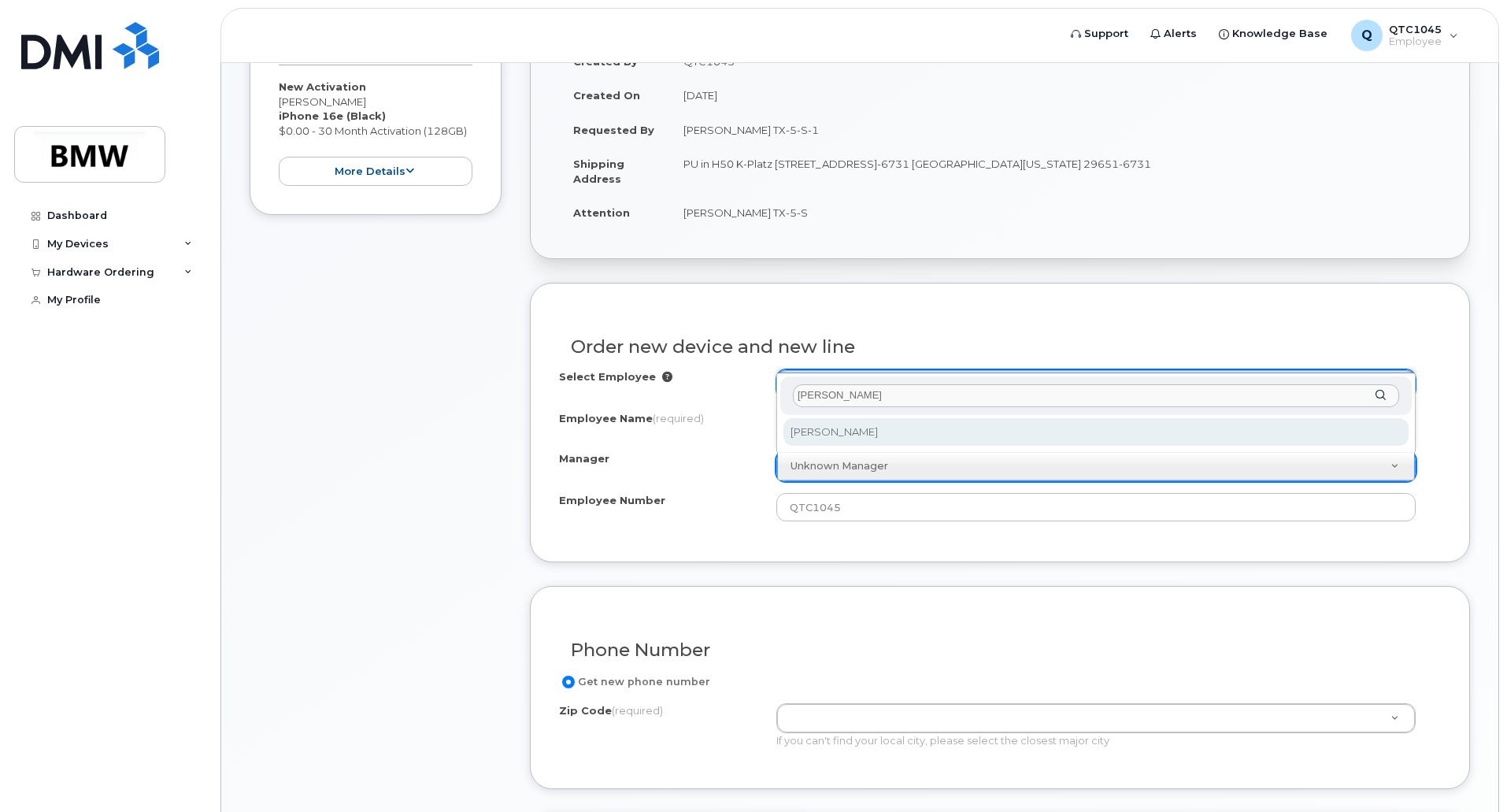
type input "wimmer"
select select "1895433"
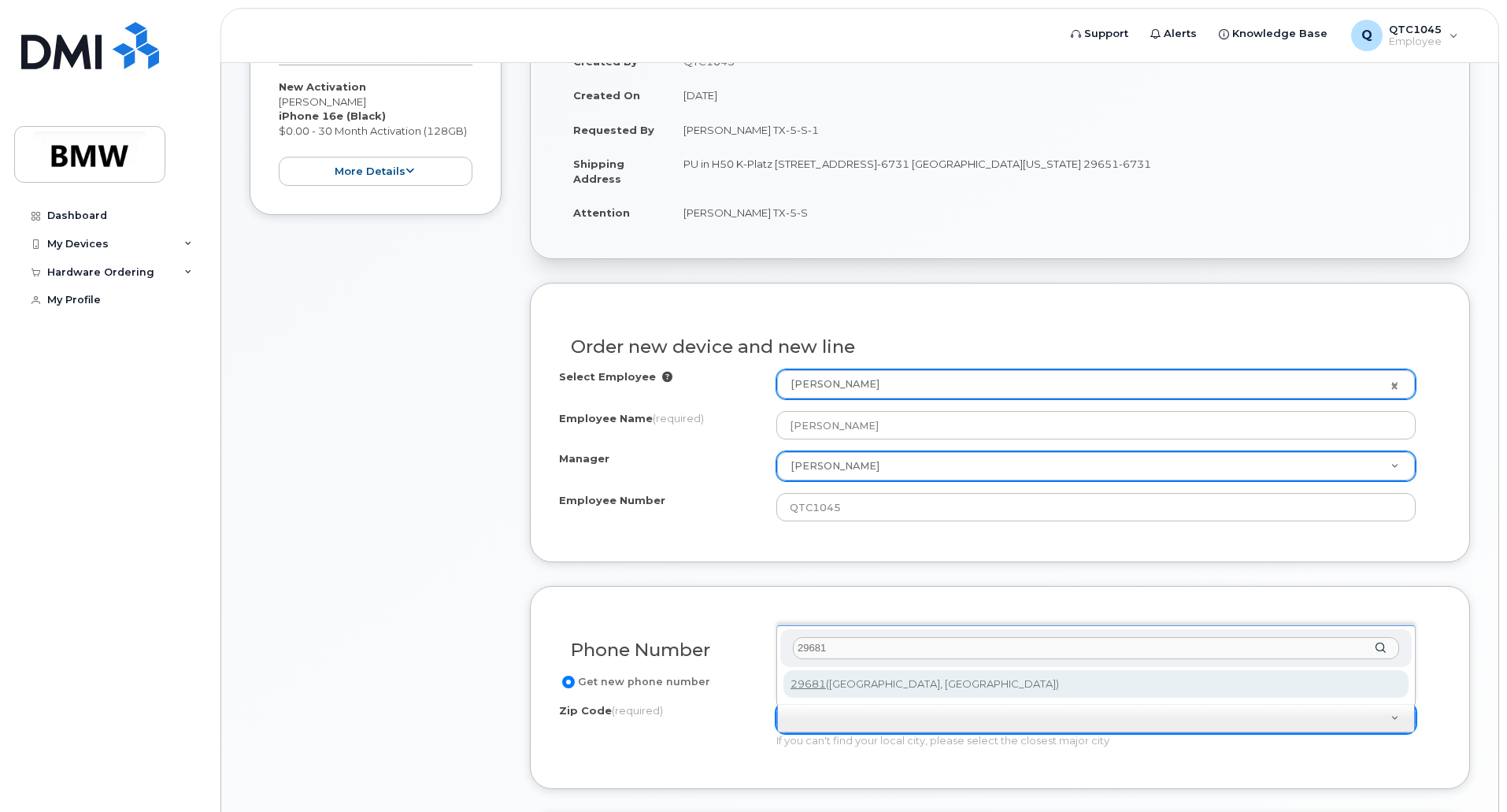
type input "29681"
type input "29681 (Simpsonville, SC)"
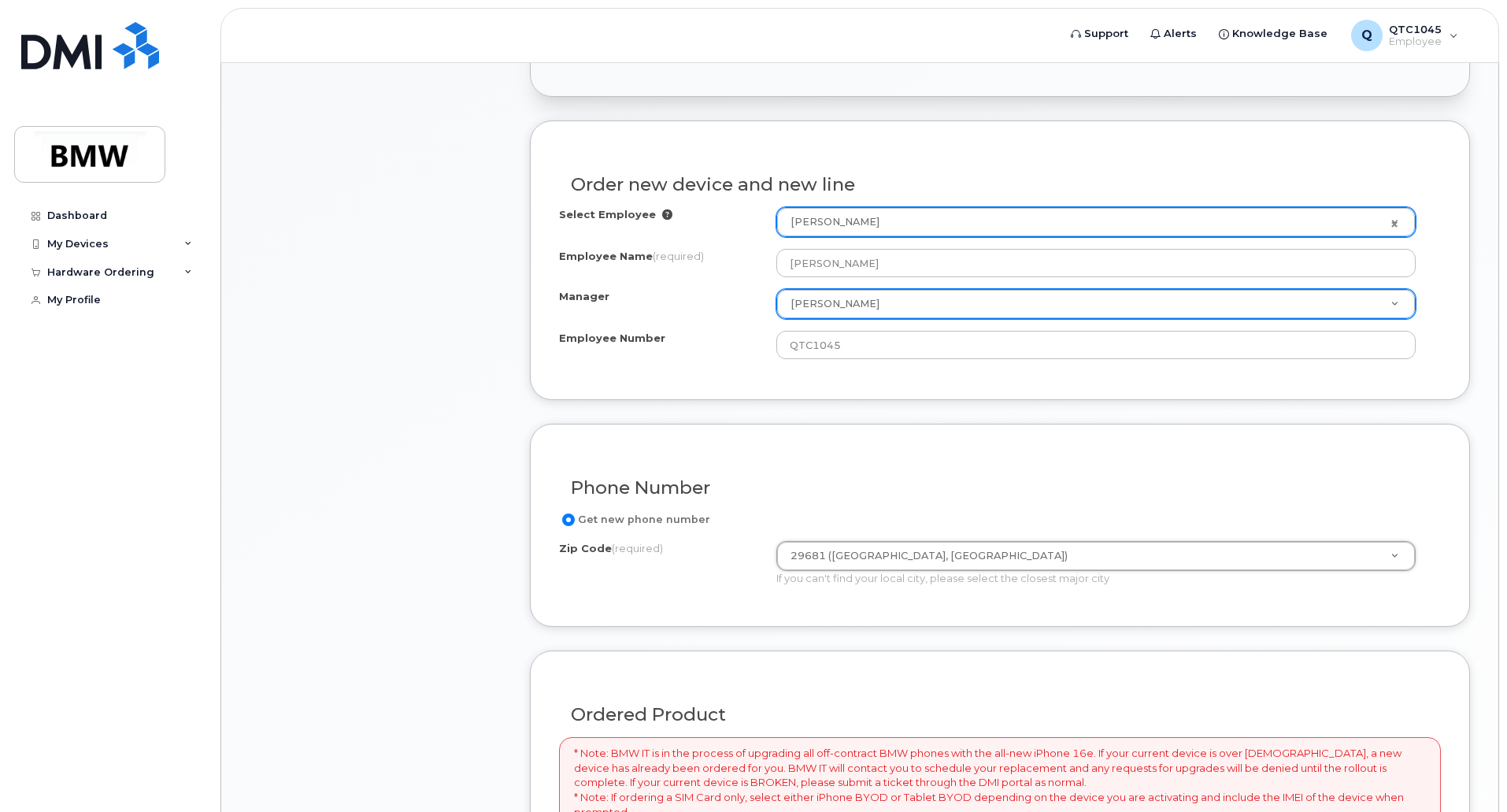
scroll to position [472, 0]
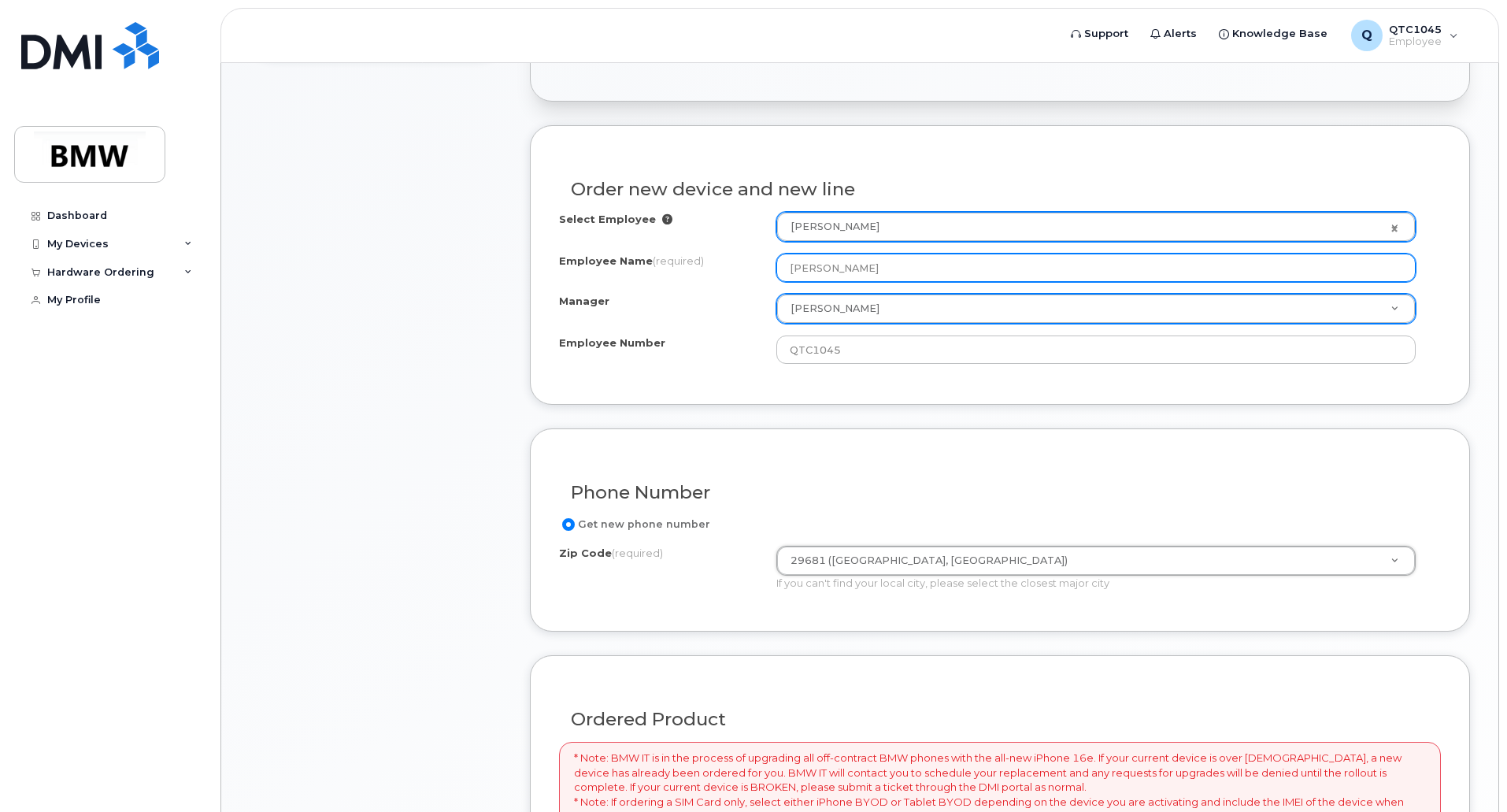
click at [884, 268] on input "[PERSON_NAME]" at bounding box center [1096, 268] width 639 height 29
drag, startPoint x: 892, startPoint y: 272, endPoint x: 773, endPoint y: 271, distance: 119.0
click at [773, 271] on div "Employee Name (required) Jeffrey Blanton" at bounding box center [999, 268] width 882 height 29
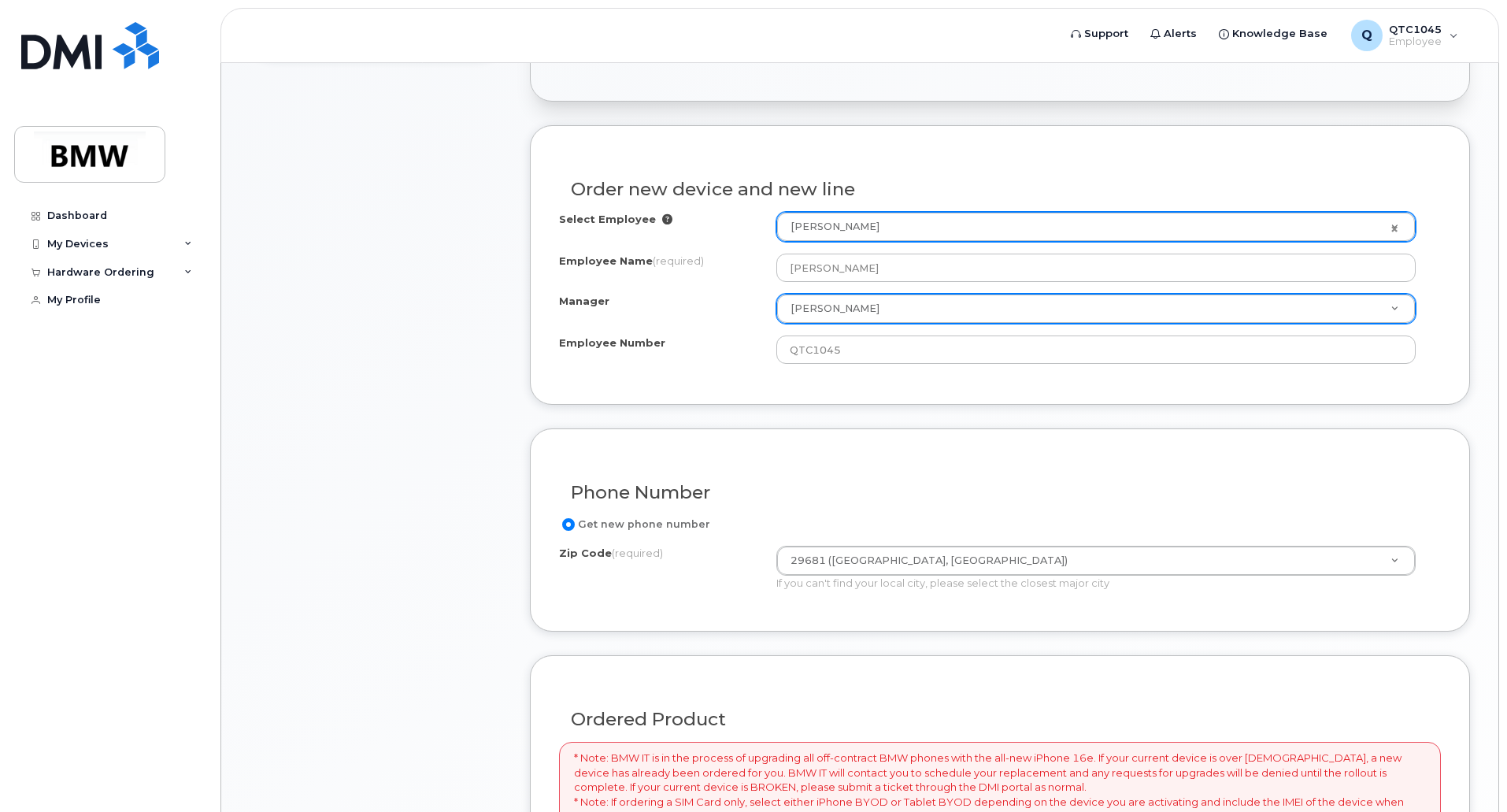
click at [383, 498] on div "Item #1 in process $0.00 New Activation Jeffrey Blanton iPhone 16e (Black) $0.0…" at bounding box center [375, 522] width 252 height 1416
click at [662, 216] on icon at bounding box center [667, 219] width 10 height 10
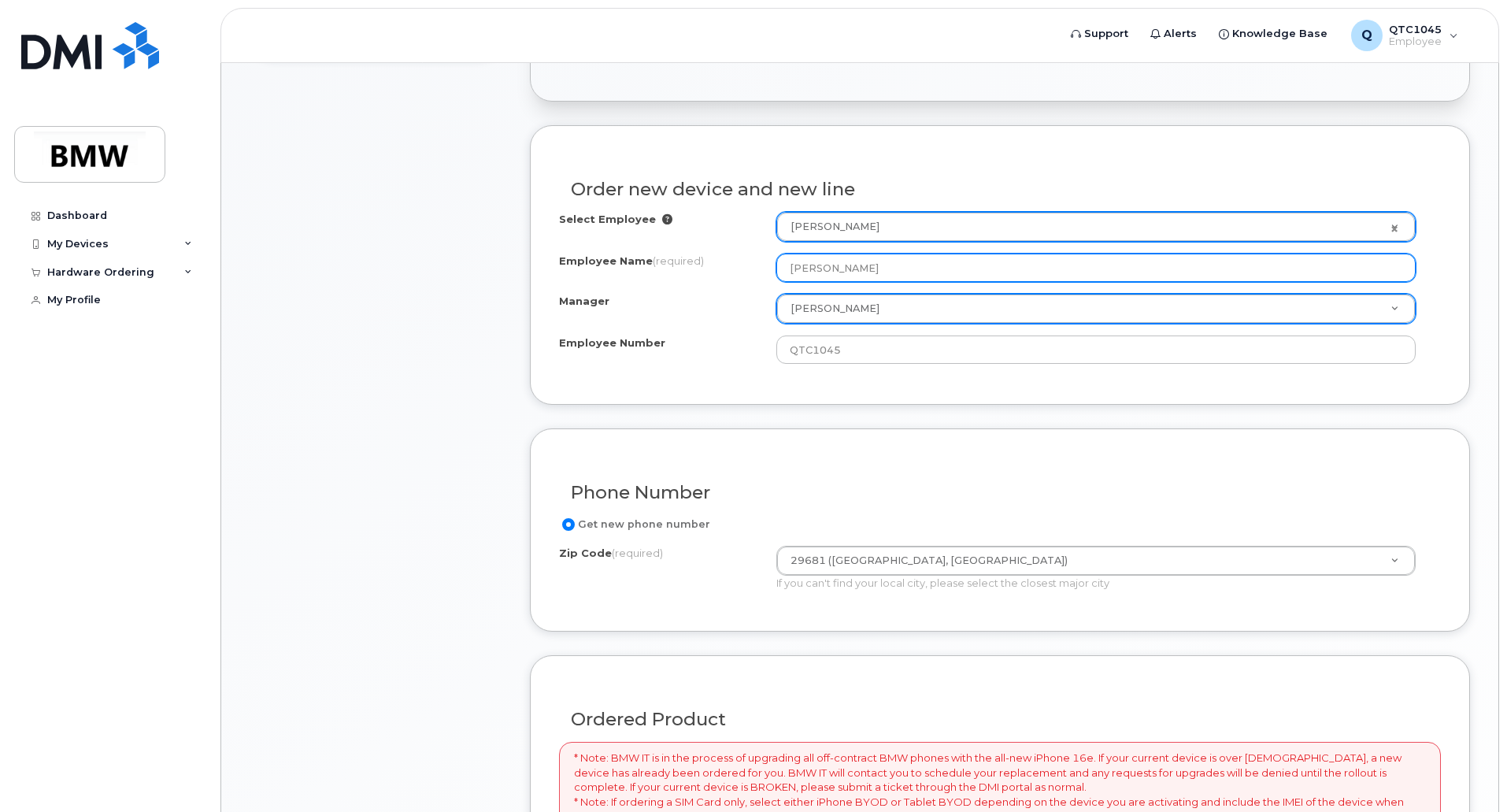
click at [869, 269] on input "Richard Sabo" at bounding box center [1096, 268] width 639 height 29
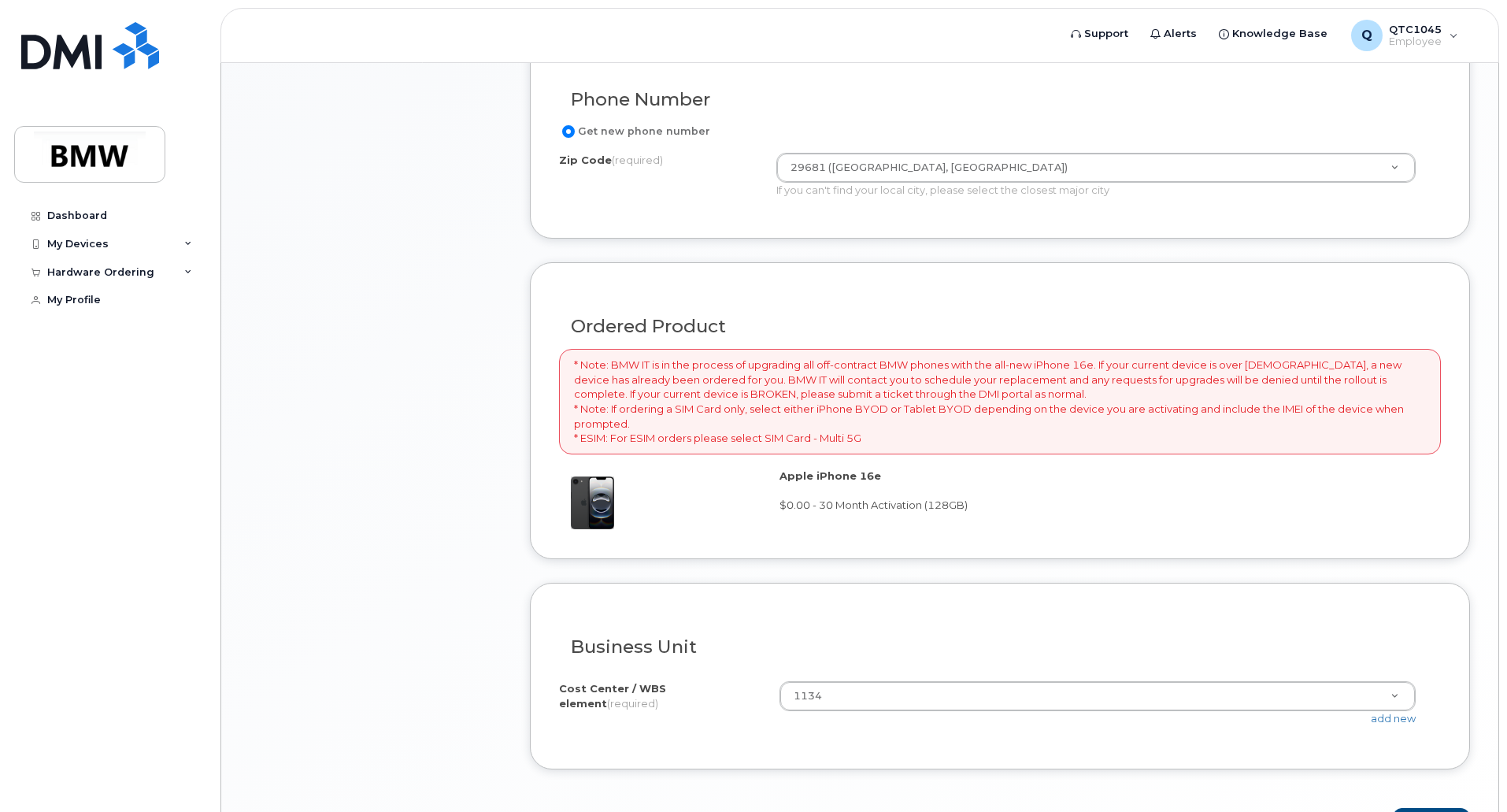
scroll to position [969, 0]
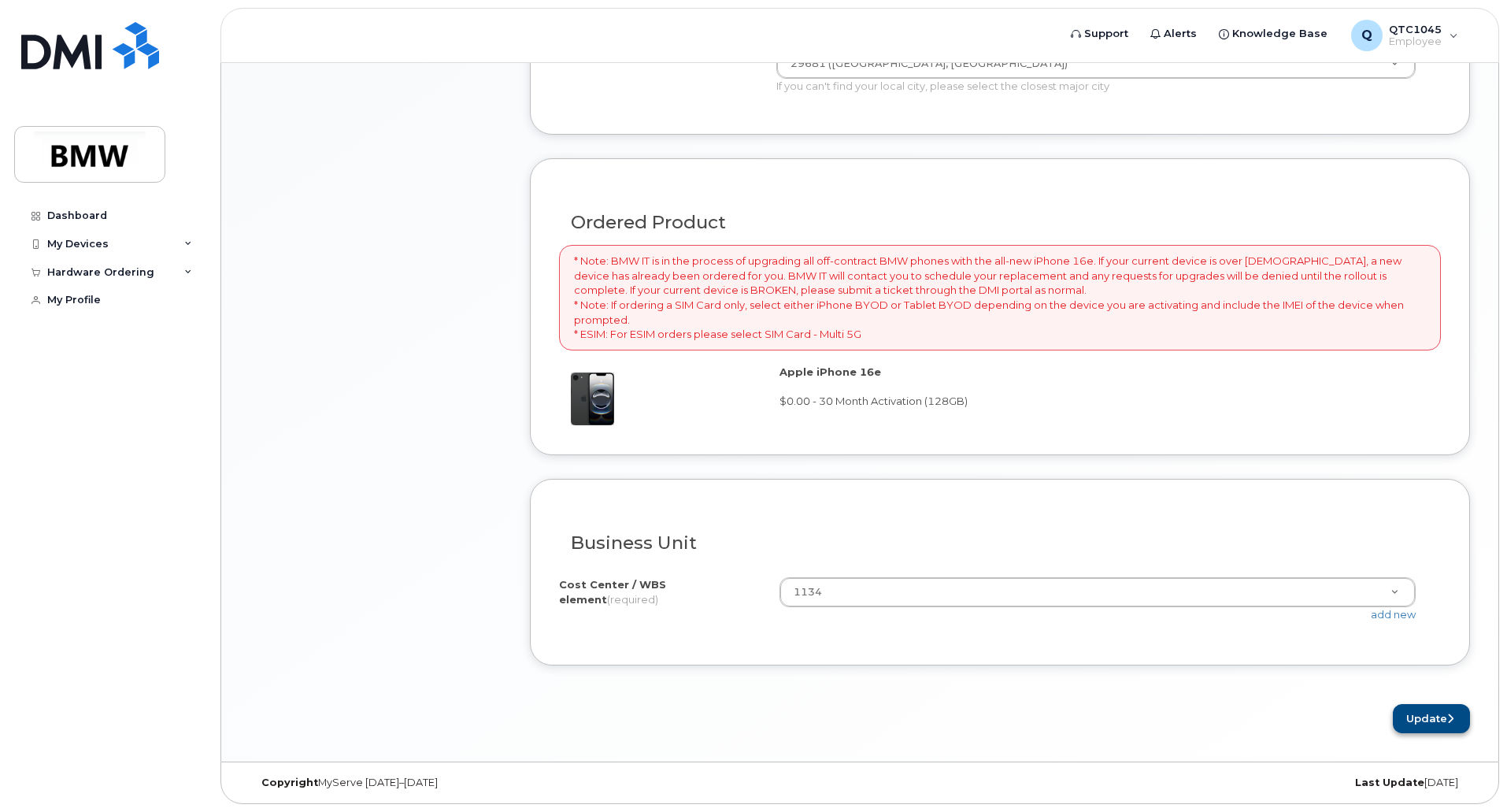
type input "Richard Sabo (Ext)"
click at [1413, 715] on button "Update" at bounding box center [1431, 718] width 77 height 29
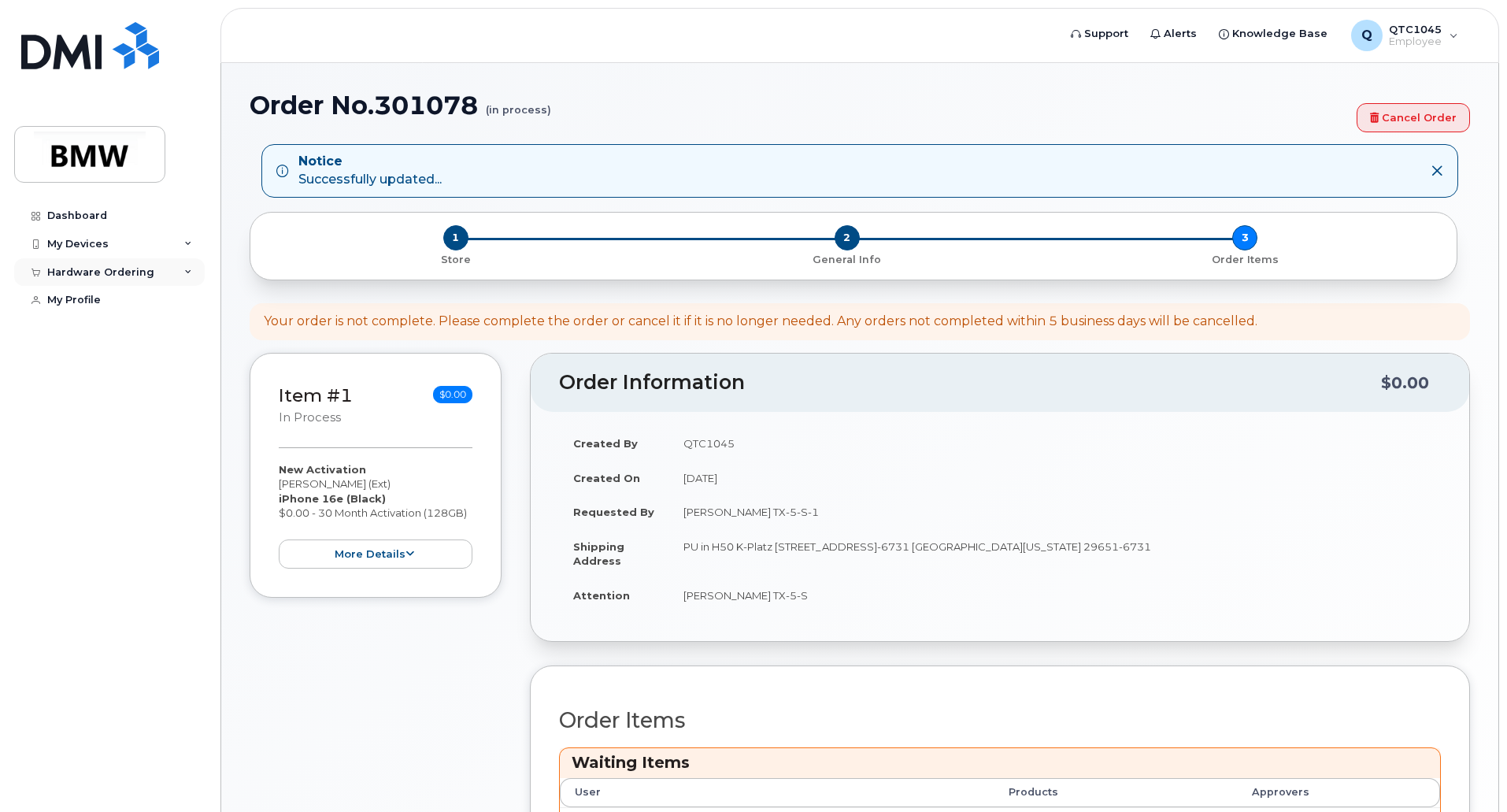
click at [193, 272] on div "Hardware Ordering" at bounding box center [109, 273] width 190 height 29
click at [83, 336] on div "New Order" at bounding box center [84, 331] width 60 height 14
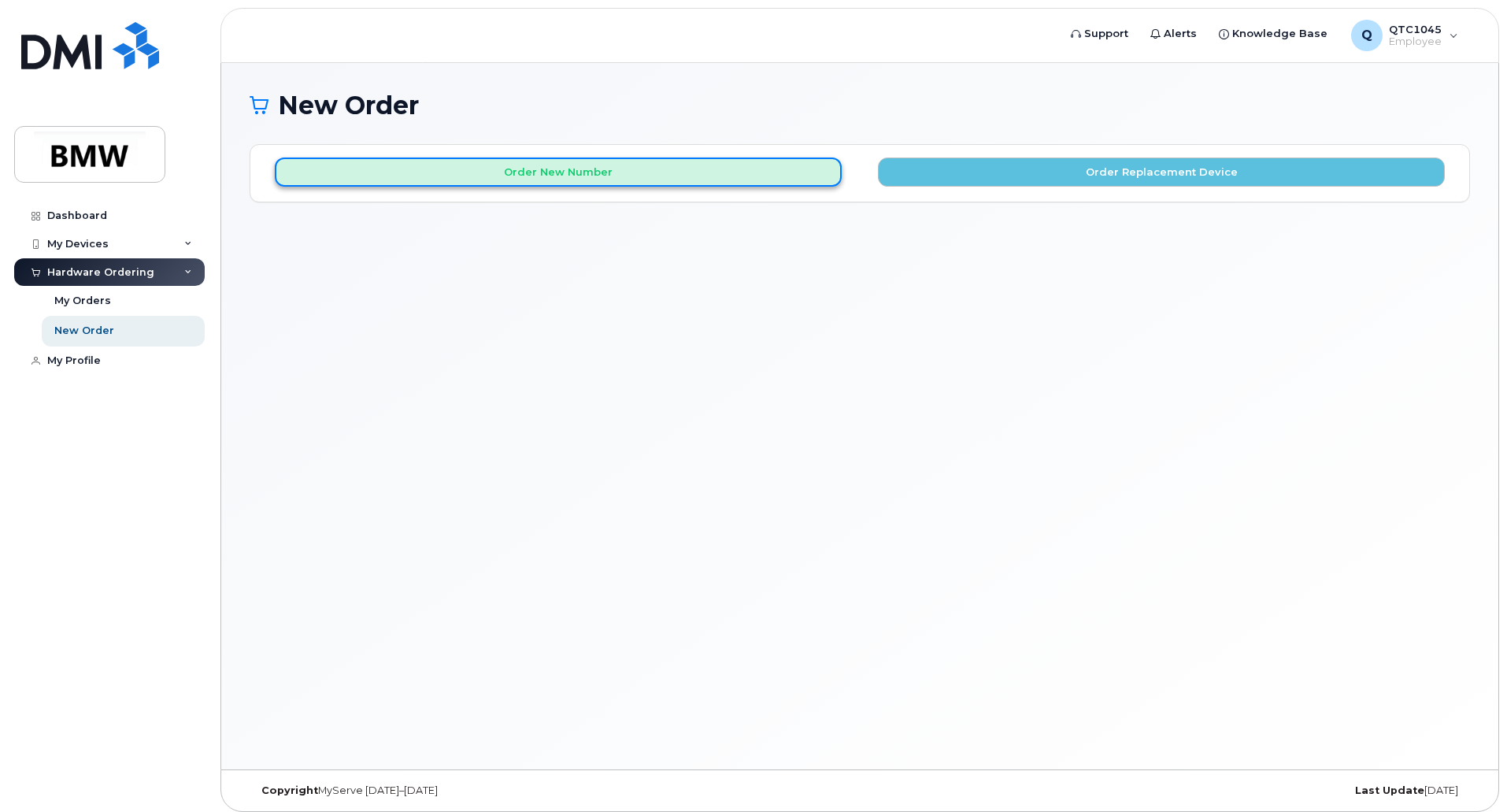
click at [544, 171] on button "Order New Number" at bounding box center [559, 172] width 567 height 29
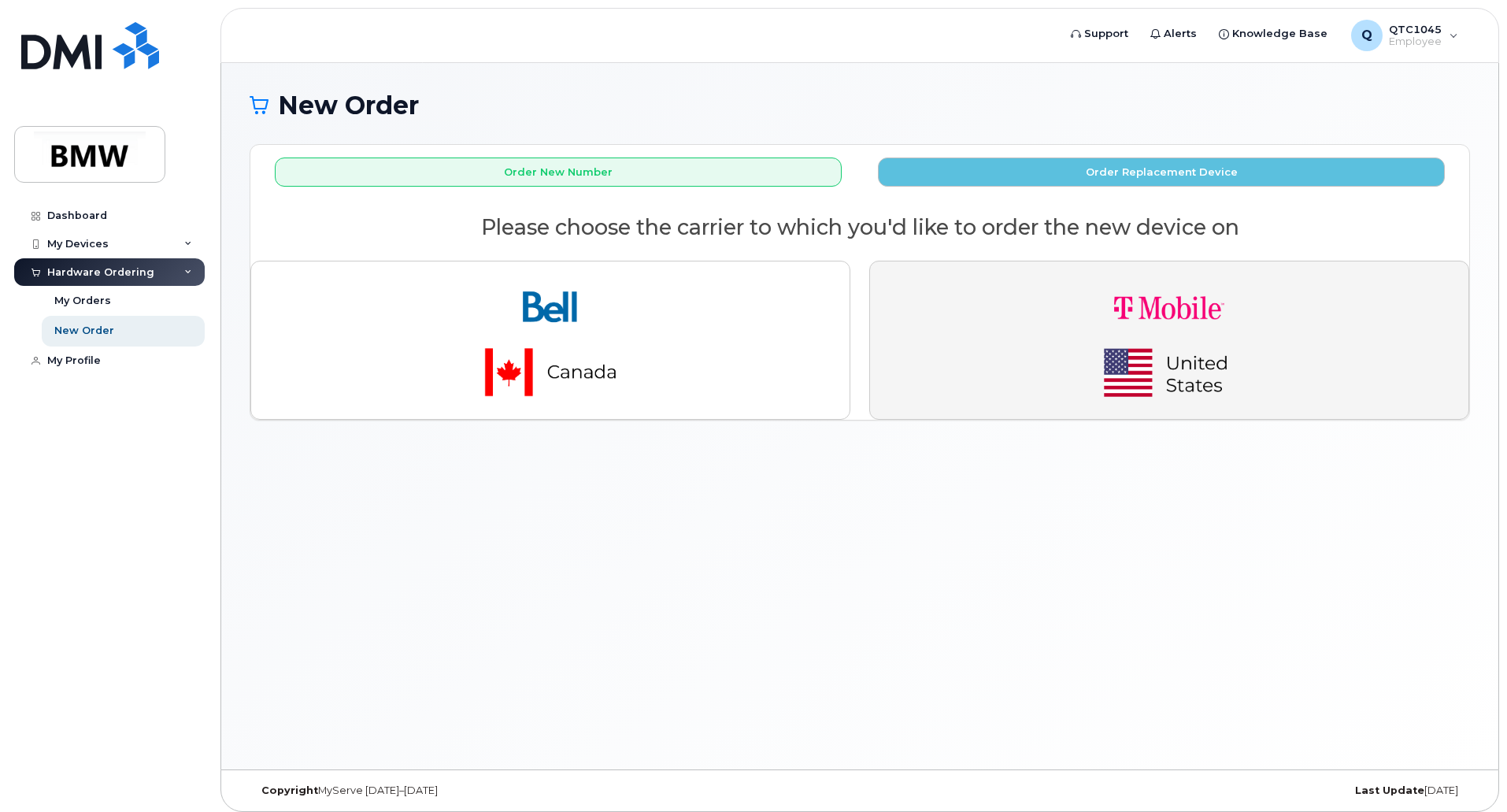
click at [1161, 314] on img "button" at bounding box center [1169, 341] width 221 height 133
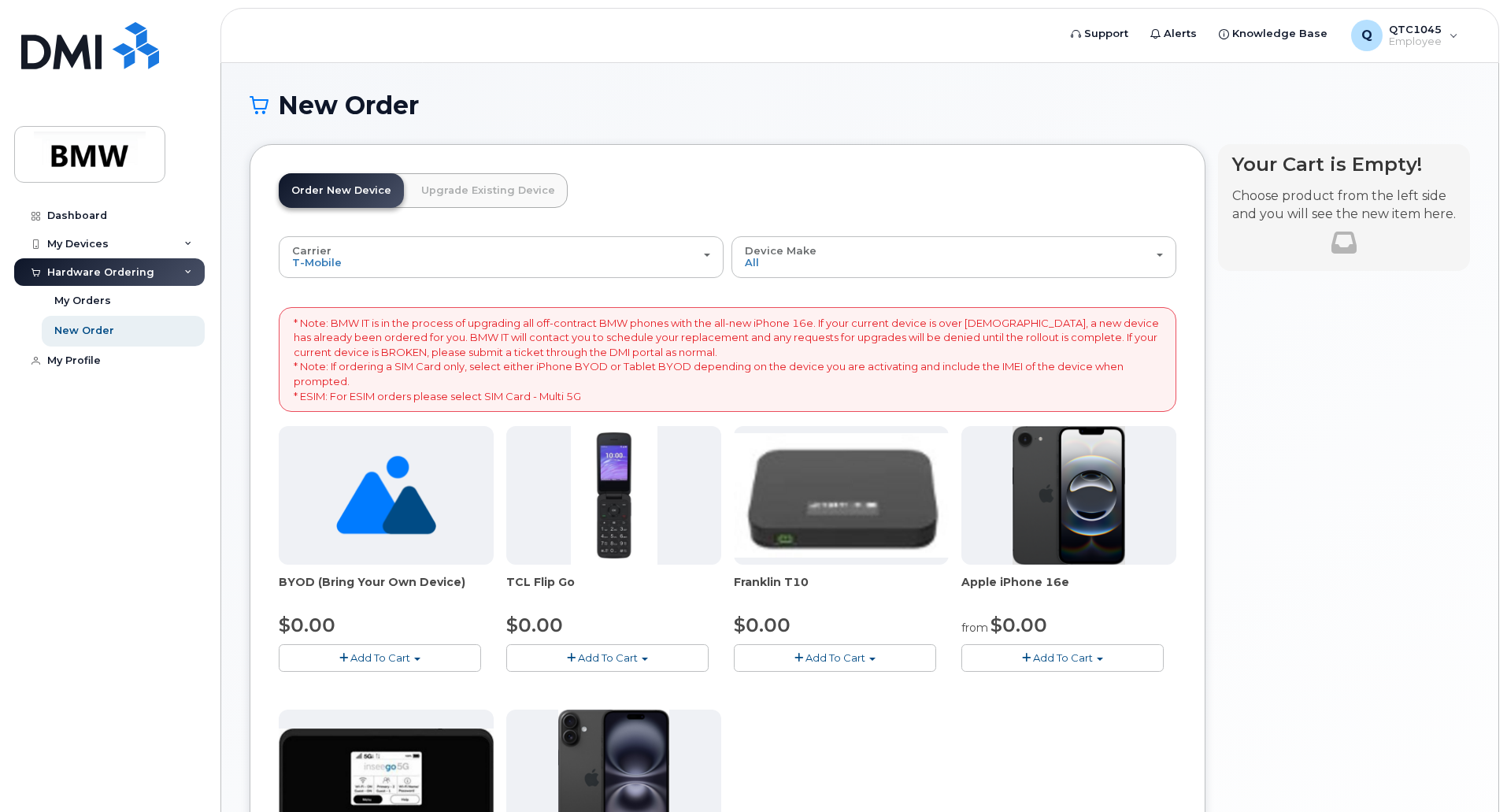
click at [1032, 653] on button "Add To Cart" at bounding box center [1062, 658] width 202 height 28
click at [1040, 687] on link "$0.00 - 30 Month Activation (128GB)" at bounding box center [1079, 686] width 227 height 19
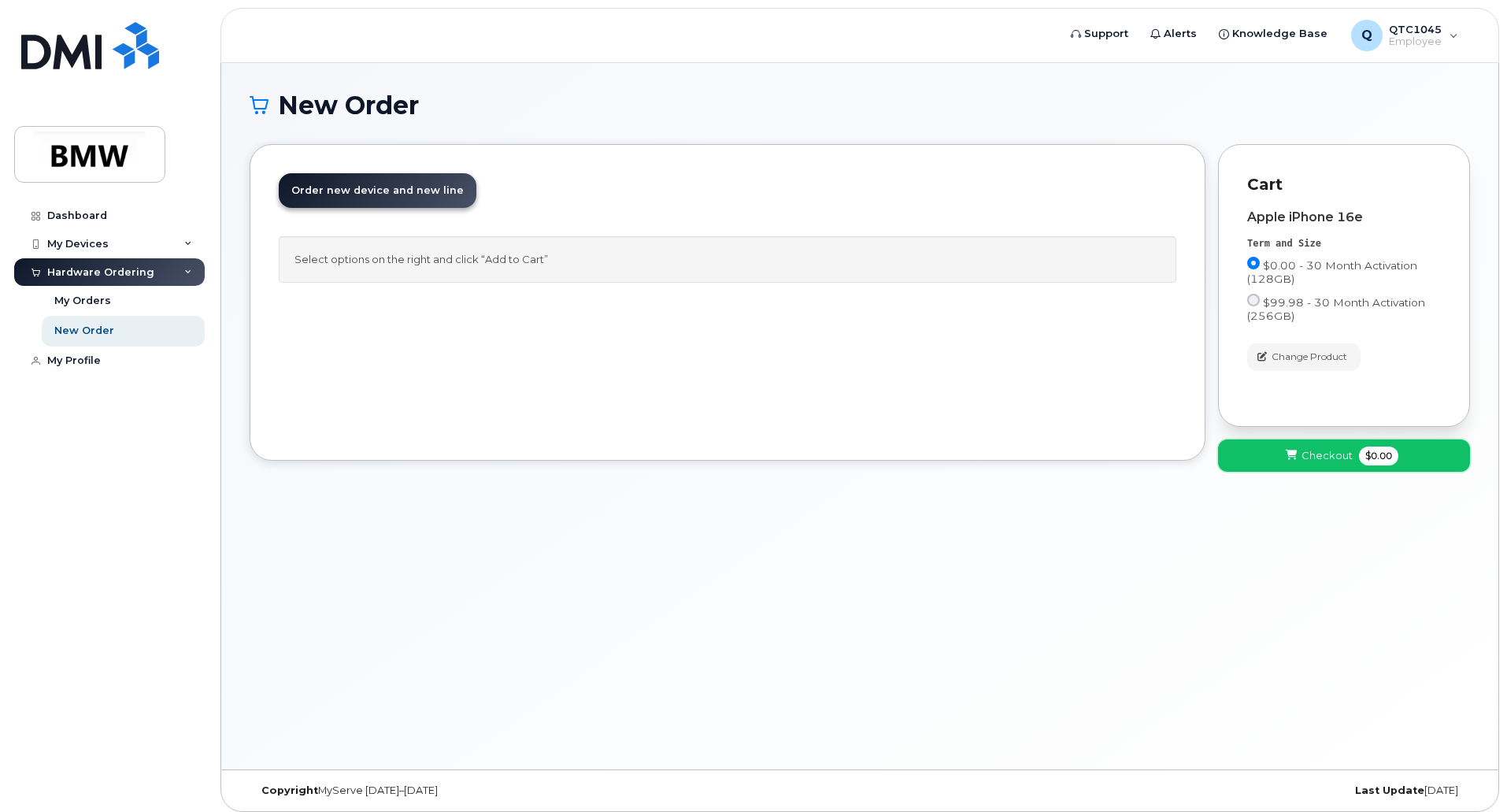
click at [1317, 454] on span "Checkout" at bounding box center [1327, 455] width 51 height 15
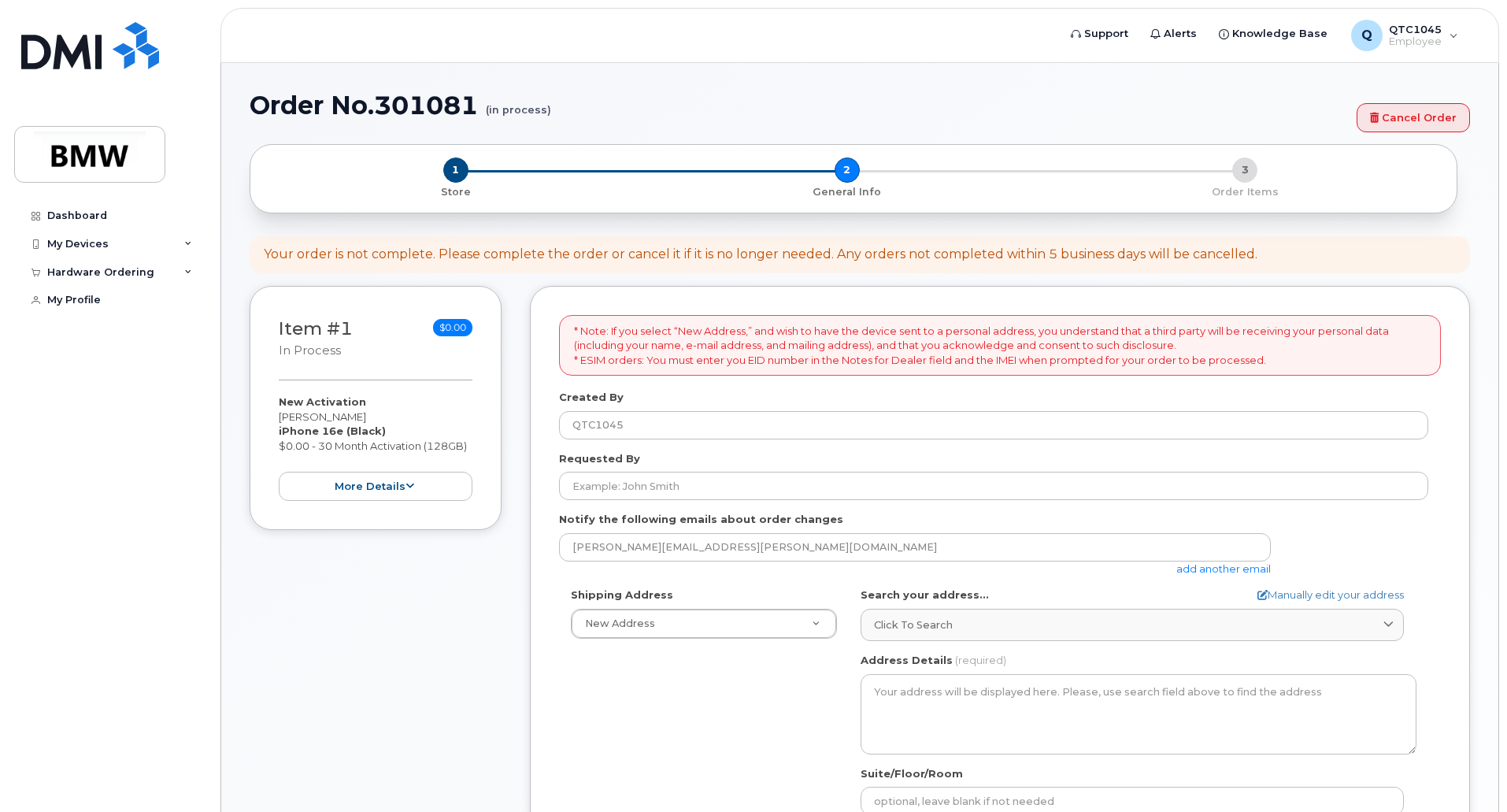
select select
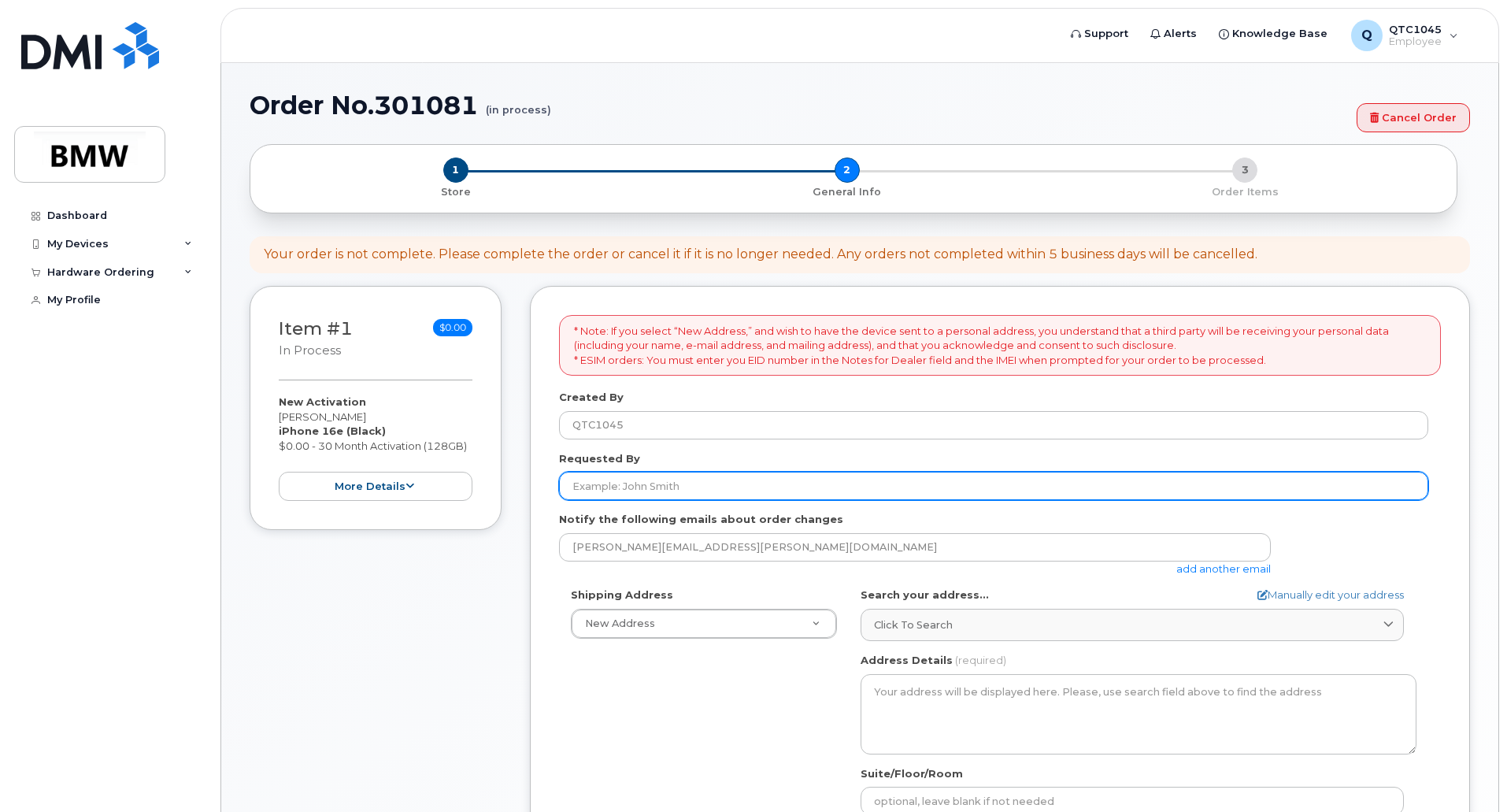
click at [646, 487] on input "Requested By" at bounding box center [993, 486] width 869 height 29
type input "[PERSON_NAME] TX-5-S-1"
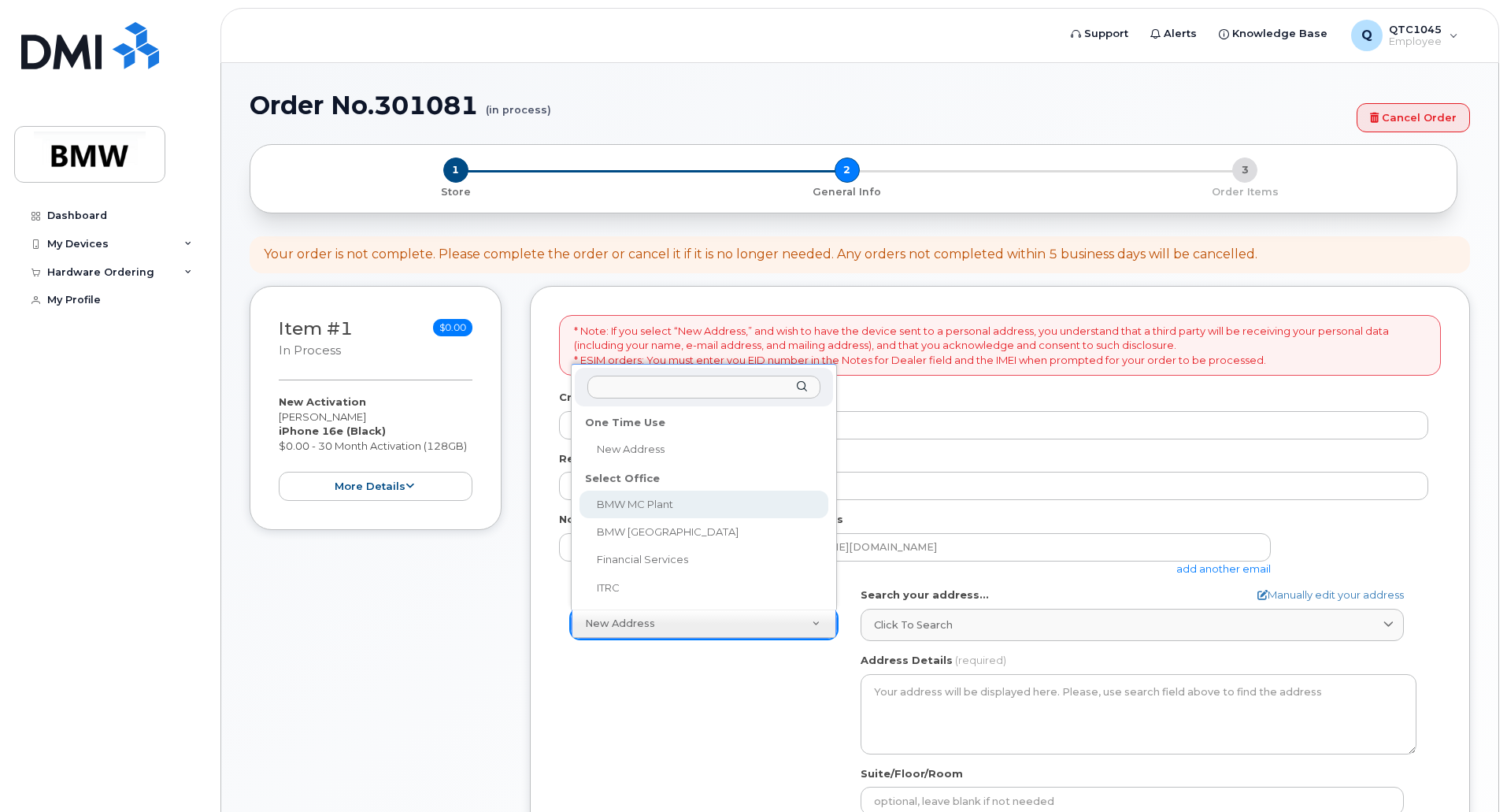
select select
type textarea "[STREET_ADDRESS] Greer [US_STATE] 29651-6731"
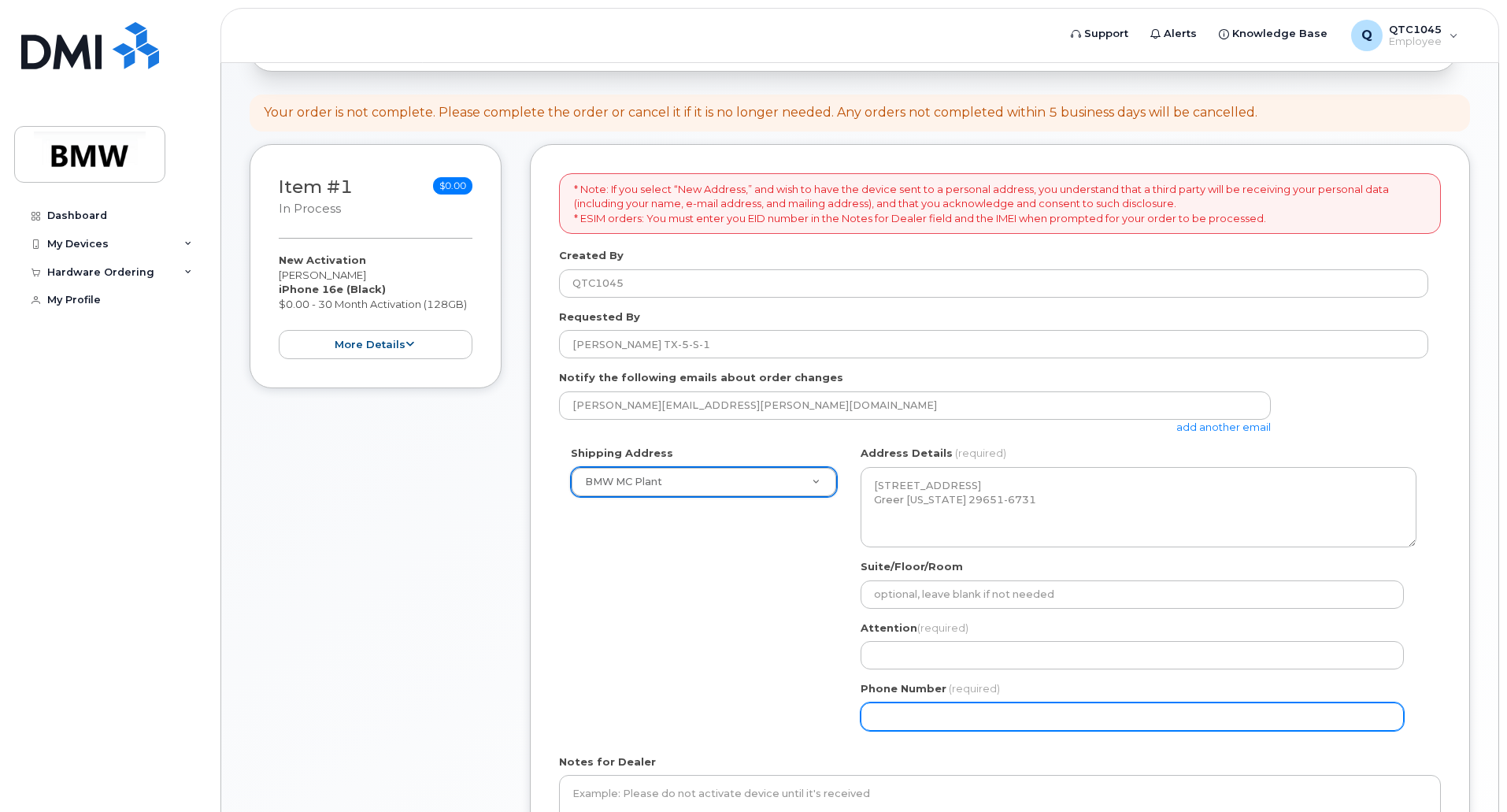
scroll to position [158, 0]
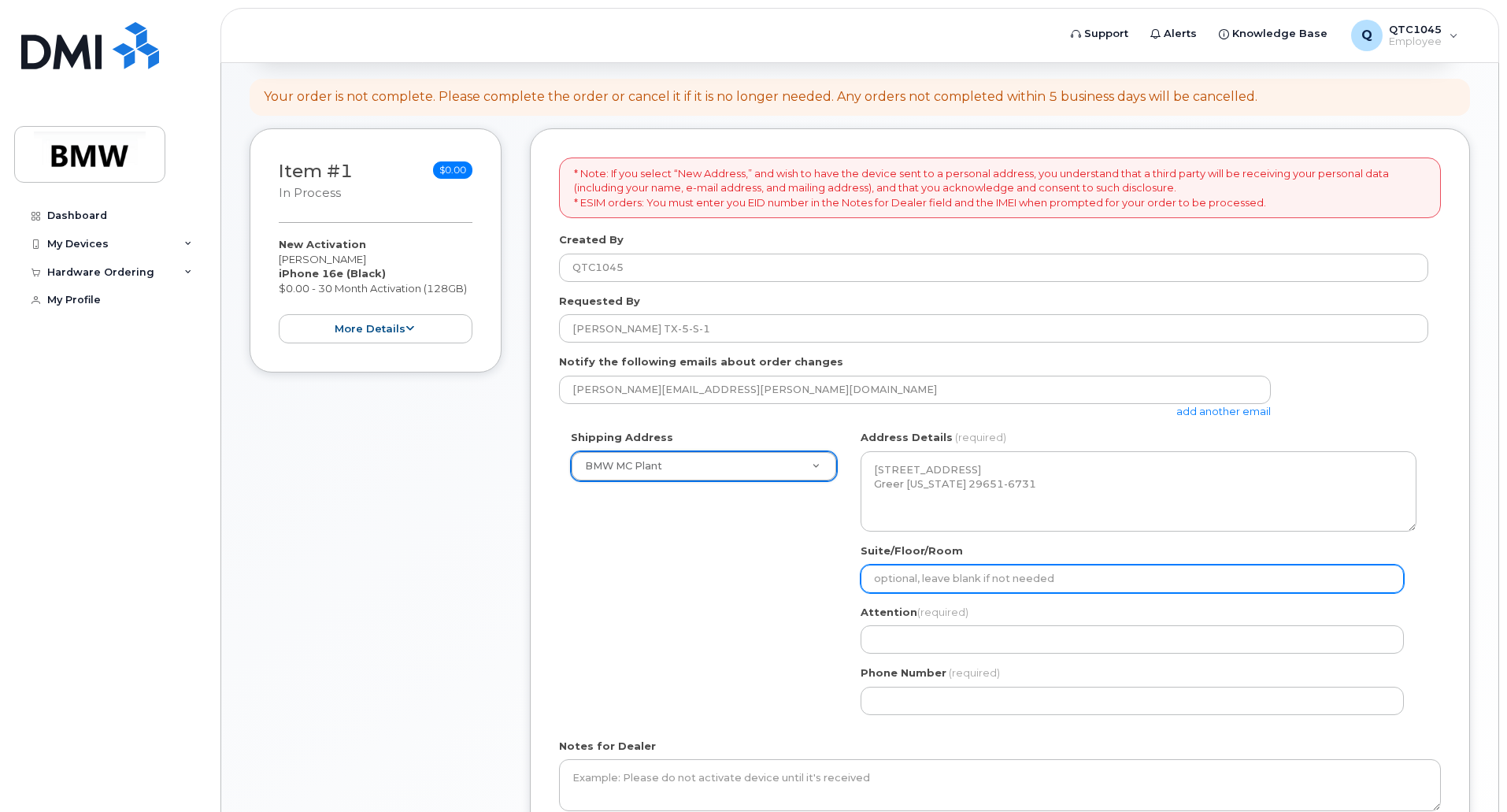
click at [902, 577] on input "Suite/Floor/Room" at bounding box center [1133, 579] width 544 height 29
select select
type input "P"
select select
type input "PU"
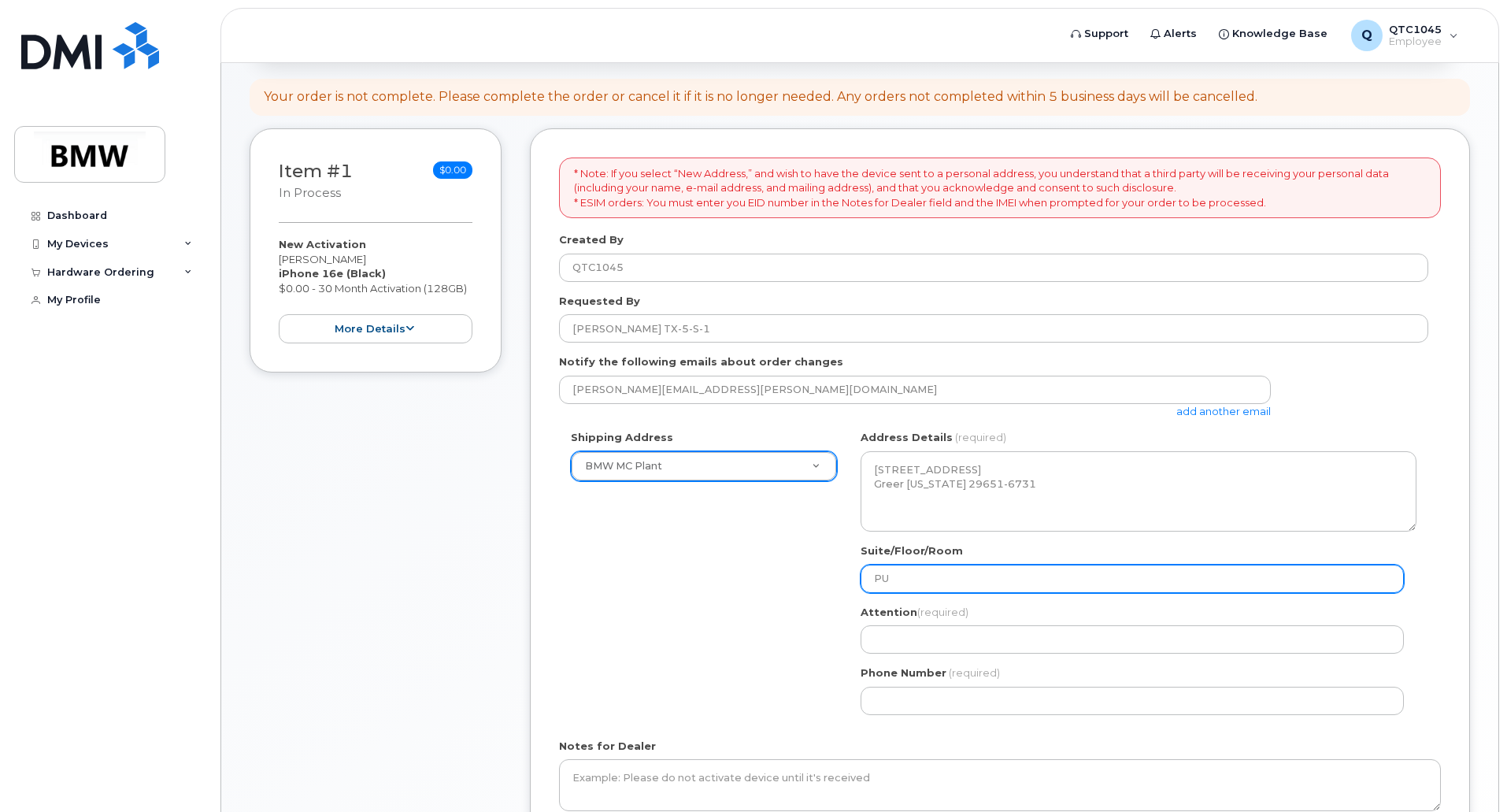
select select
type input "PU a"
select select
type input "PU at"
select select
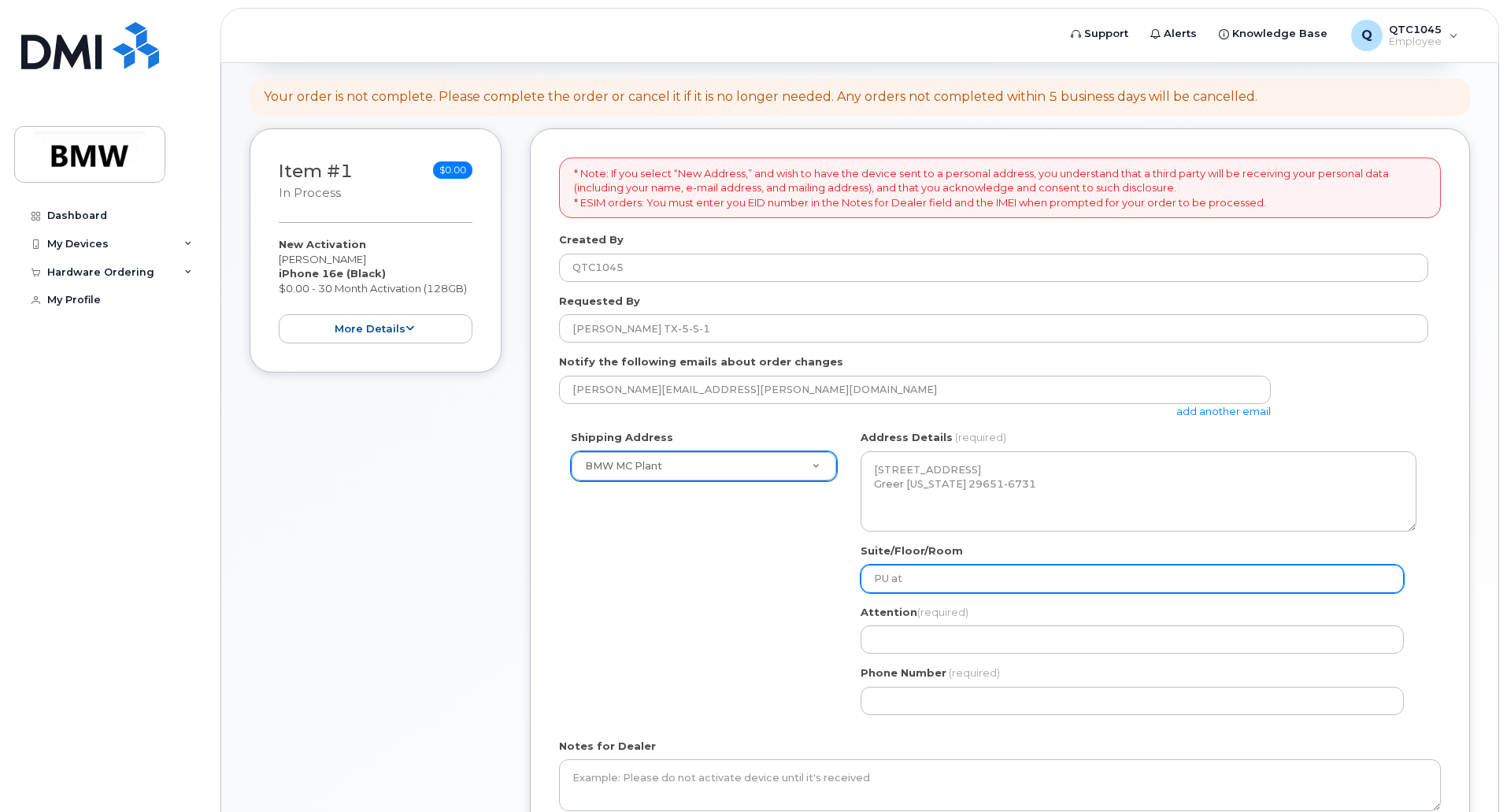
type input "PU at H"
select select
type input "PU at H5"
select select
type input "PU at H50"
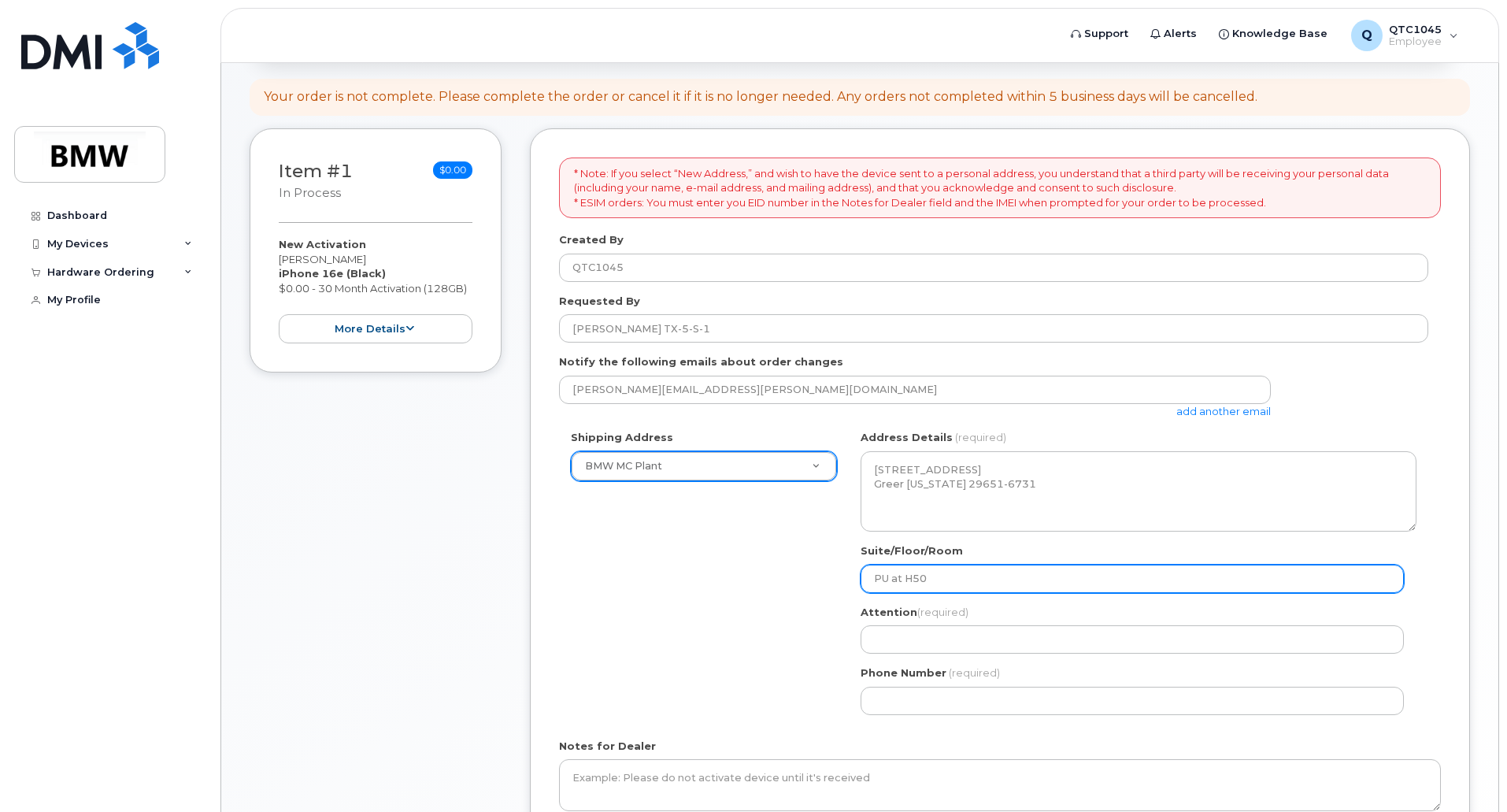
select select
type input "PU at H50 K"
select select
type input "PU at H50 K-"
select select
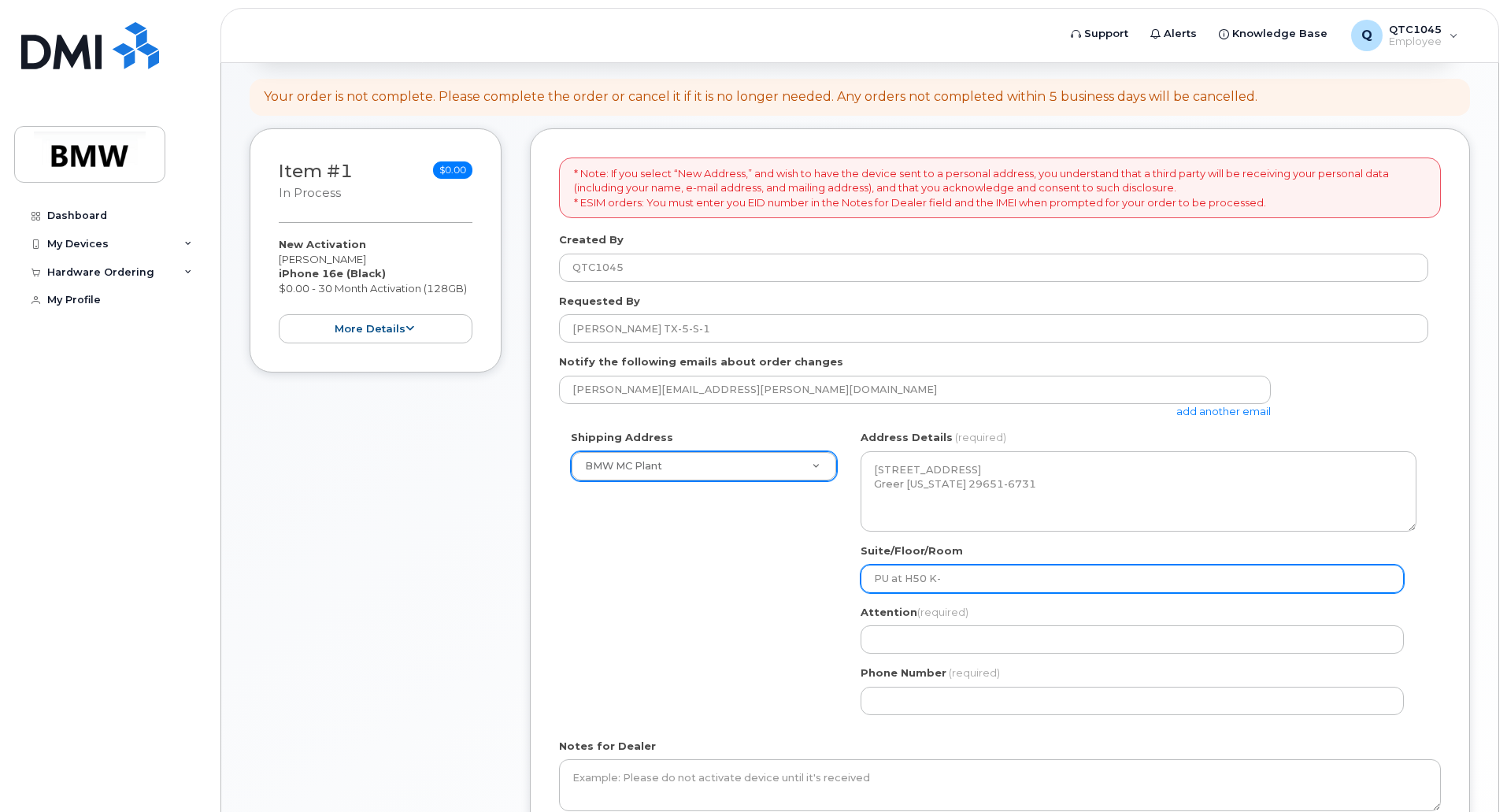
type input "PU at H50 K-p"
select select
type input "PU at H50 K-pl"
select select
type input "PU at H50 K-pla"
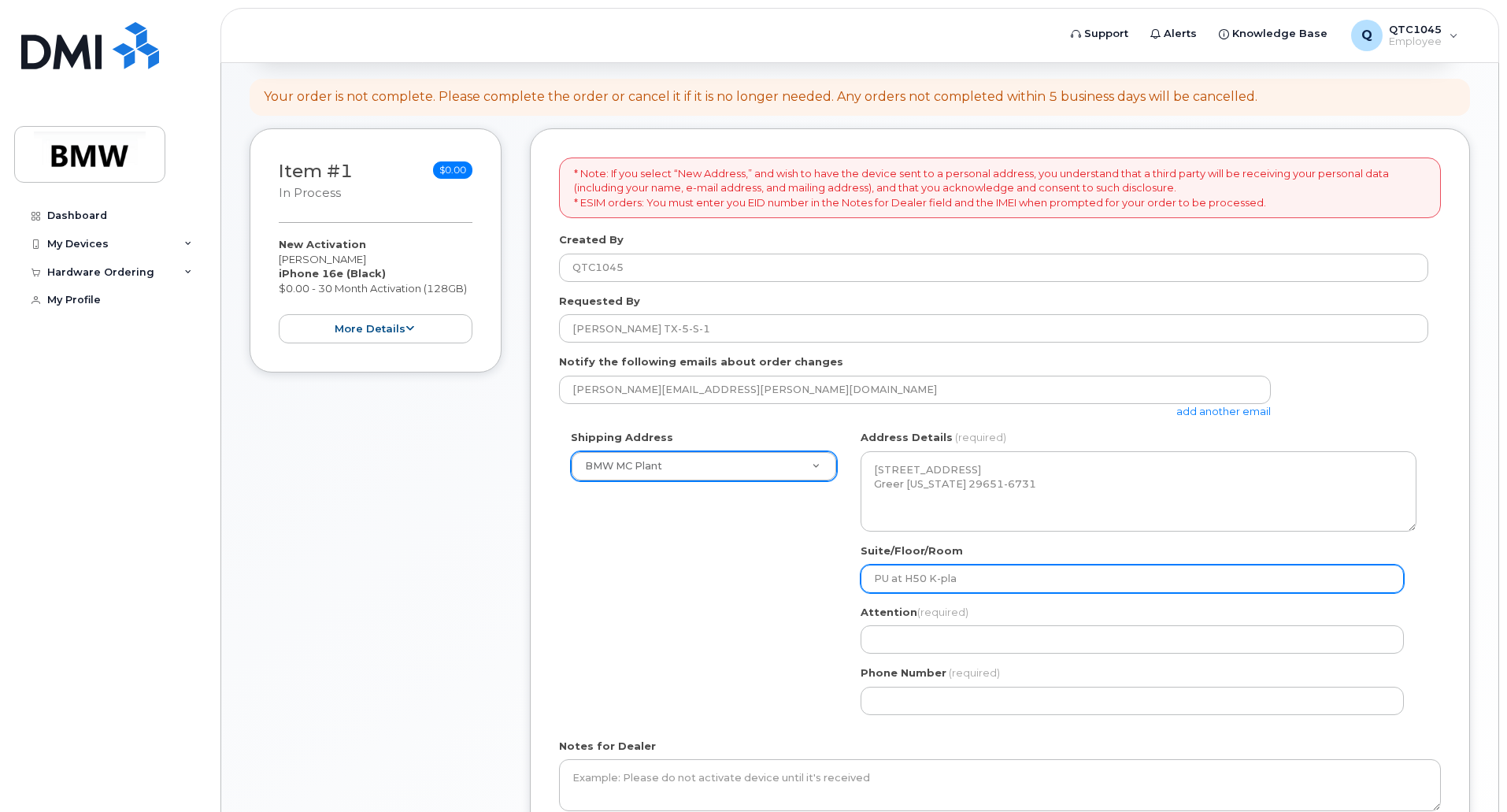
select select
type input "PU at H50 K-plat"
select select
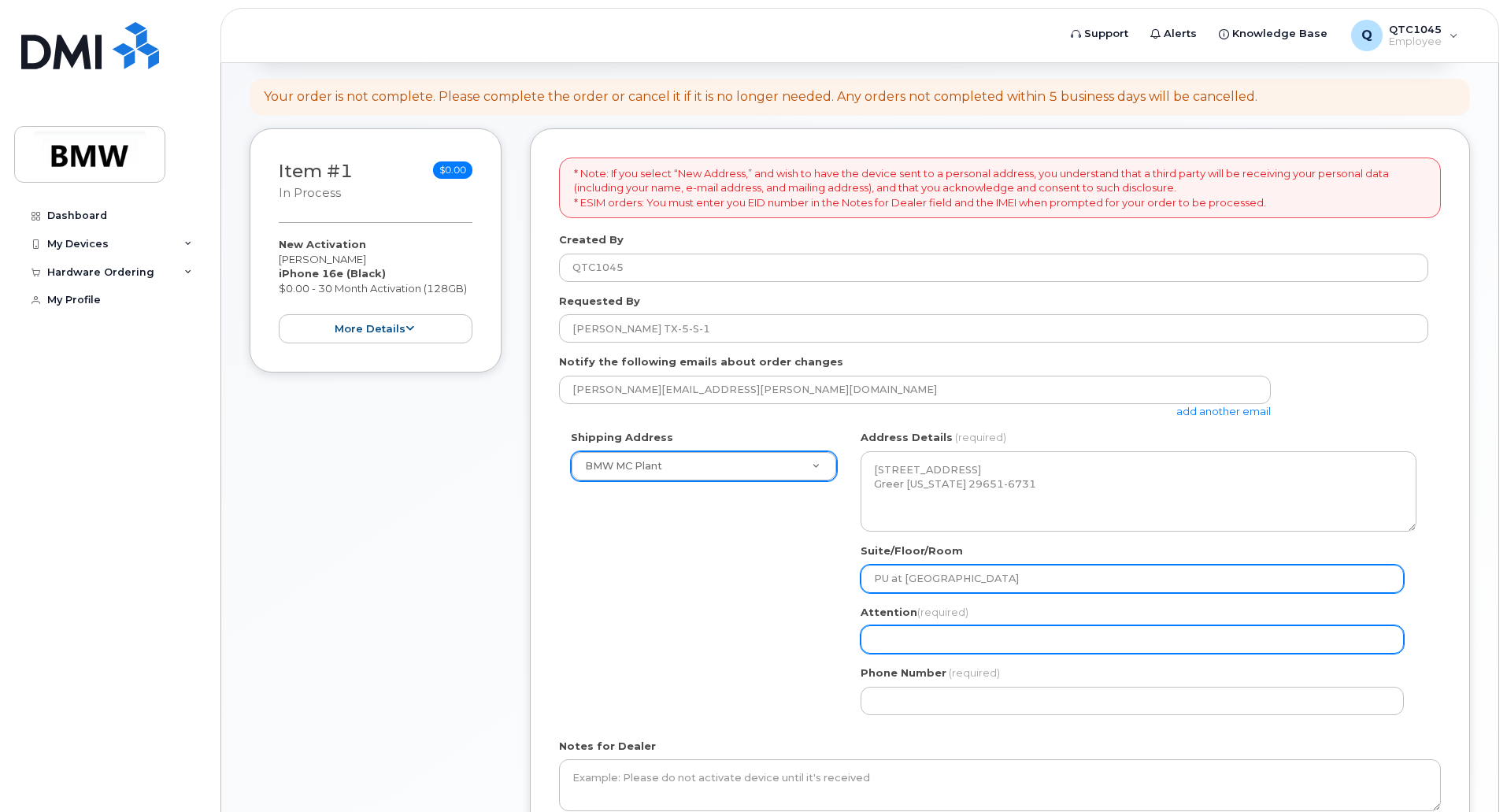
type input "PU at H50 K-platz"
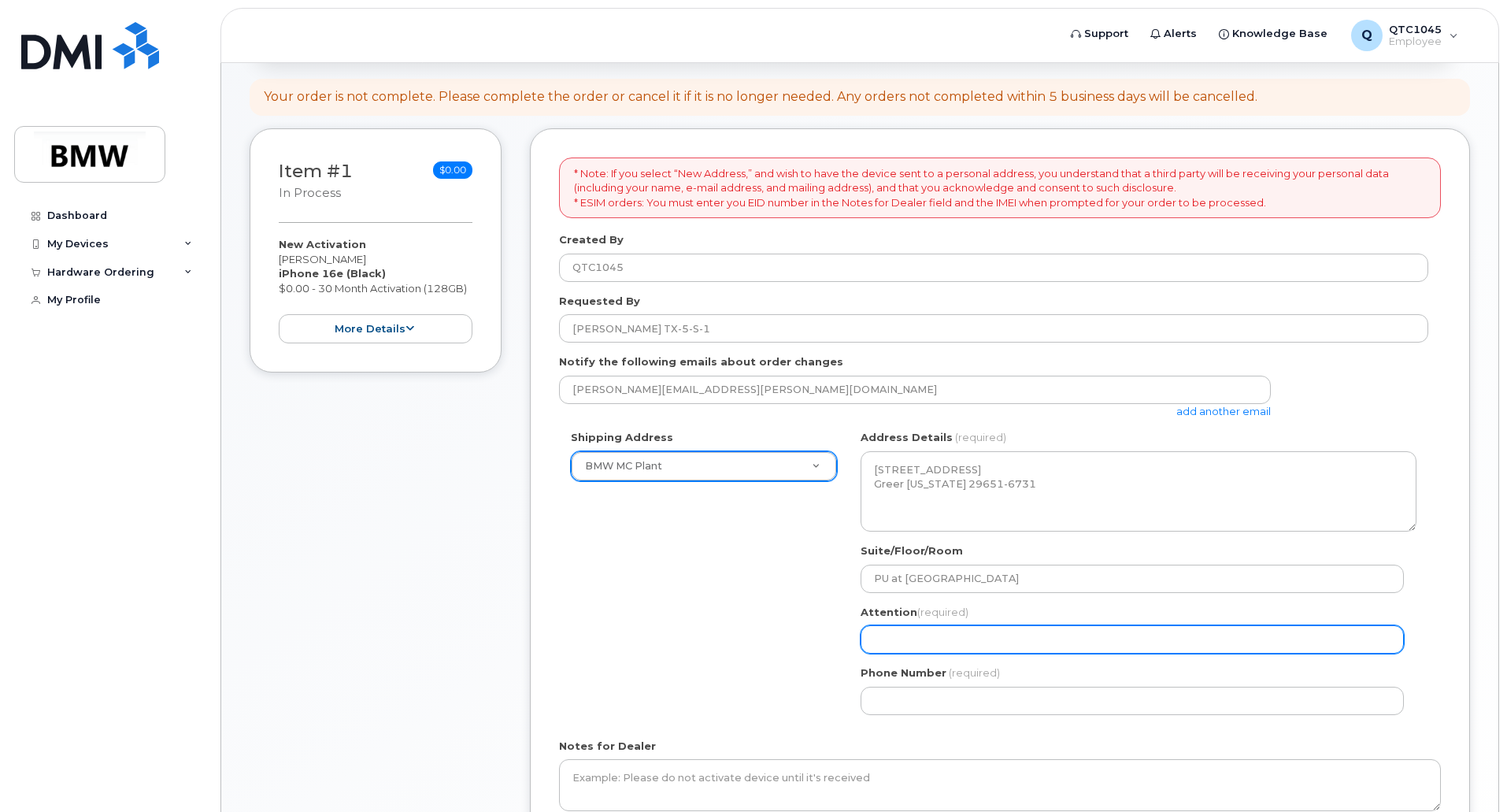
click at [900, 642] on input "Attention (required)" at bounding box center [1133, 639] width 544 height 29
type input "Jeff Blanton TX-5-S"
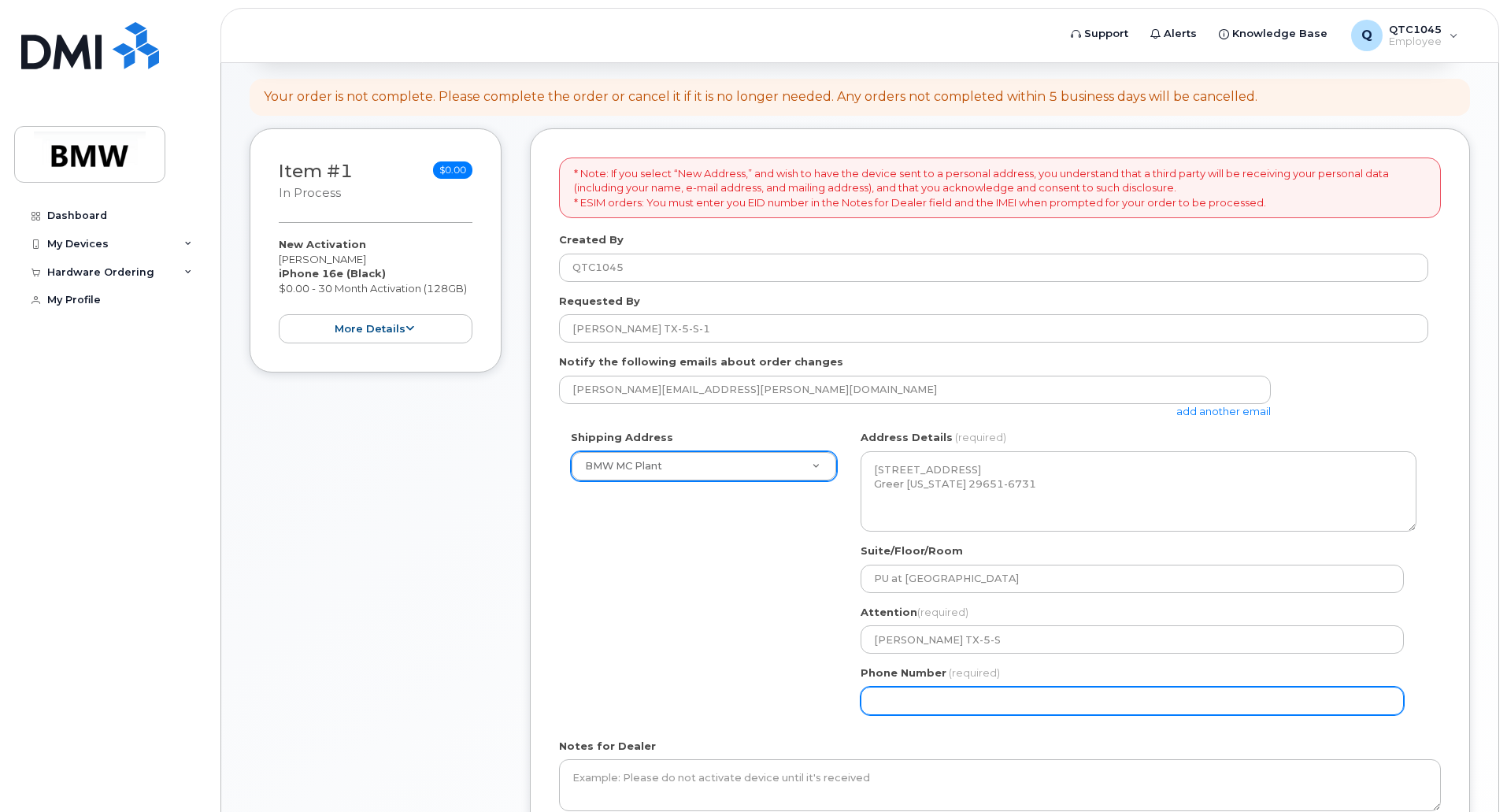
click at [937, 704] on input "Phone Number" at bounding box center [1133, 700] width 544 height 29
select select
type input "864365711"
select select
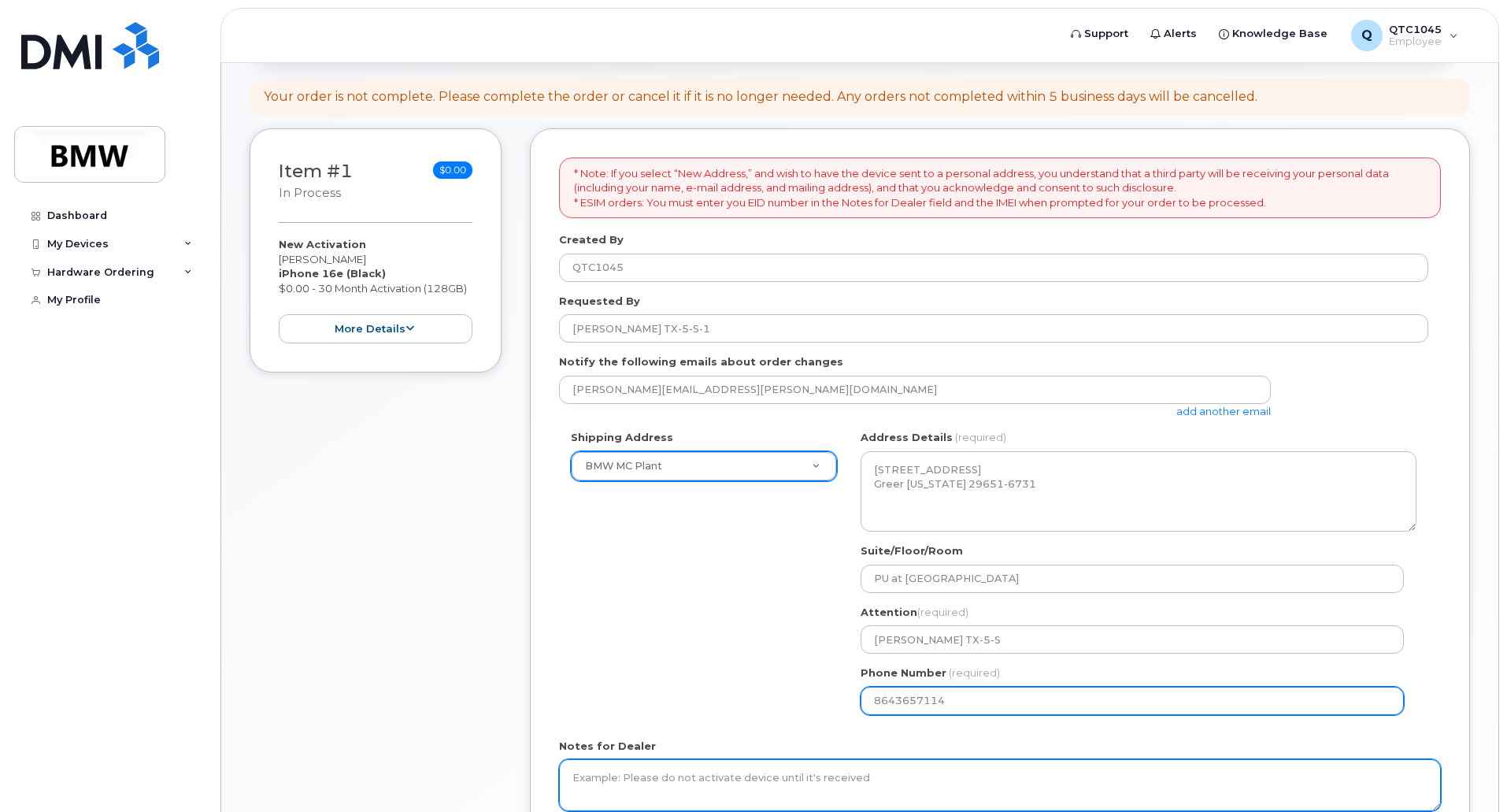
type input "8643657114"
click at [722, 784] on textarea "Notes for Dealer" at bounding box center [999, 785] width 882 height 52
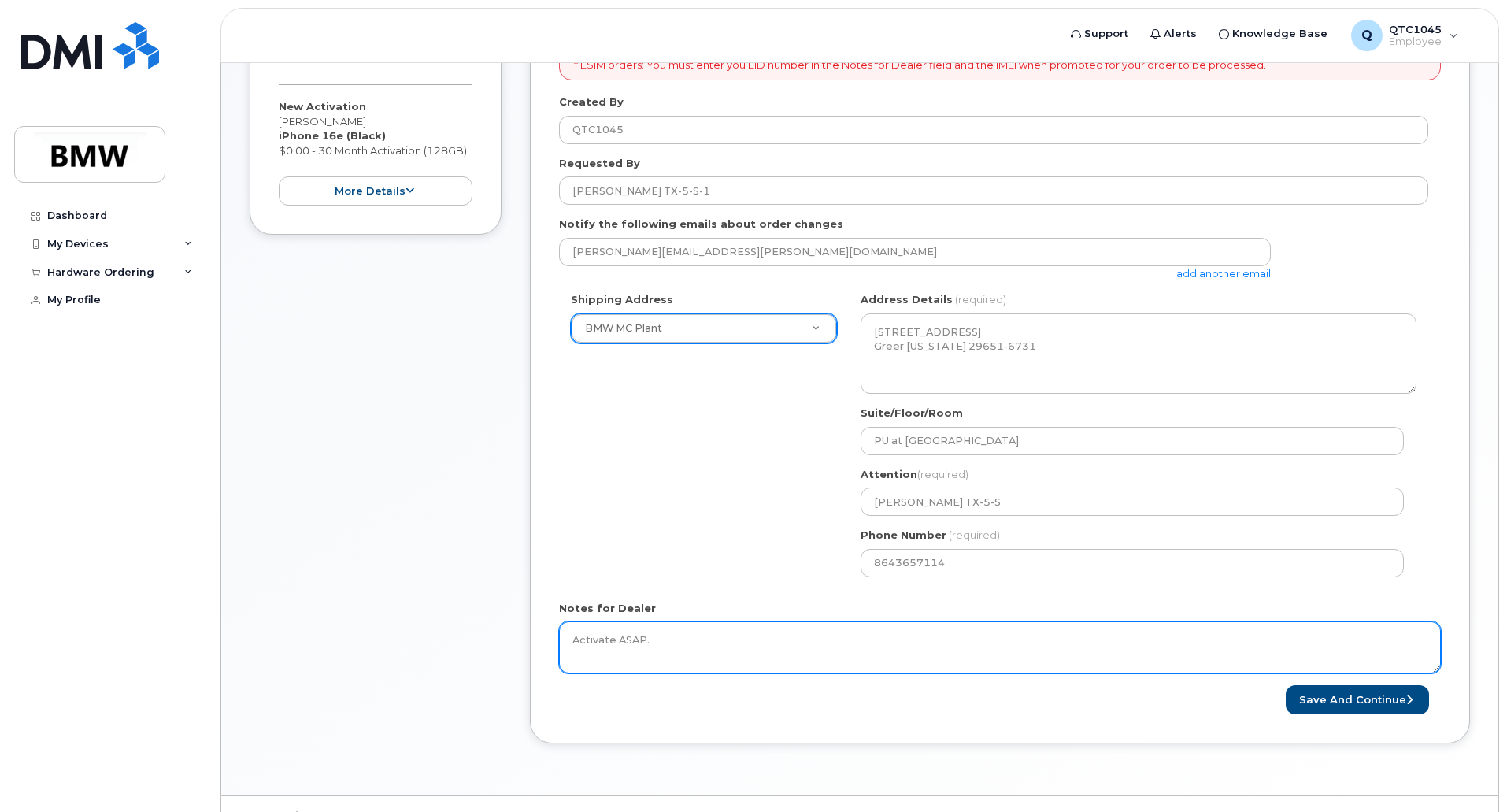
scroll to position [329, 0]
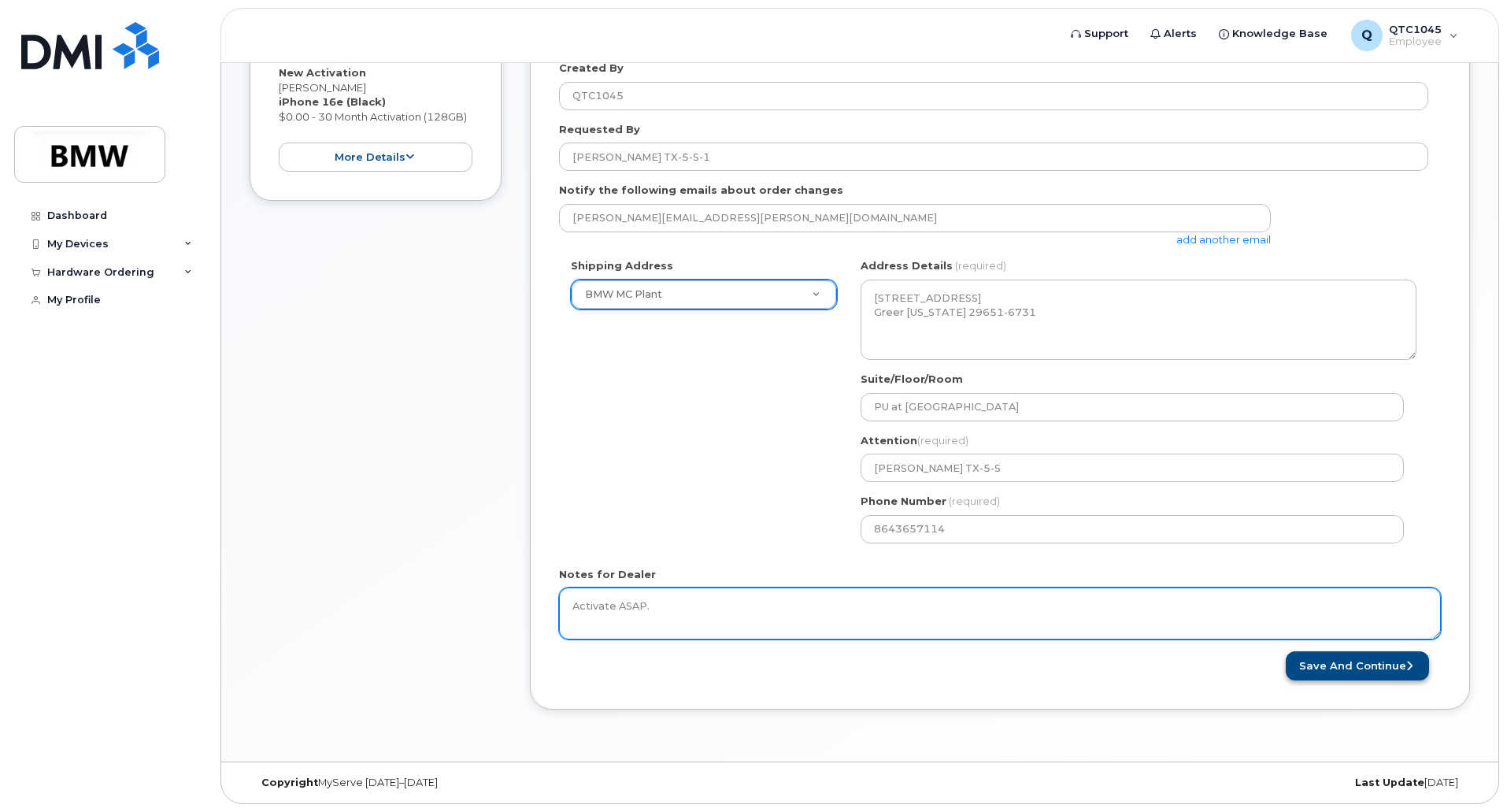
type textarea "Activate ASAP."
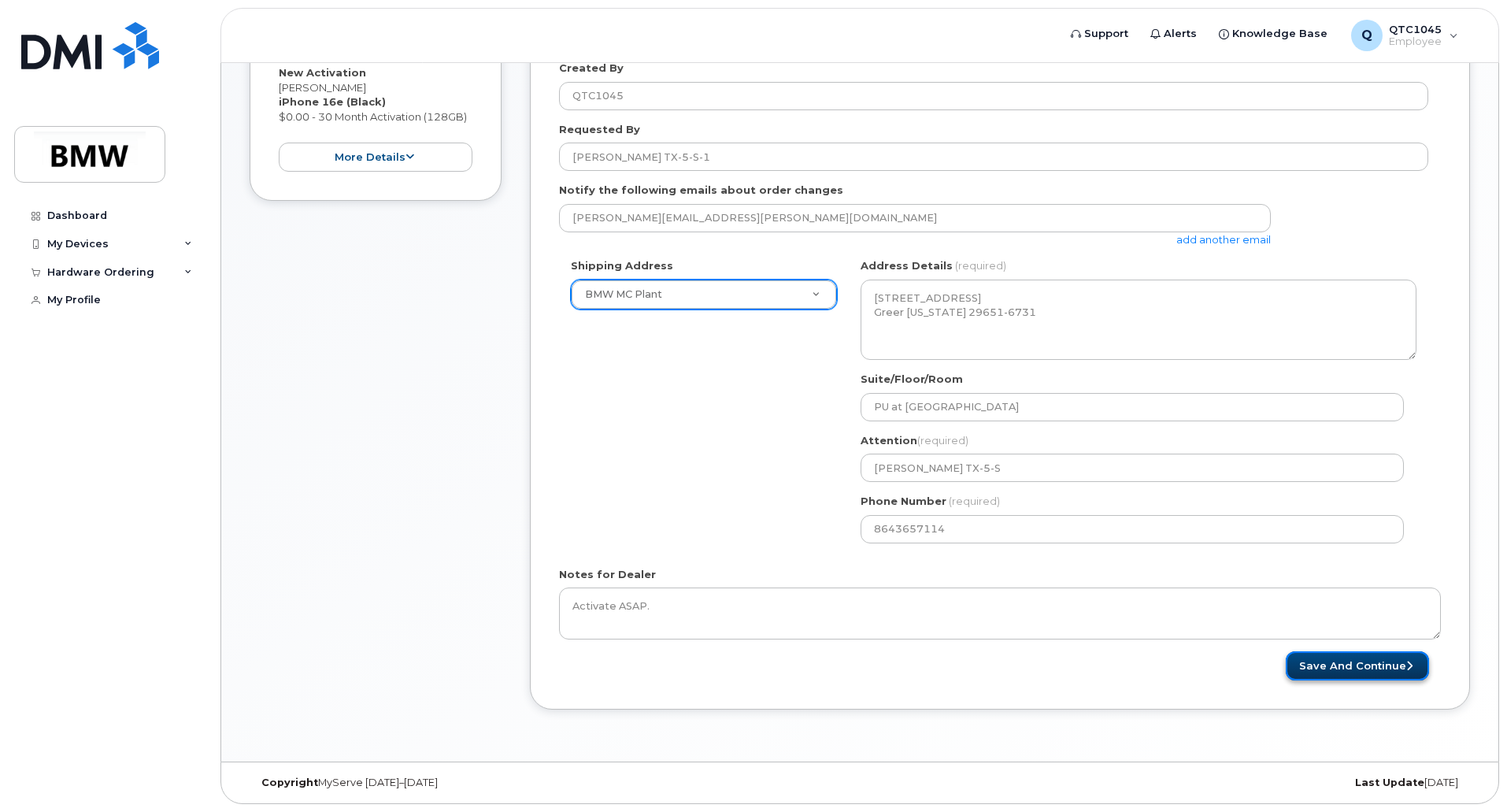
click at [1327, 668] on button "Save and Continue" at bounding box center [1357, 665] width 143 height 29
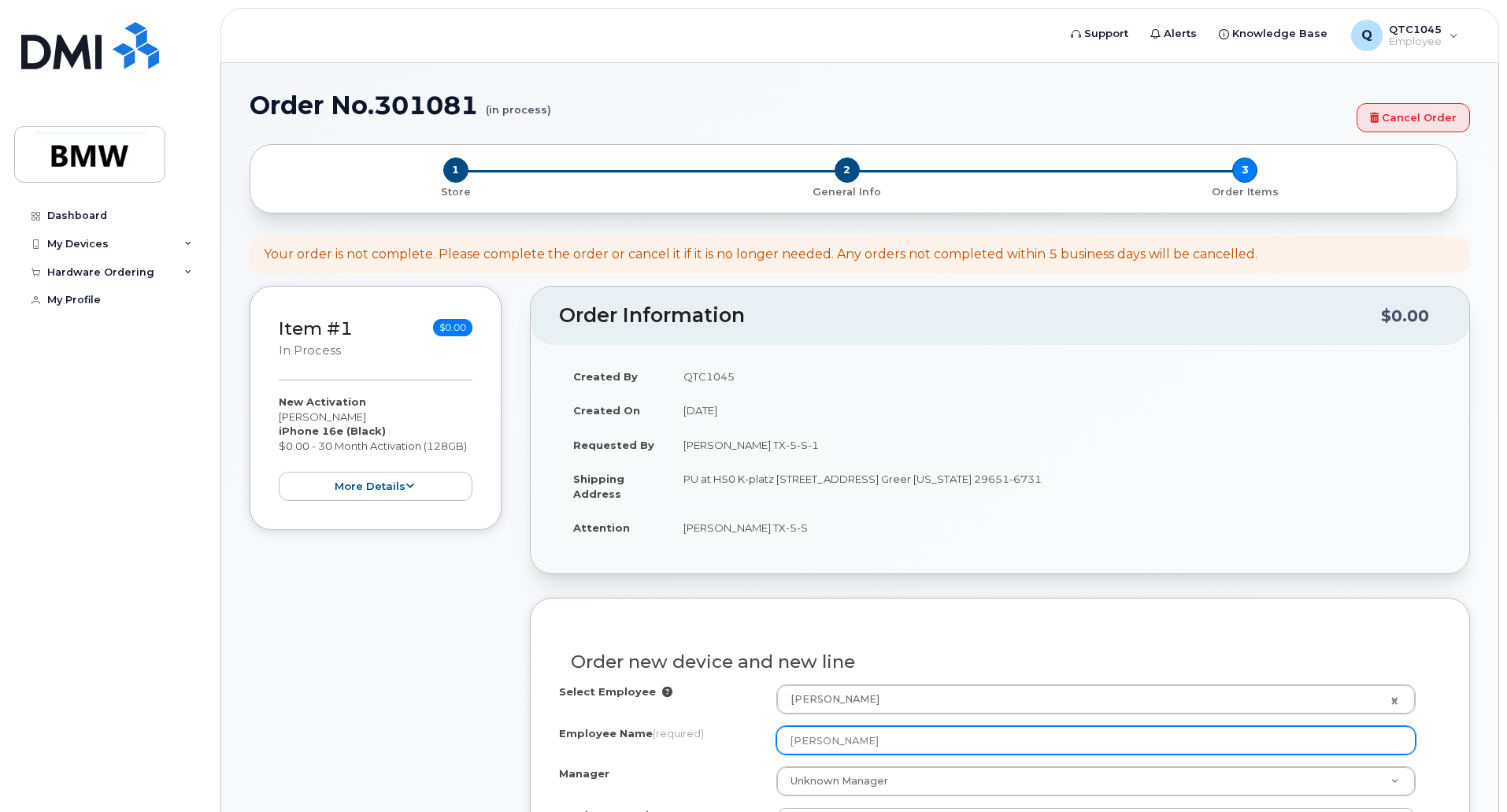
click at [845, 742] on input "Jeffrey Blanton" at bounding box center [1096, 740] width 639 height 29
drag, startPoint x: 879, startPoint y: 740, endPoint x: 758, endPoint y: 737, distance: 121.0
click at [758, 737] on div "Employee Name (required) Jeffrey Blanton" at bounding box center [999, 740] width 882 height 29
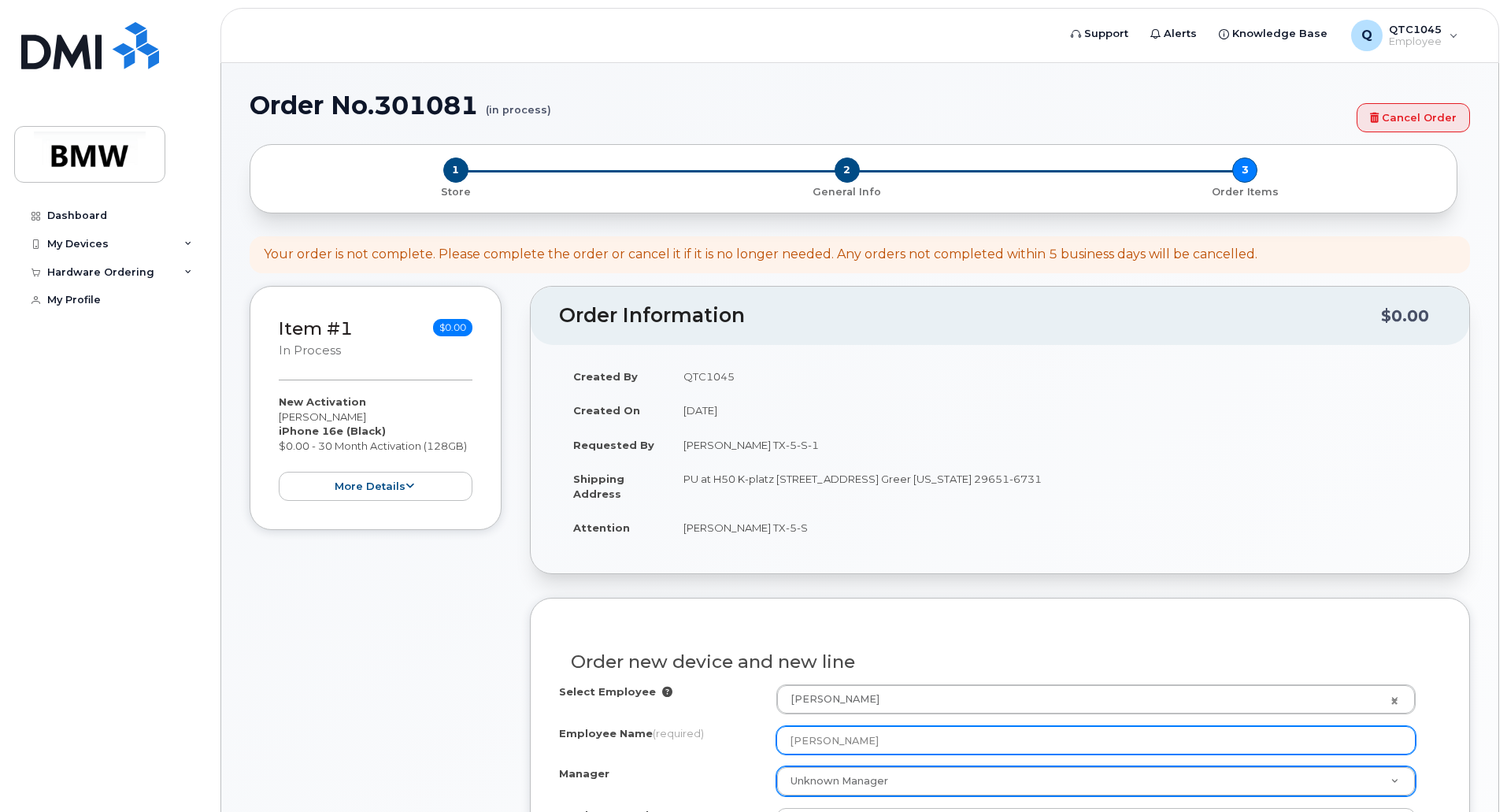
type input "[PERSON_NAME]"
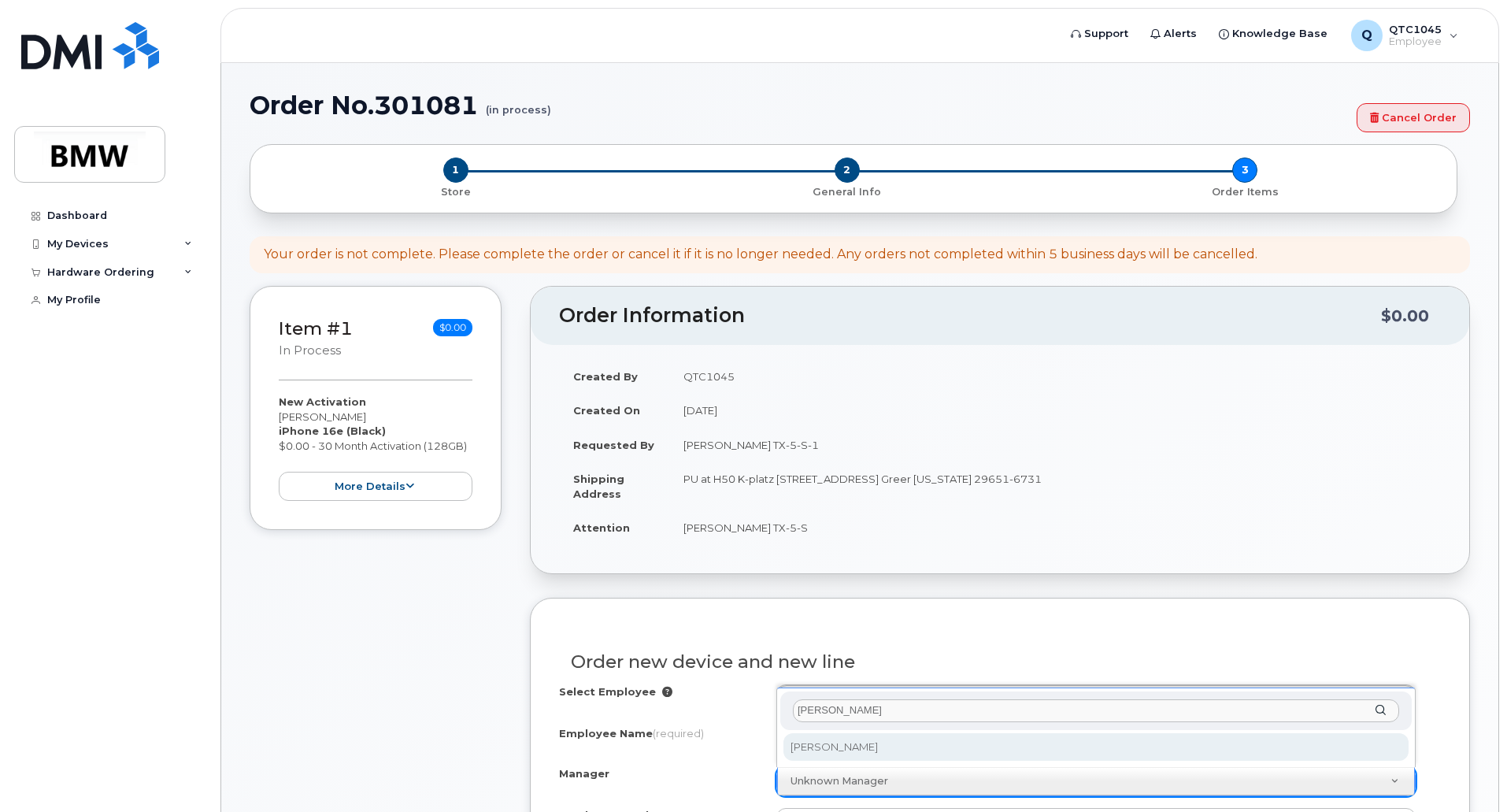
type input "wimmer"
select select "1895433"
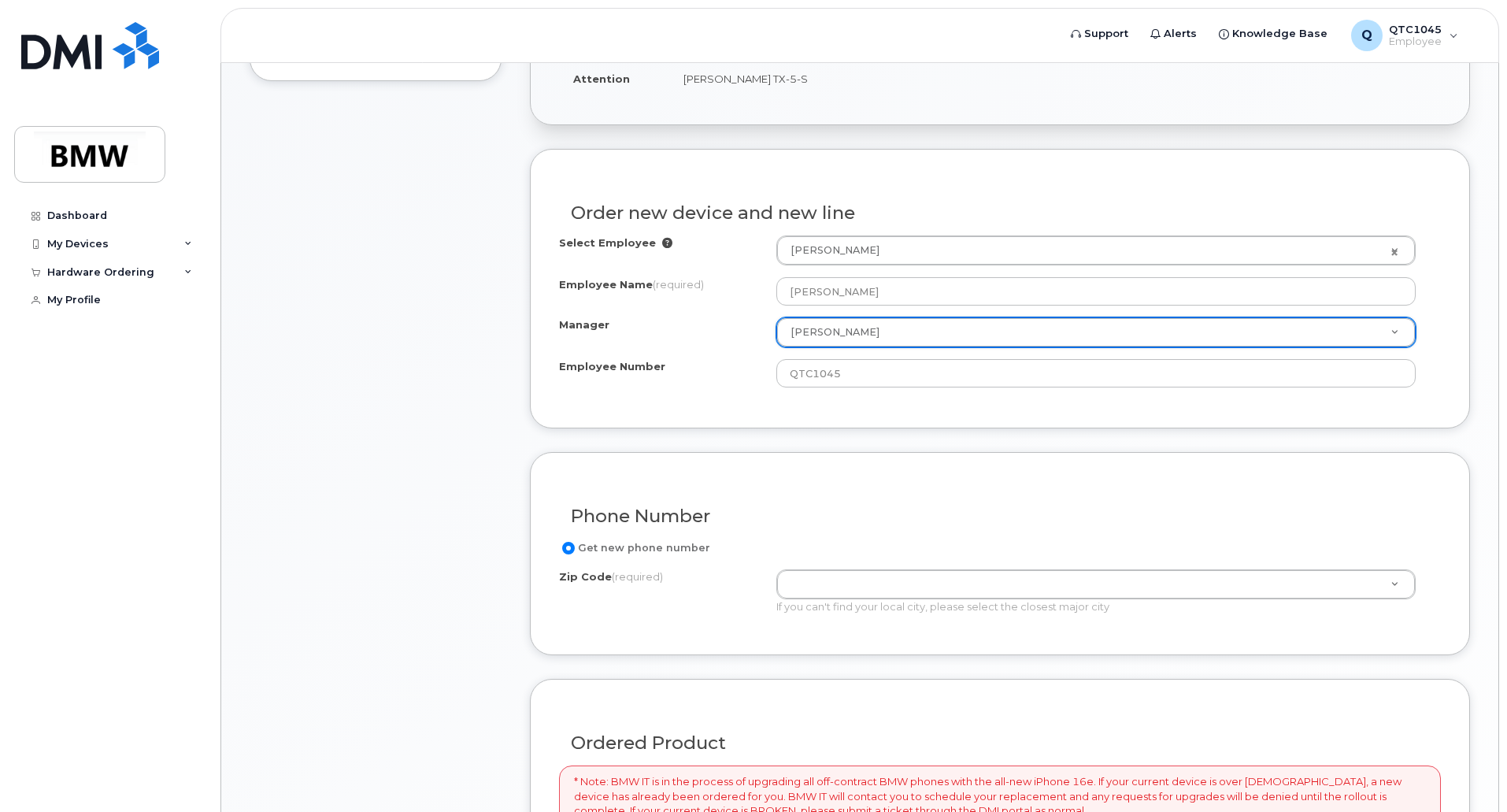
scroll to position [472, 0]
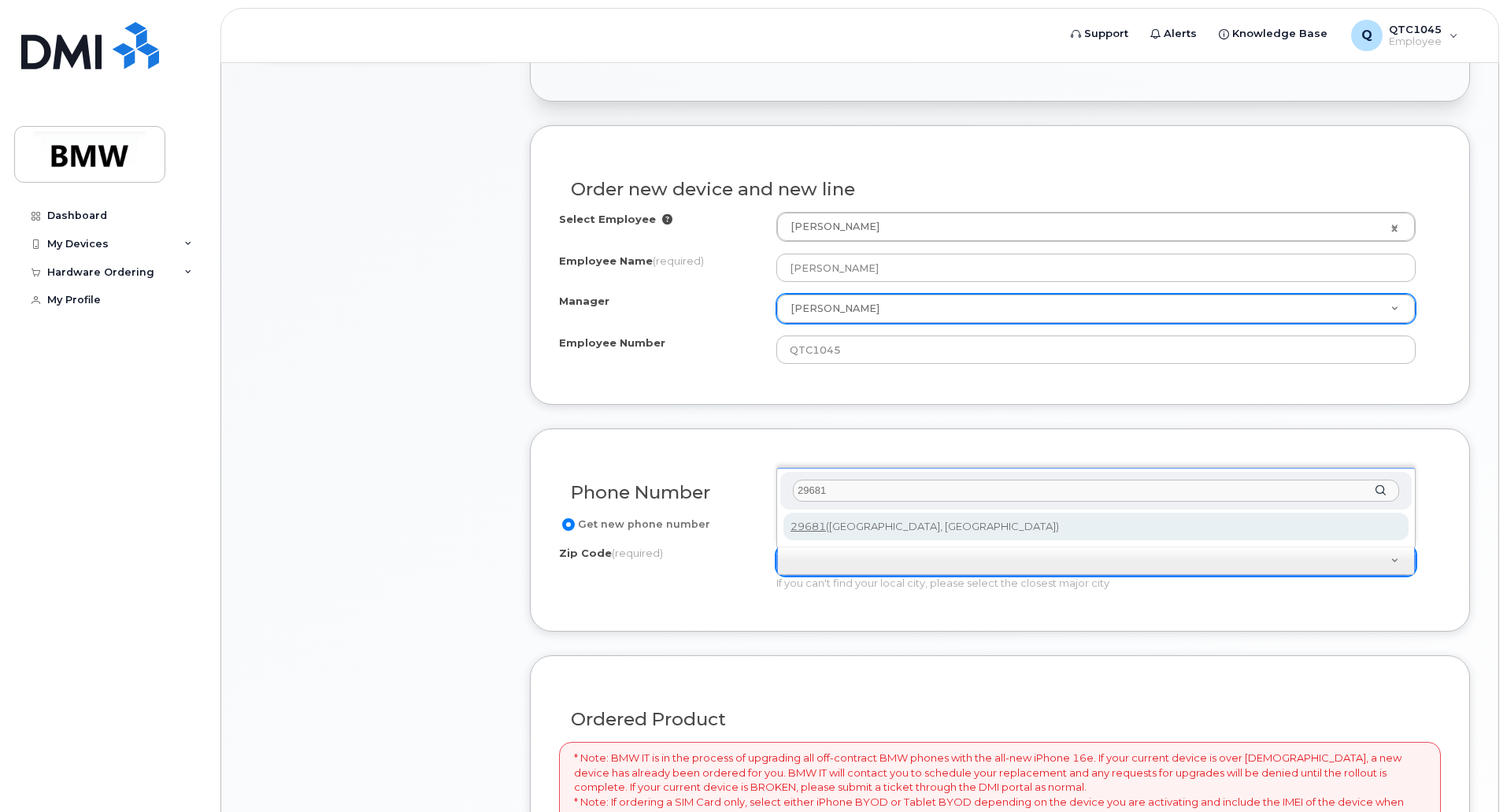
type input "29681"
type input "29681 ([GEOGRAPHIC_DATA], [GEOGRAPHIC_DATA])"
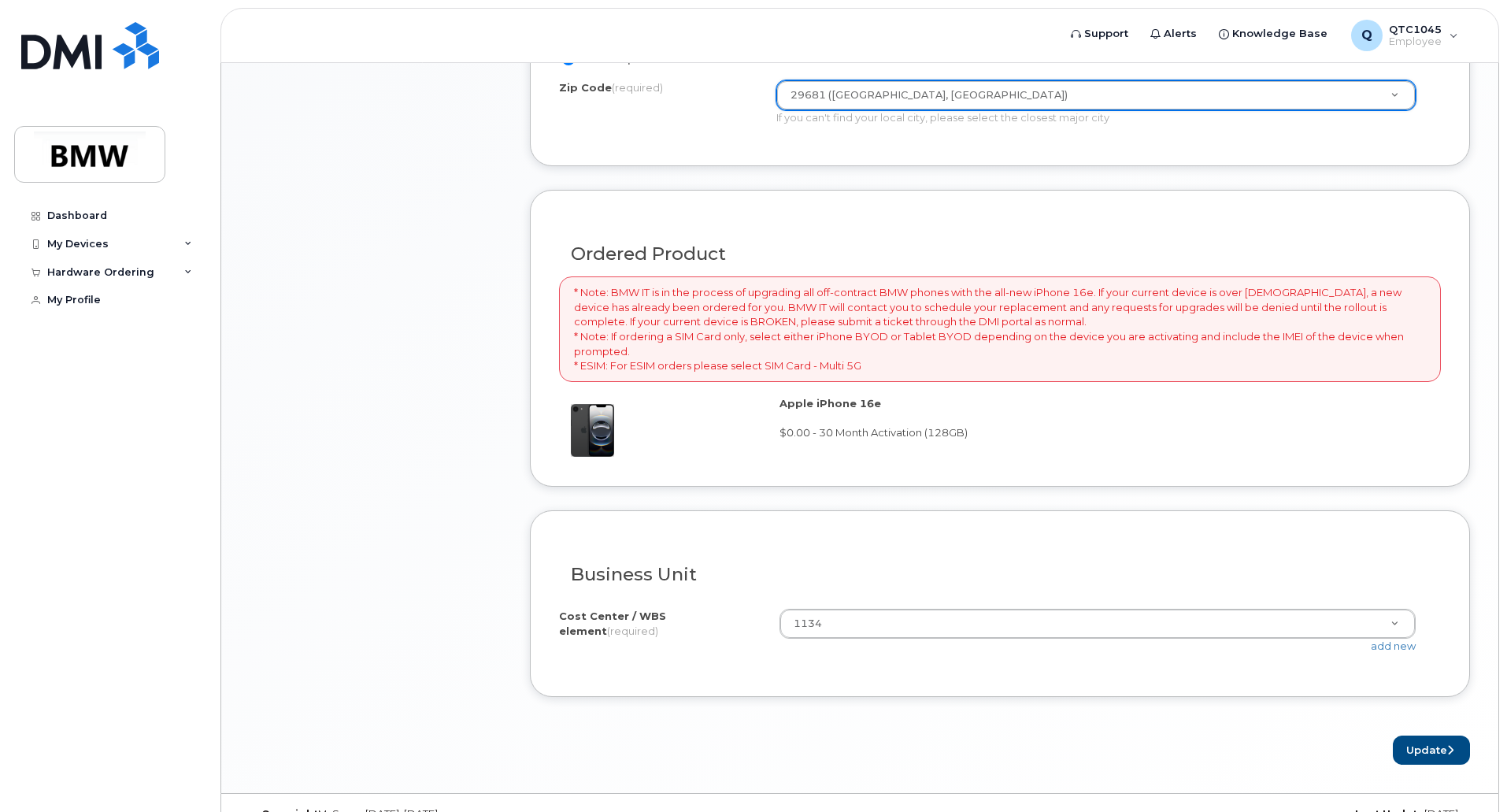
scroll to position [945, 0]
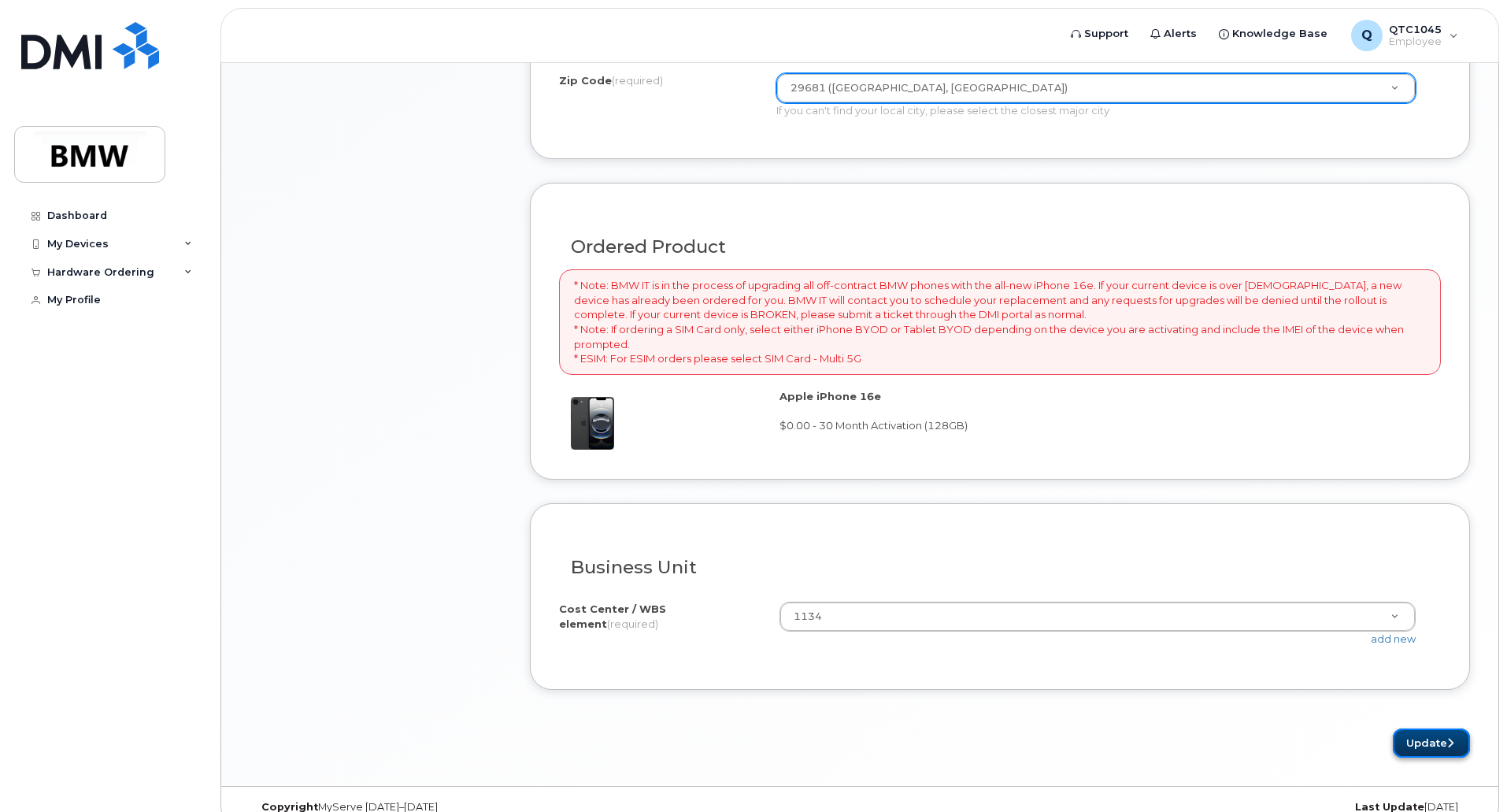
click button "Update"
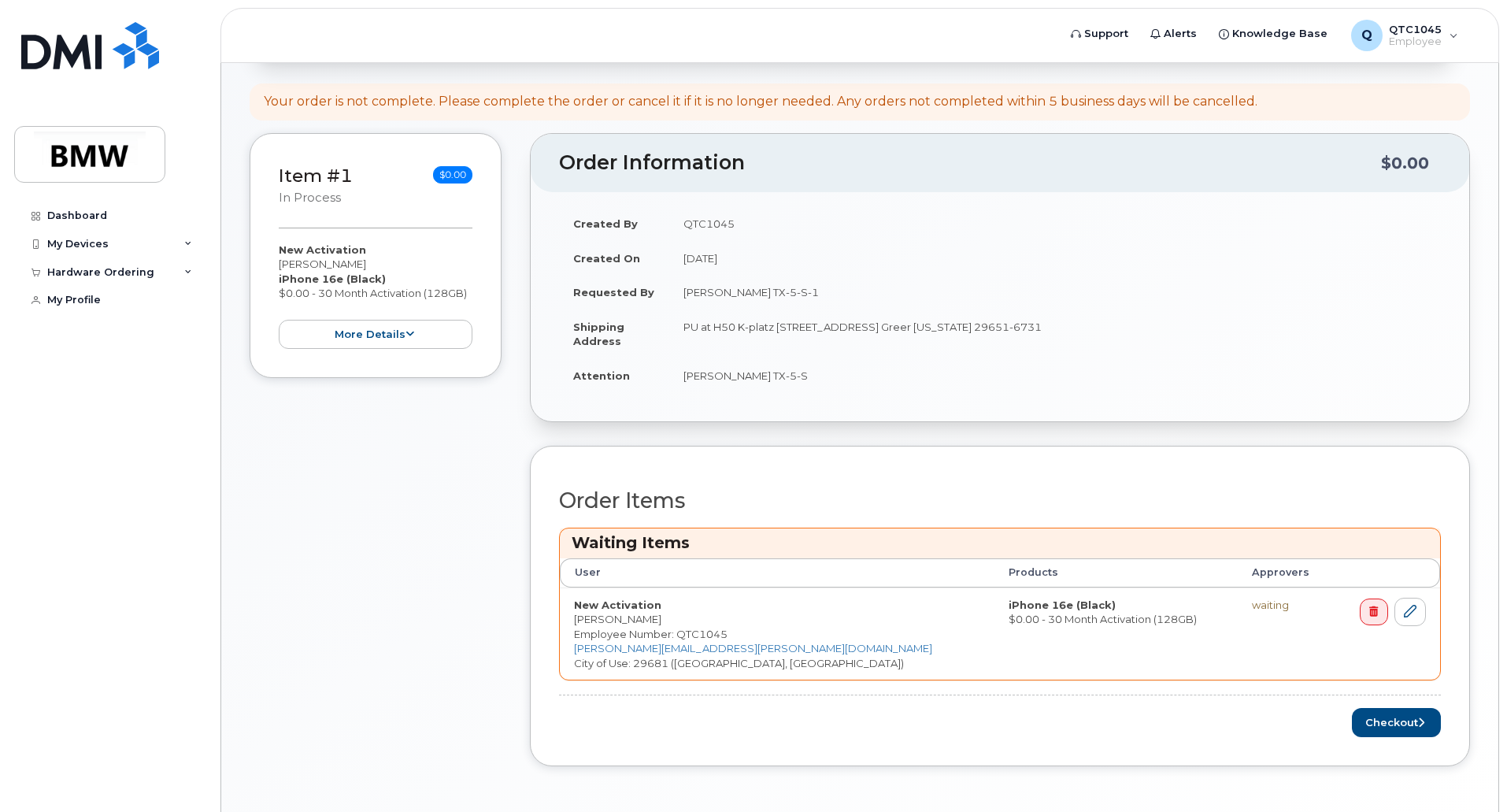
scroll to position [276, 0]
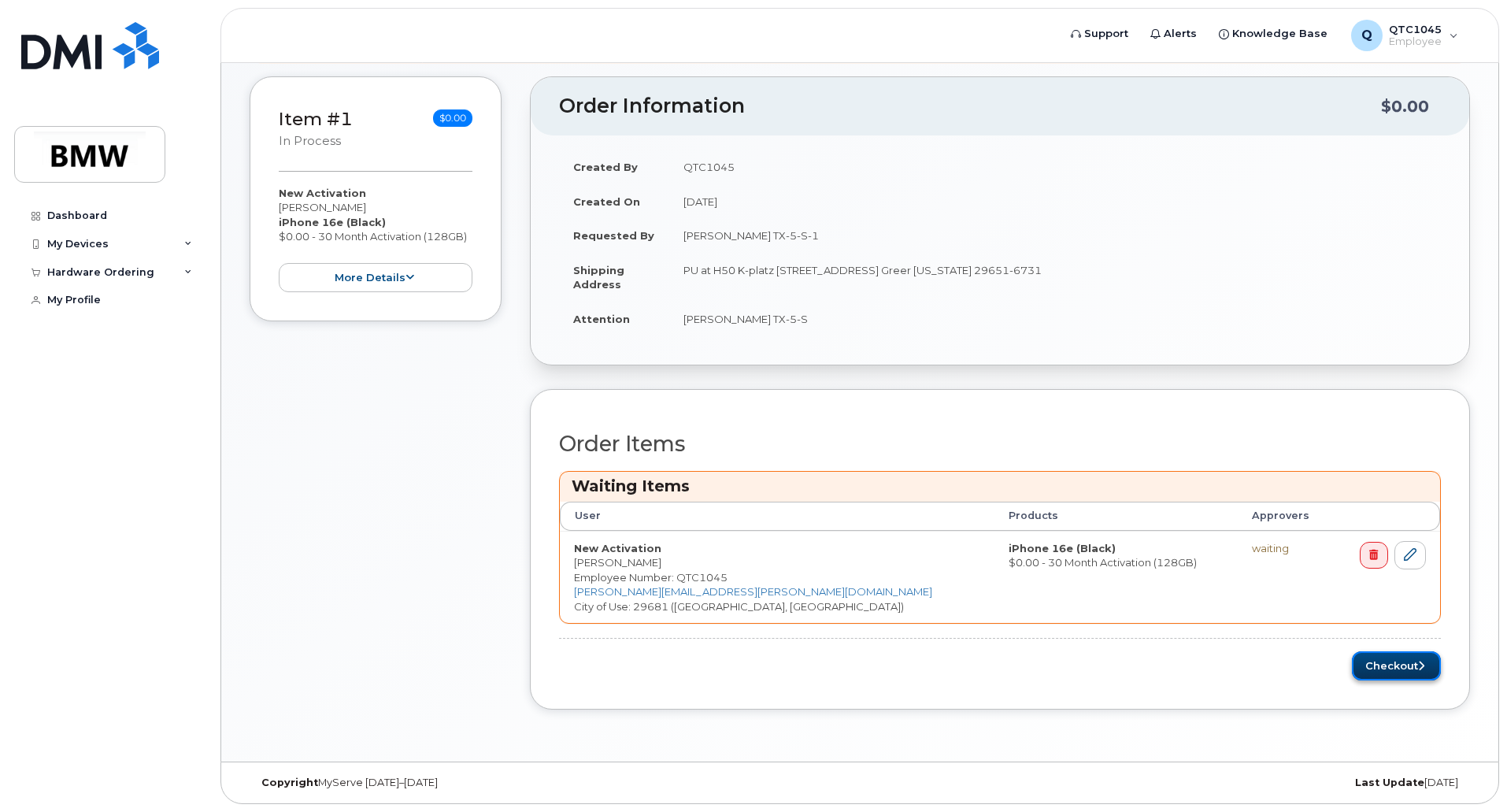
click at [1389, 668] on button "Checkout" at bounding box center [1396, 665] width 89 height 29
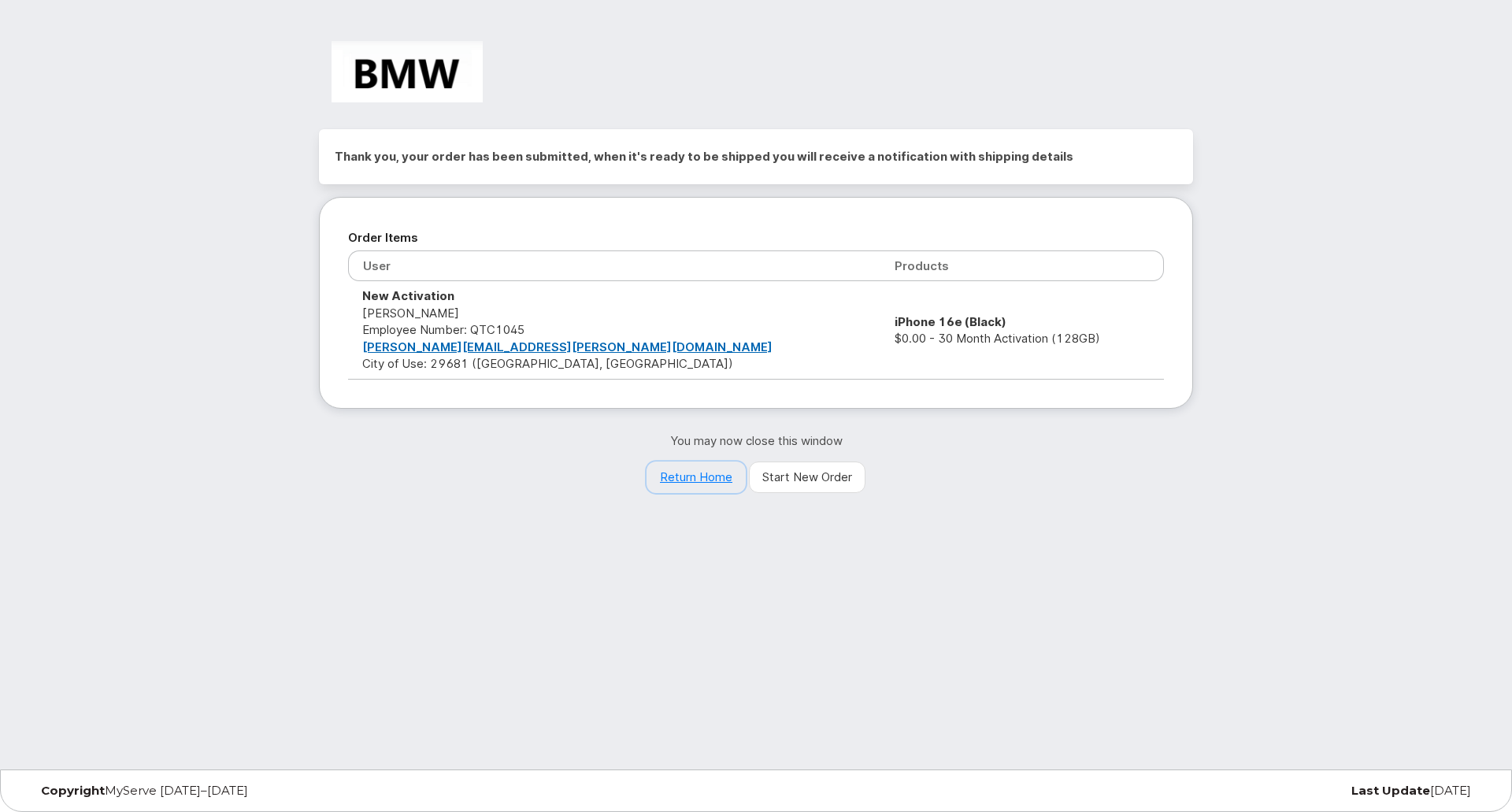
click at [699, 475] on link "Return Home" at bounding box center [696, 477] width 99 height 32
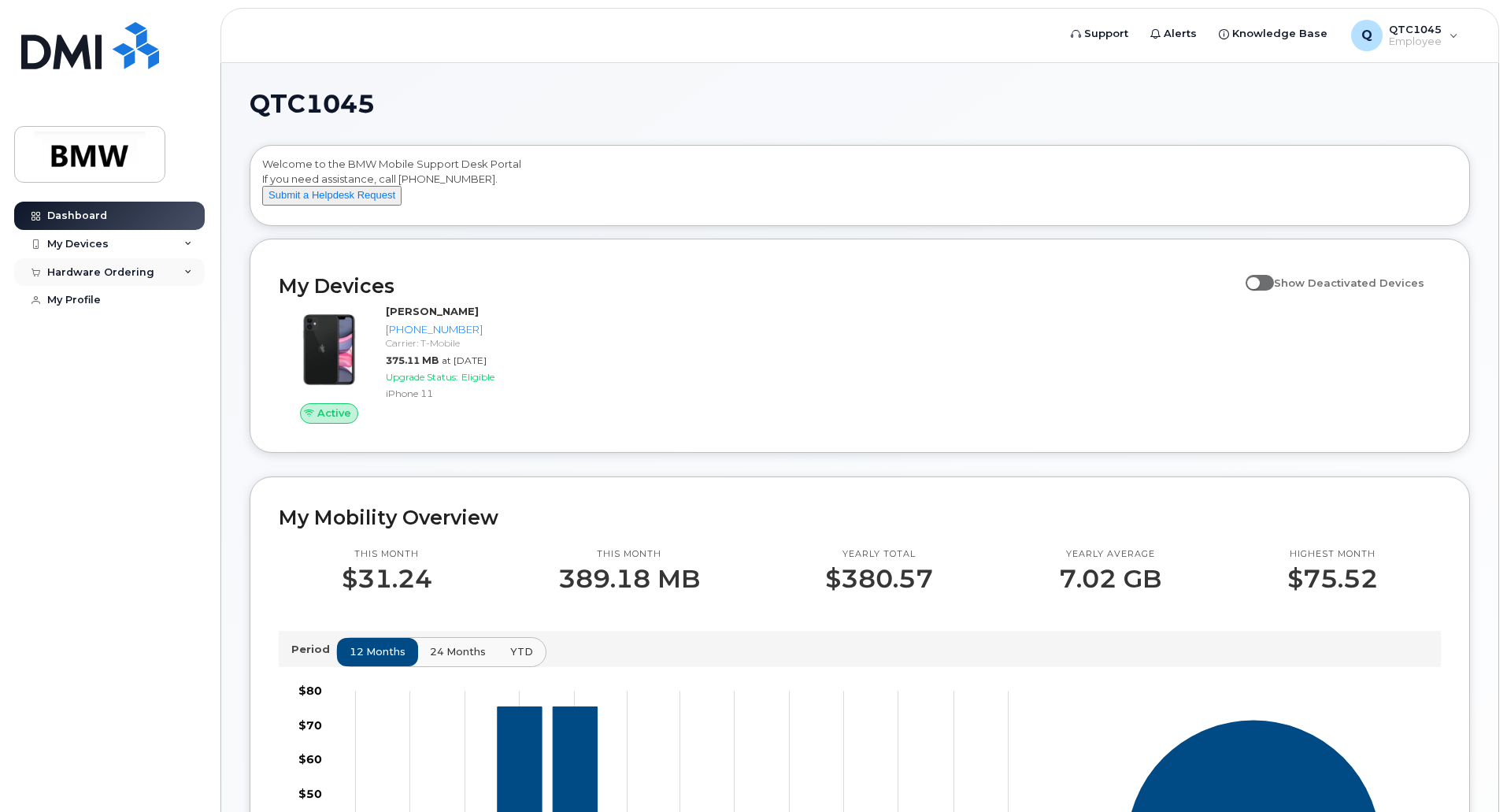
click at [185, 270] on icon at bounding box center [188, 272] width 8 height 8
click at [81, 300] on div "My Orders" at bounding box center [83, 300] width 57 height 14
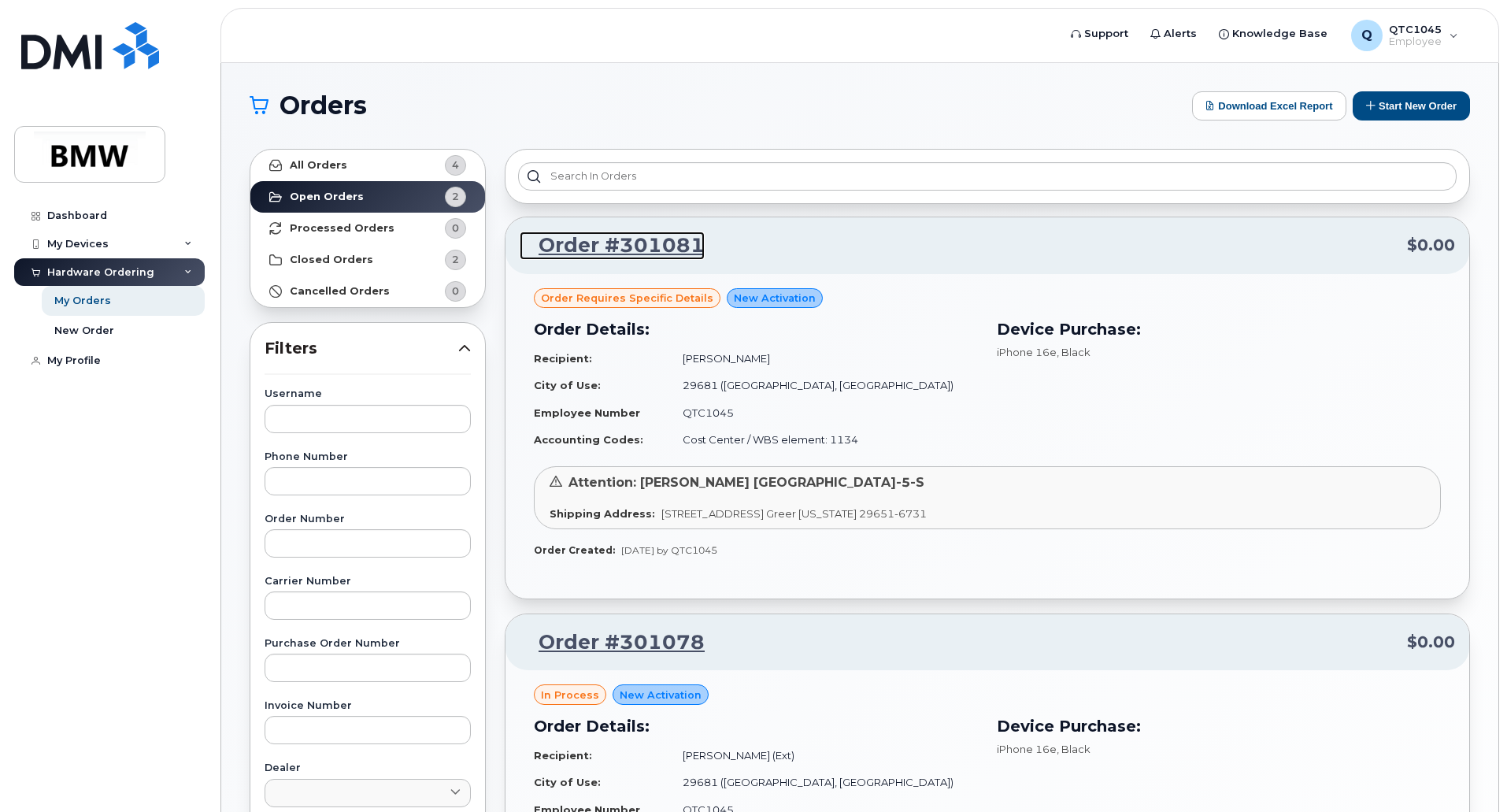
click at [629, 247] on link "Order #301081" at bounding box center [612, 246] width 185 height 29
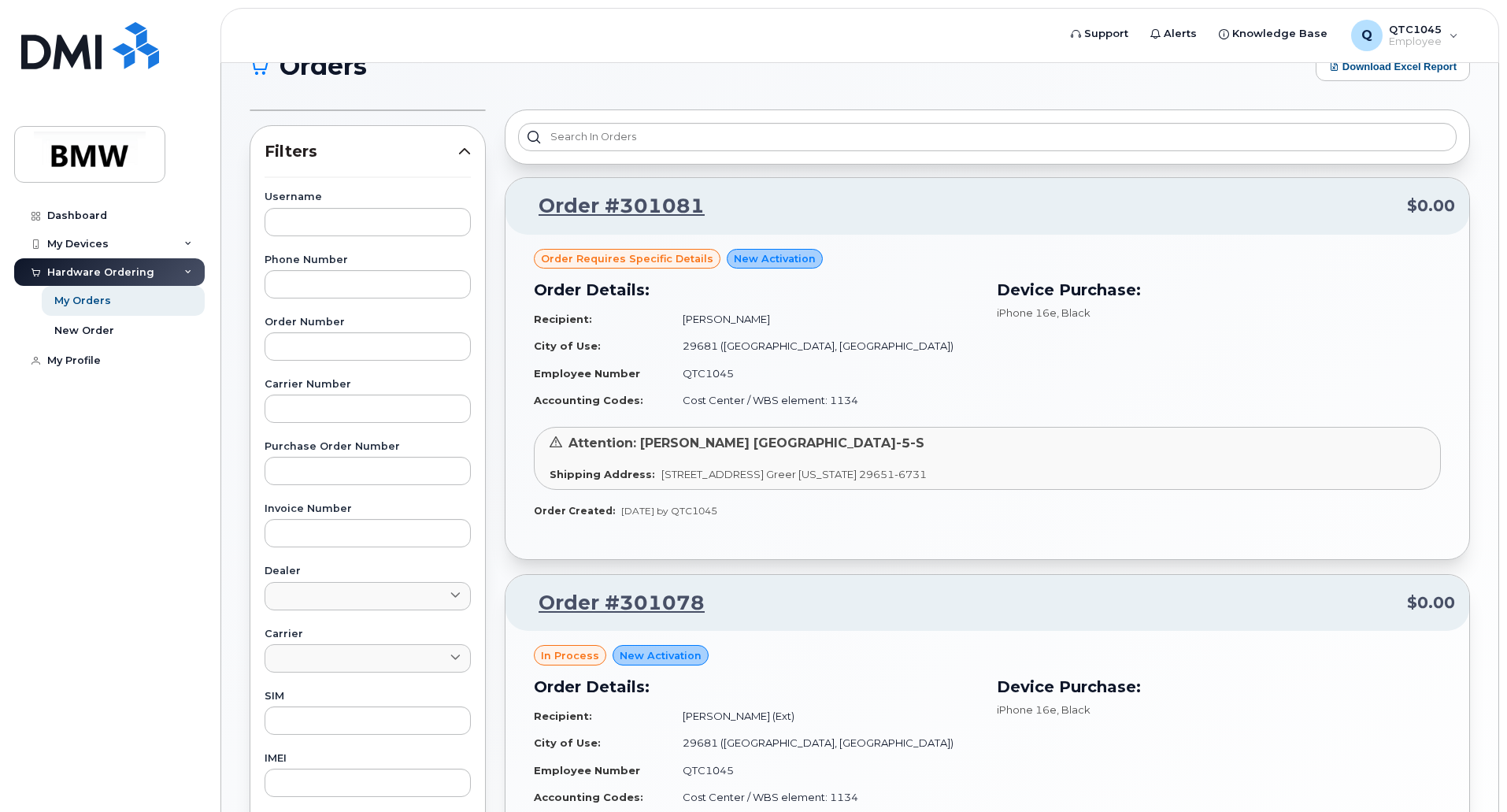
scroll to position [31, 0]
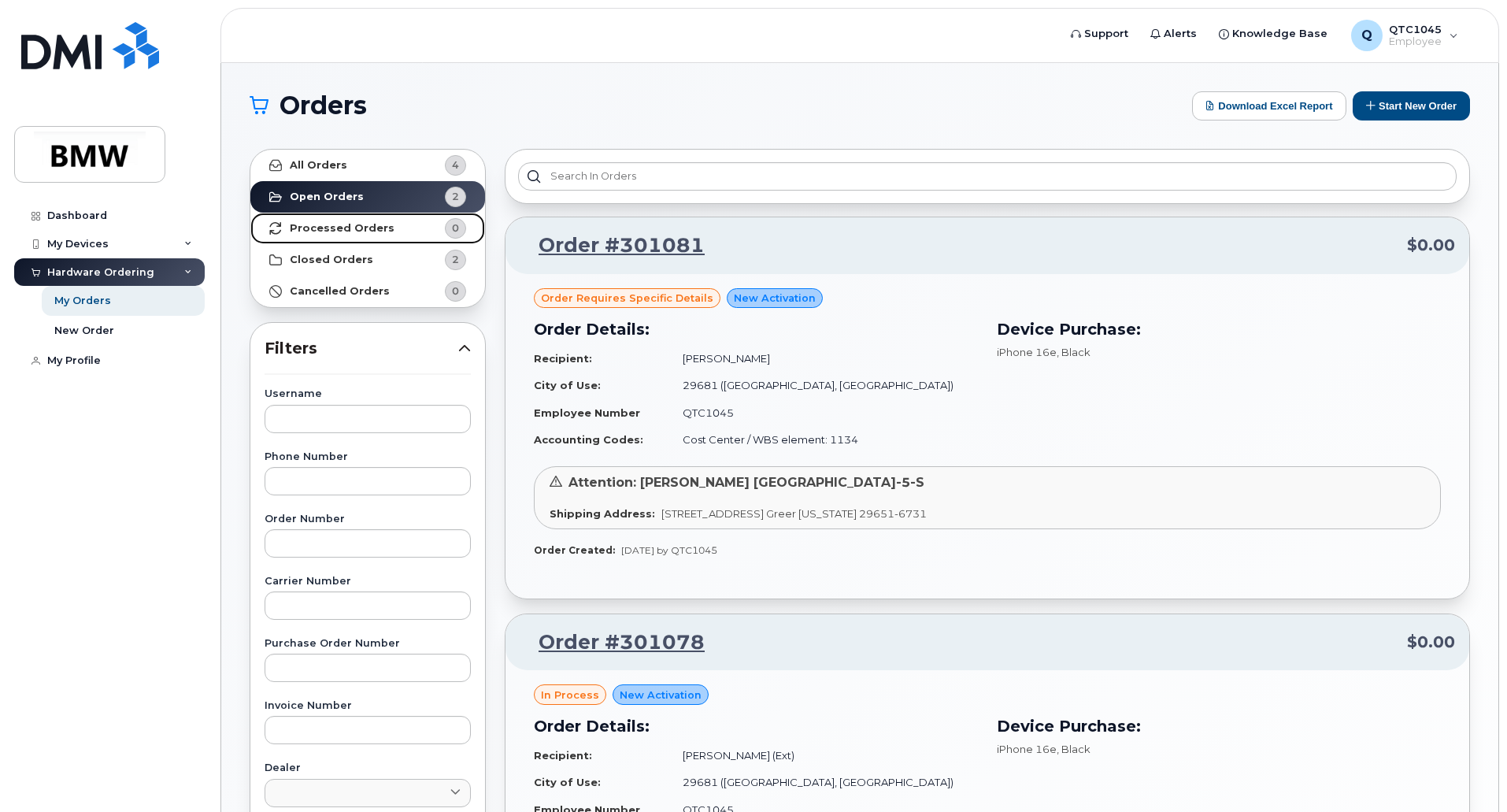
click at [363, 228] on strong "Processed Orders" at bounding box center [342, 228] width 105 height 13
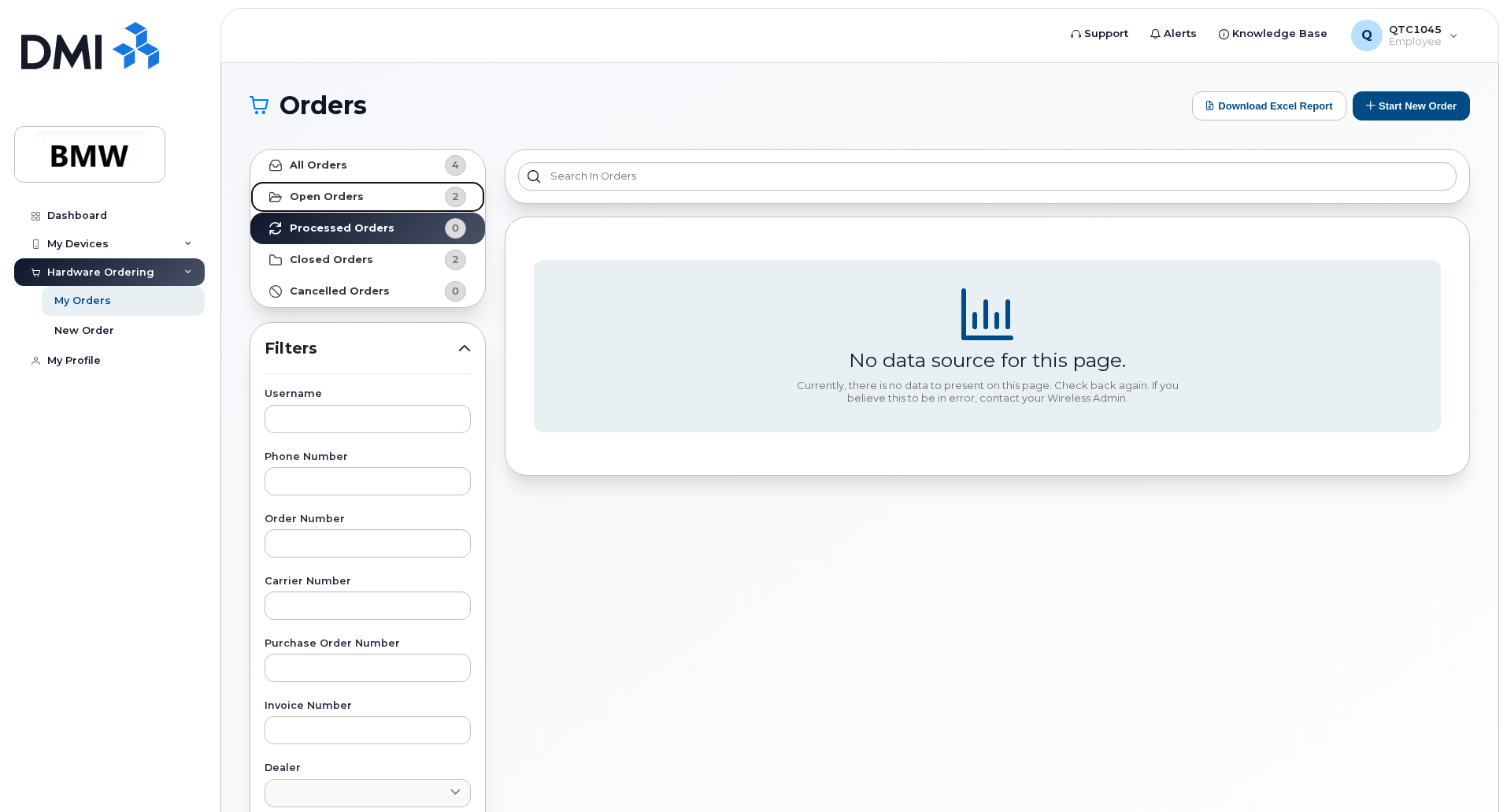
click at [331, 195] on strong "Open Orders" at bounding box center [326, 196] width 74 height 13
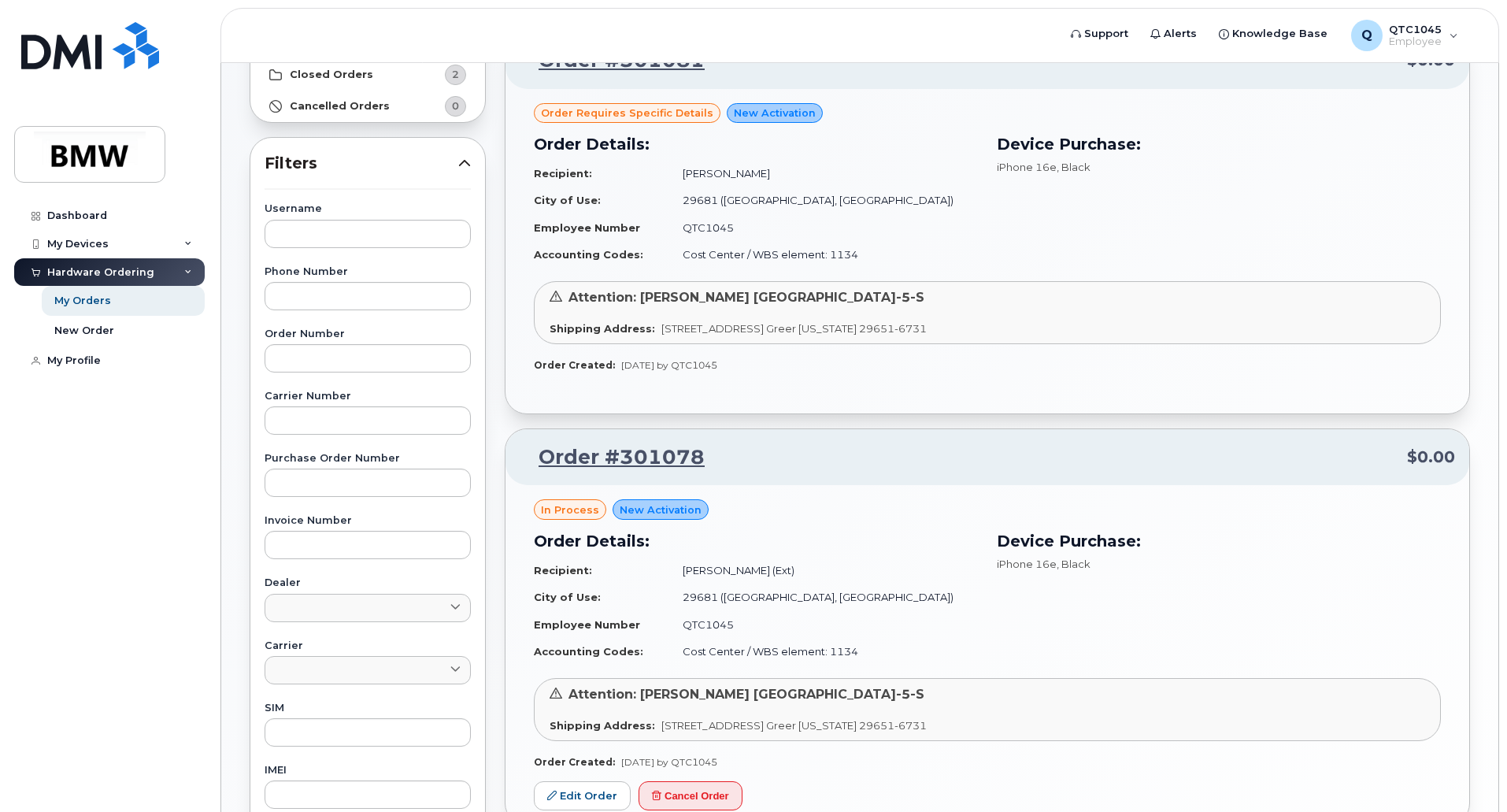
scroll to position [158, 0]
